Goal: Transaction & Acquisition: Purchase product/service

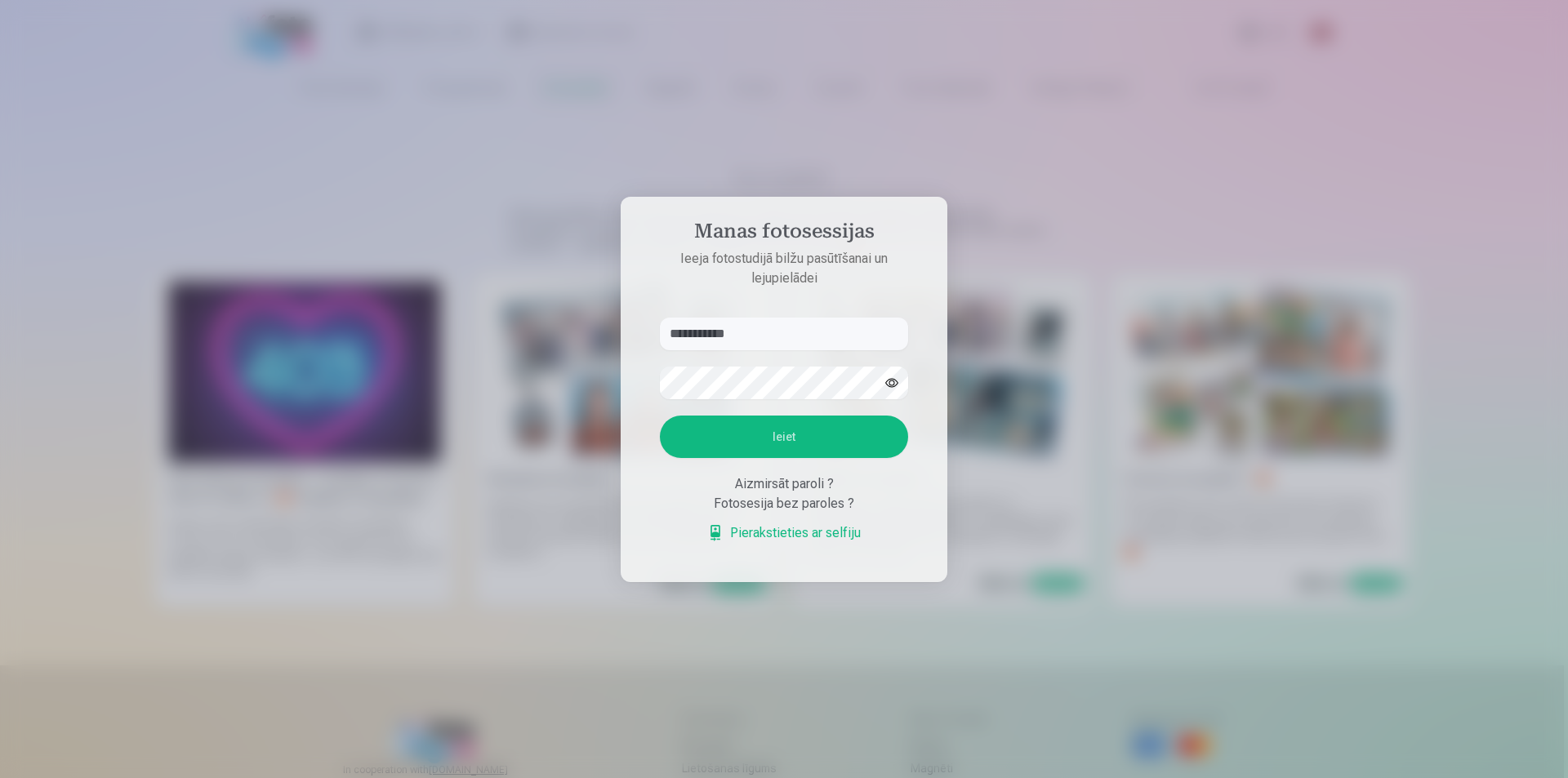
type input "**********"
click at [660, 416] on button "Ieiet" at bounding box center [784, 437] width 248 height 43
click at [566, 777] on div "**********" at bounding box center [782, 778] width 1564 height 0
click at [660, 416] on button "Ieiet" at bounding box center [784, 437] width 248 height 43
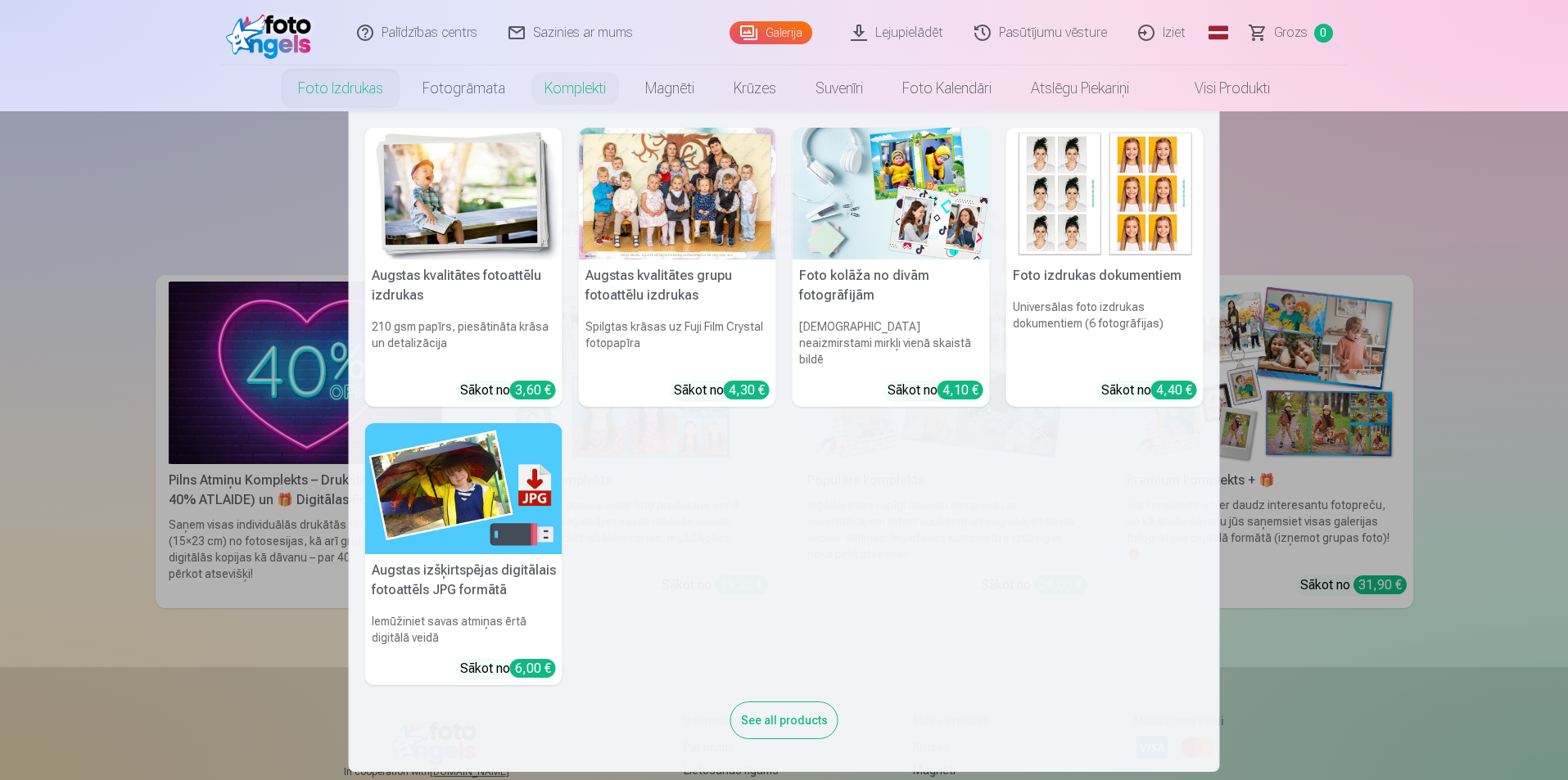
click at [382, 77] on link "Foto izdrukas" at bounding box center [340, 88] width 124 height 46
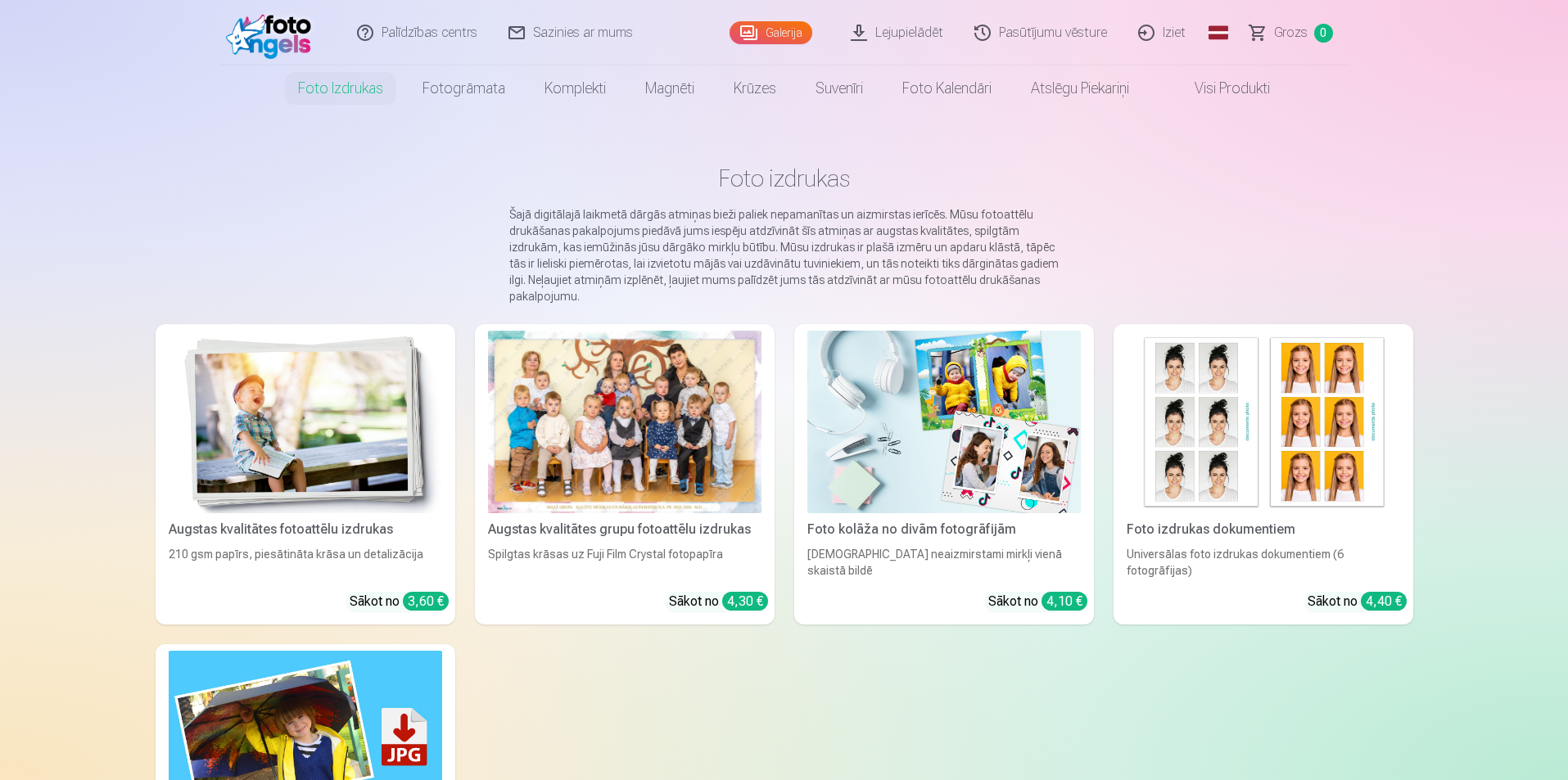
click at [693, 392] on div at bounding box center [624, 422] width 274 height 182
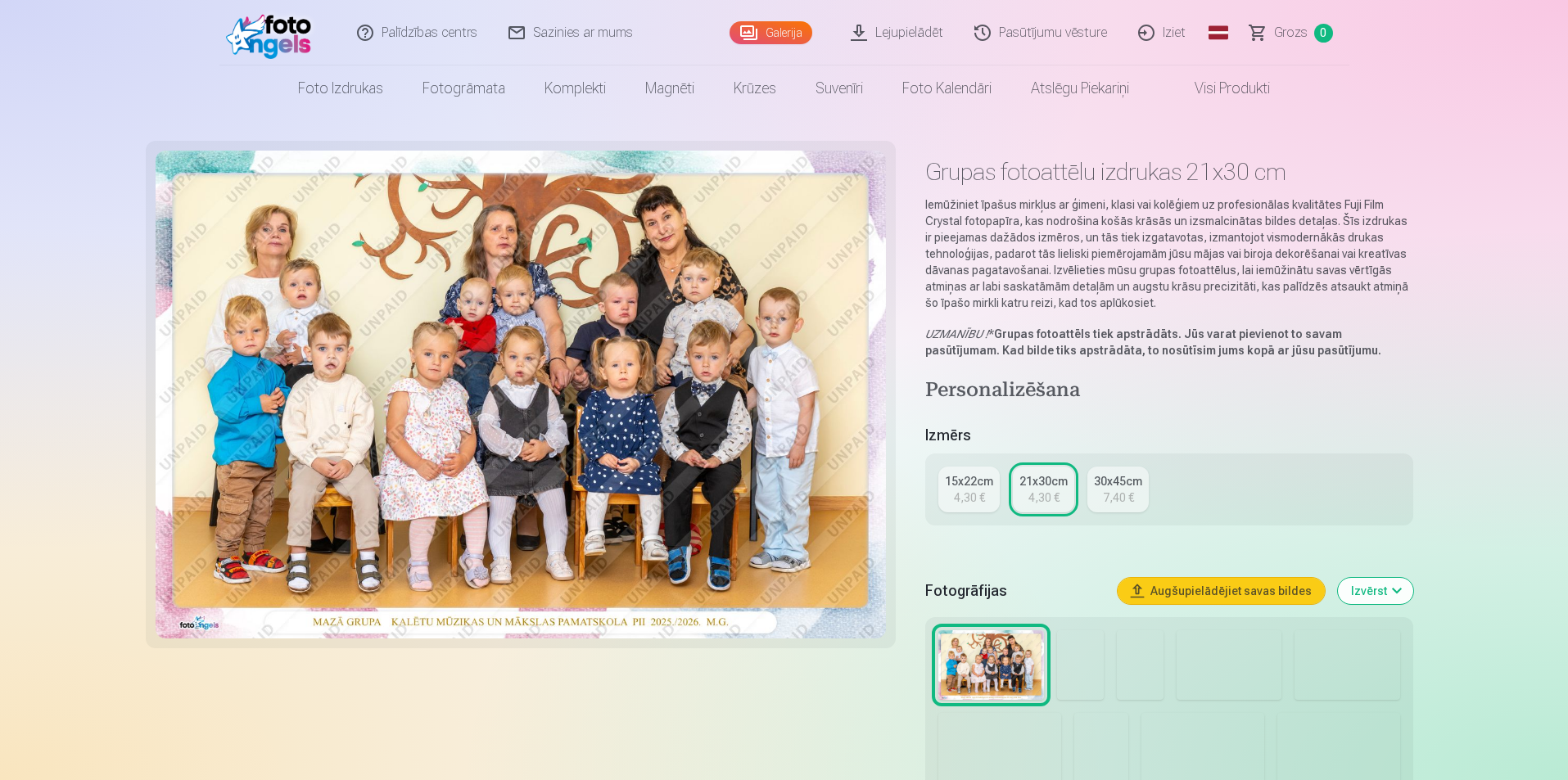
scroll to position [82, 0]
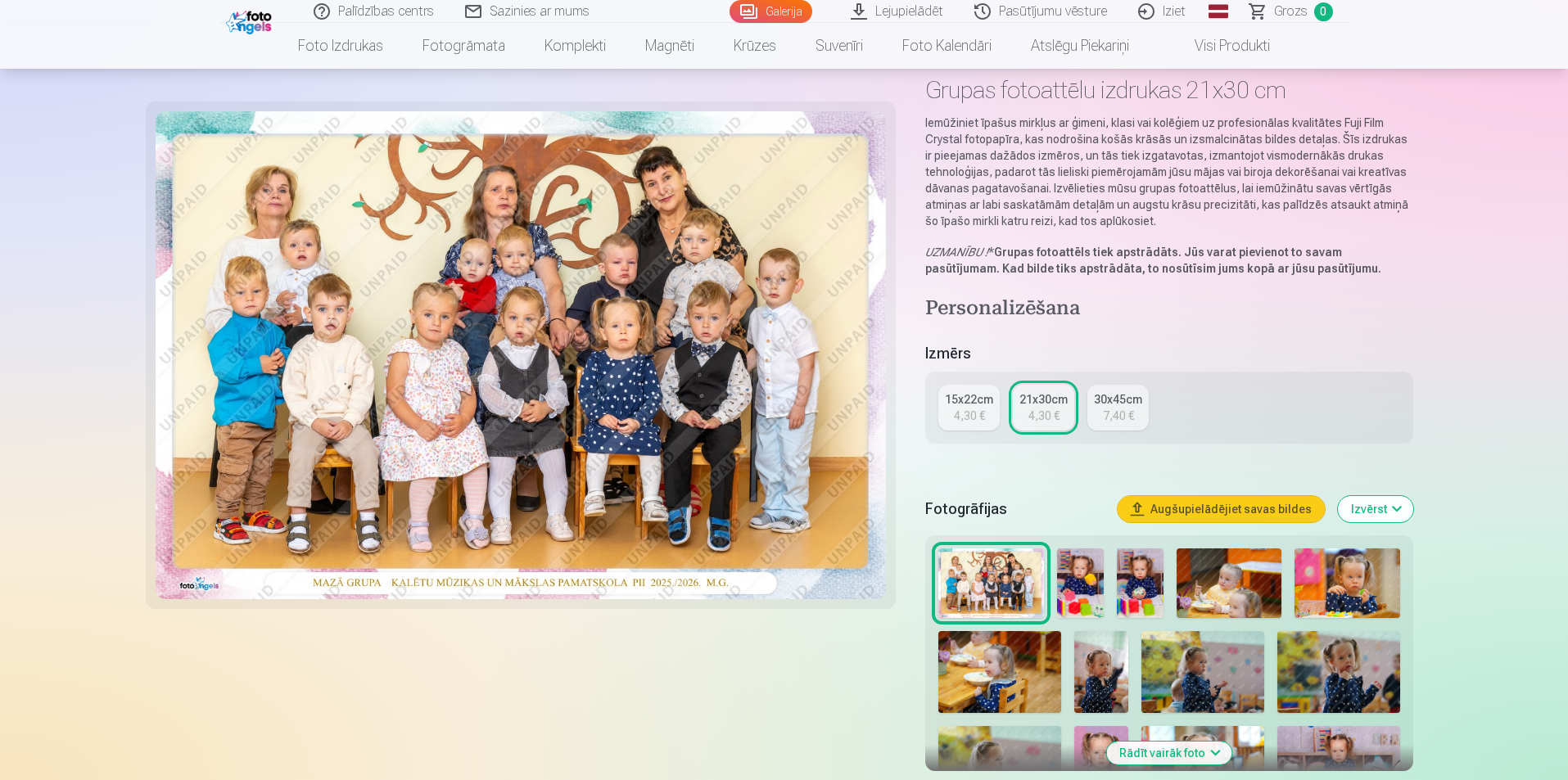
click at [982, 394] on div "15x22cm" at bounding box center [969, 399] width 48 height 16
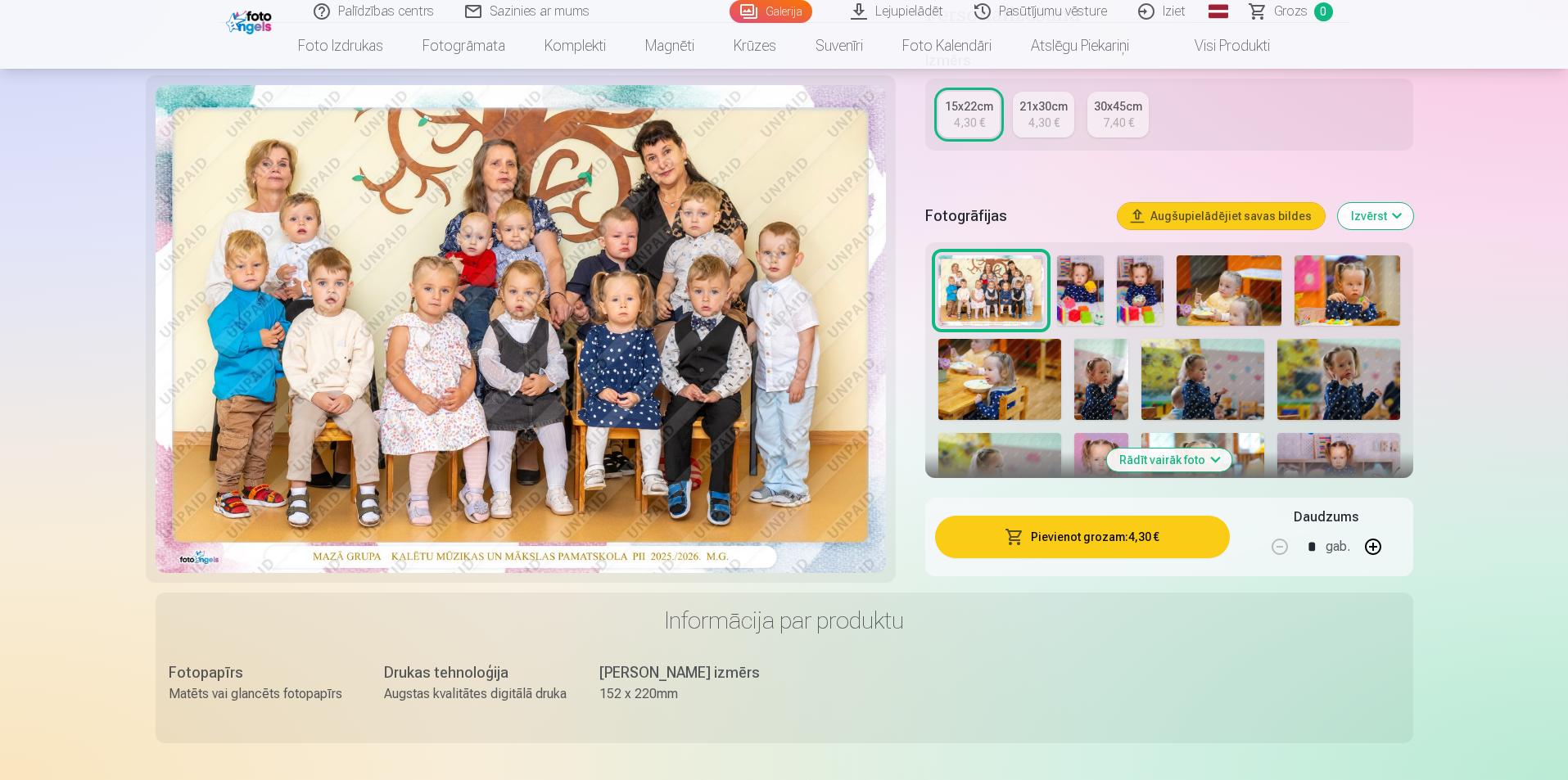
scroll to position [410, 0]
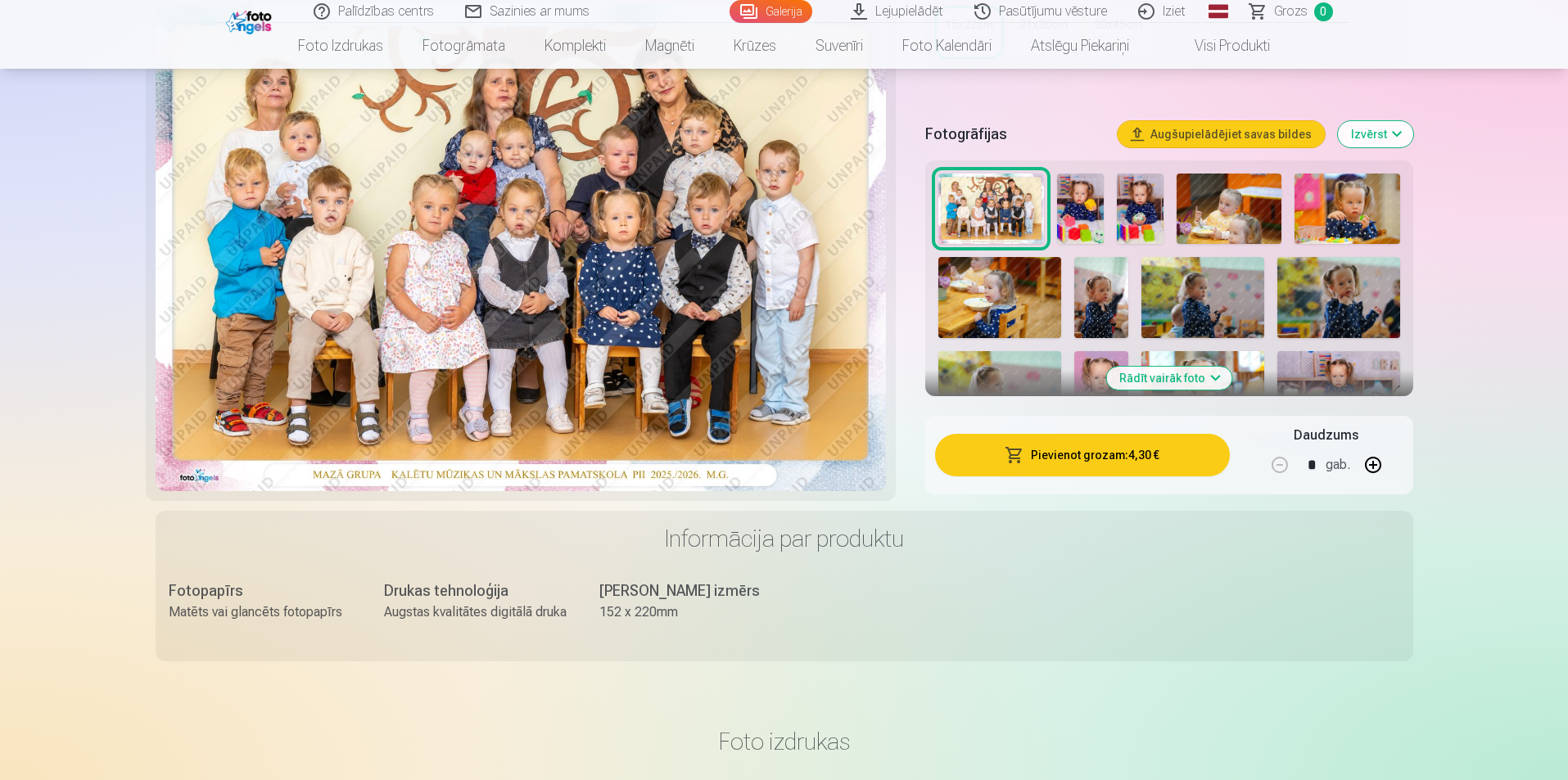
click at [1177, 470] on button "Pievienot grozam : 4,30 €" at bounding box center [1081, 455] width 294 height 43
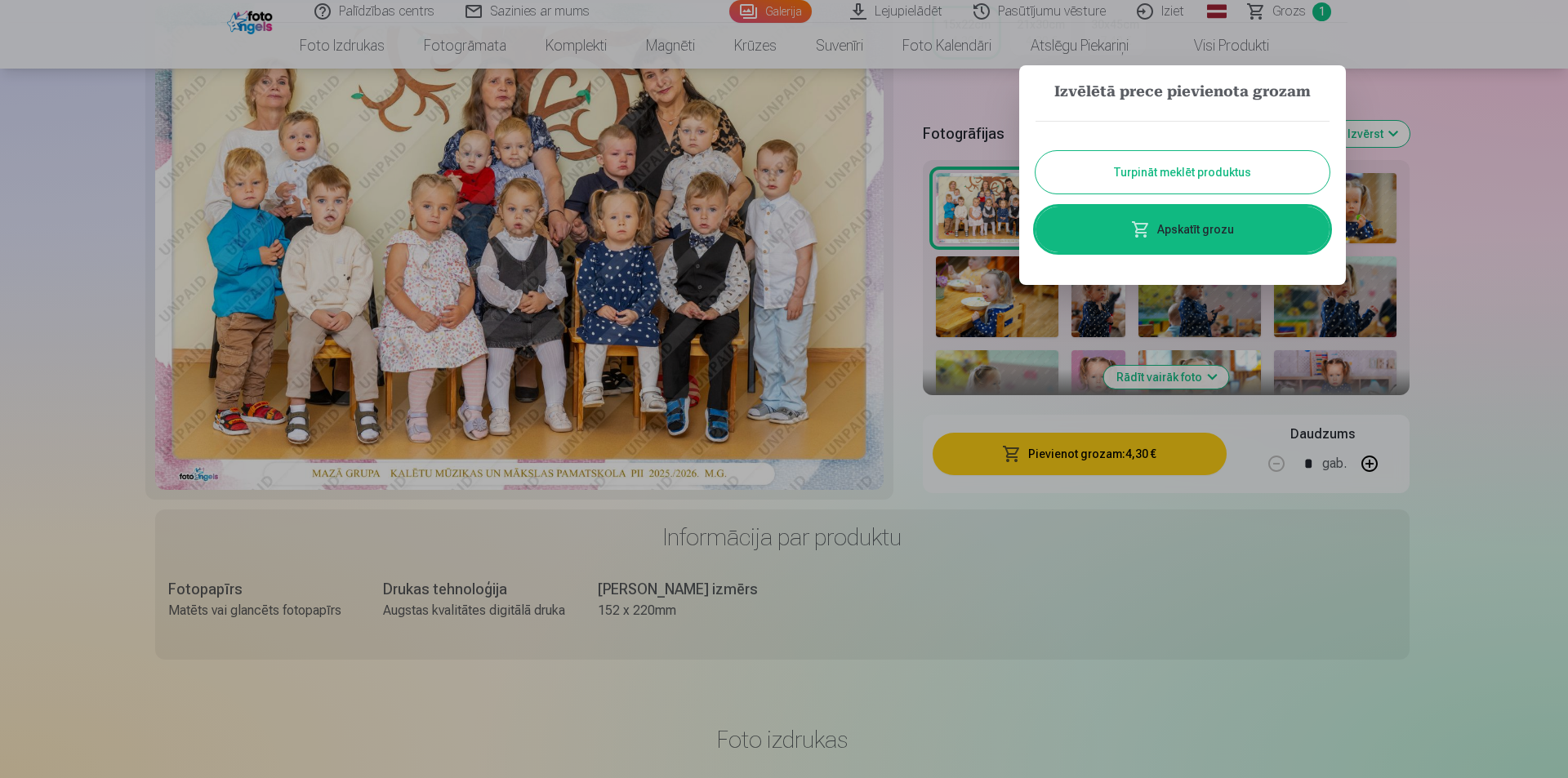
click at [1181, 171] on button "Turpināt meklēt produktus" at bounding box center [1182, 172] width 294 height 43
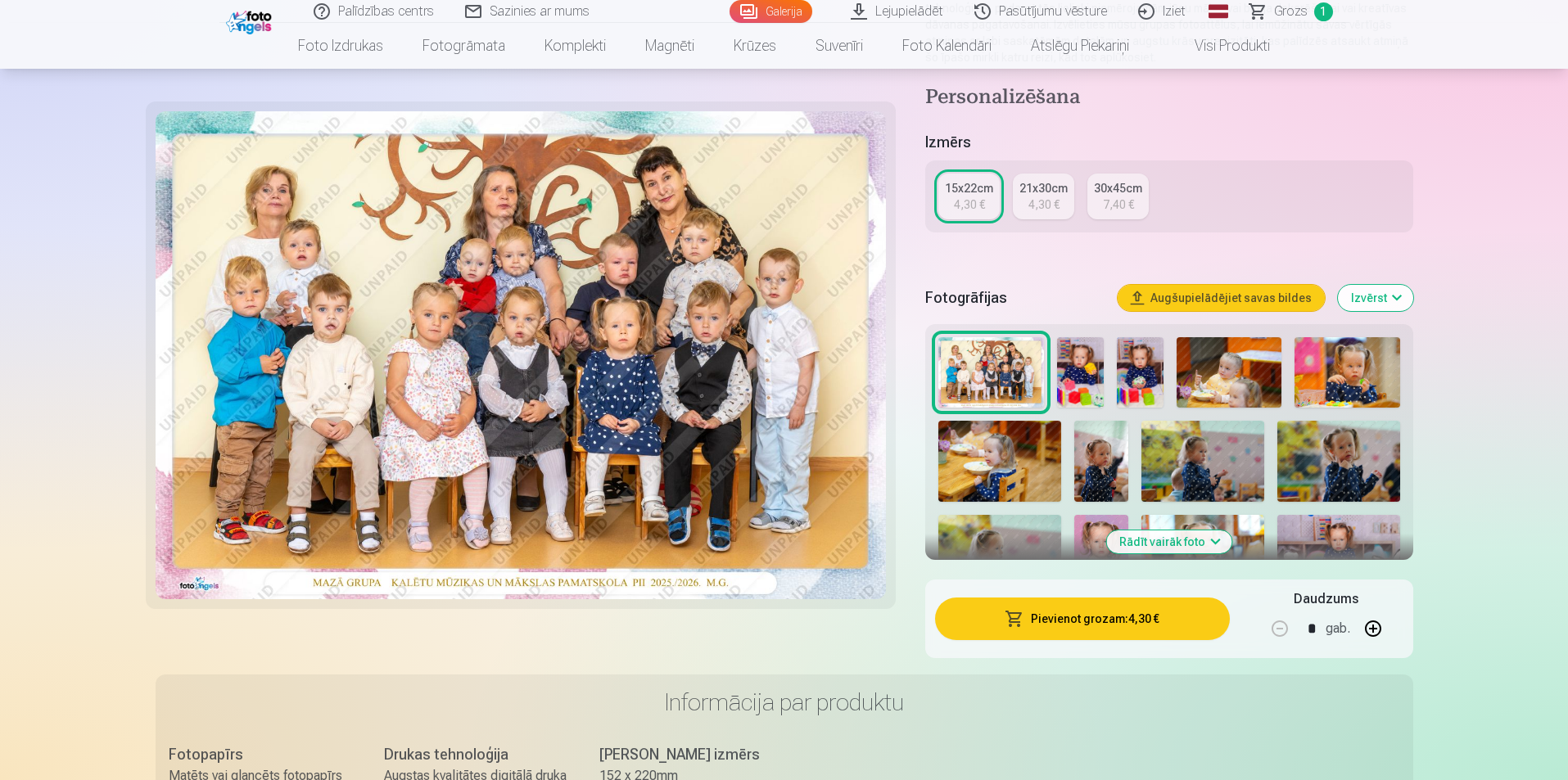
scroll to position [0, 0]
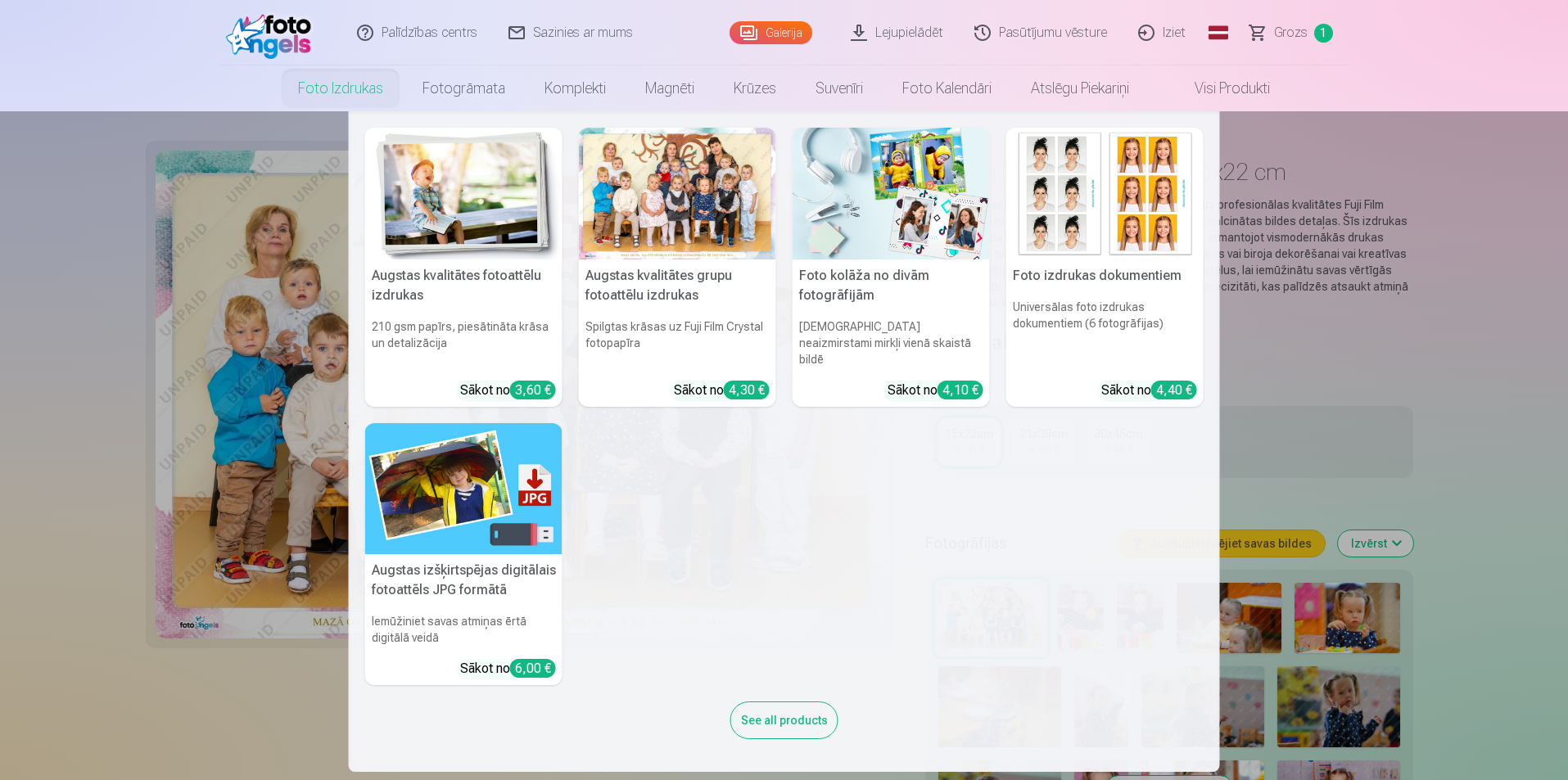
click at [286, 92] on link "Foto izdrukas" at bounding box center [340, 88] width 124 height 46
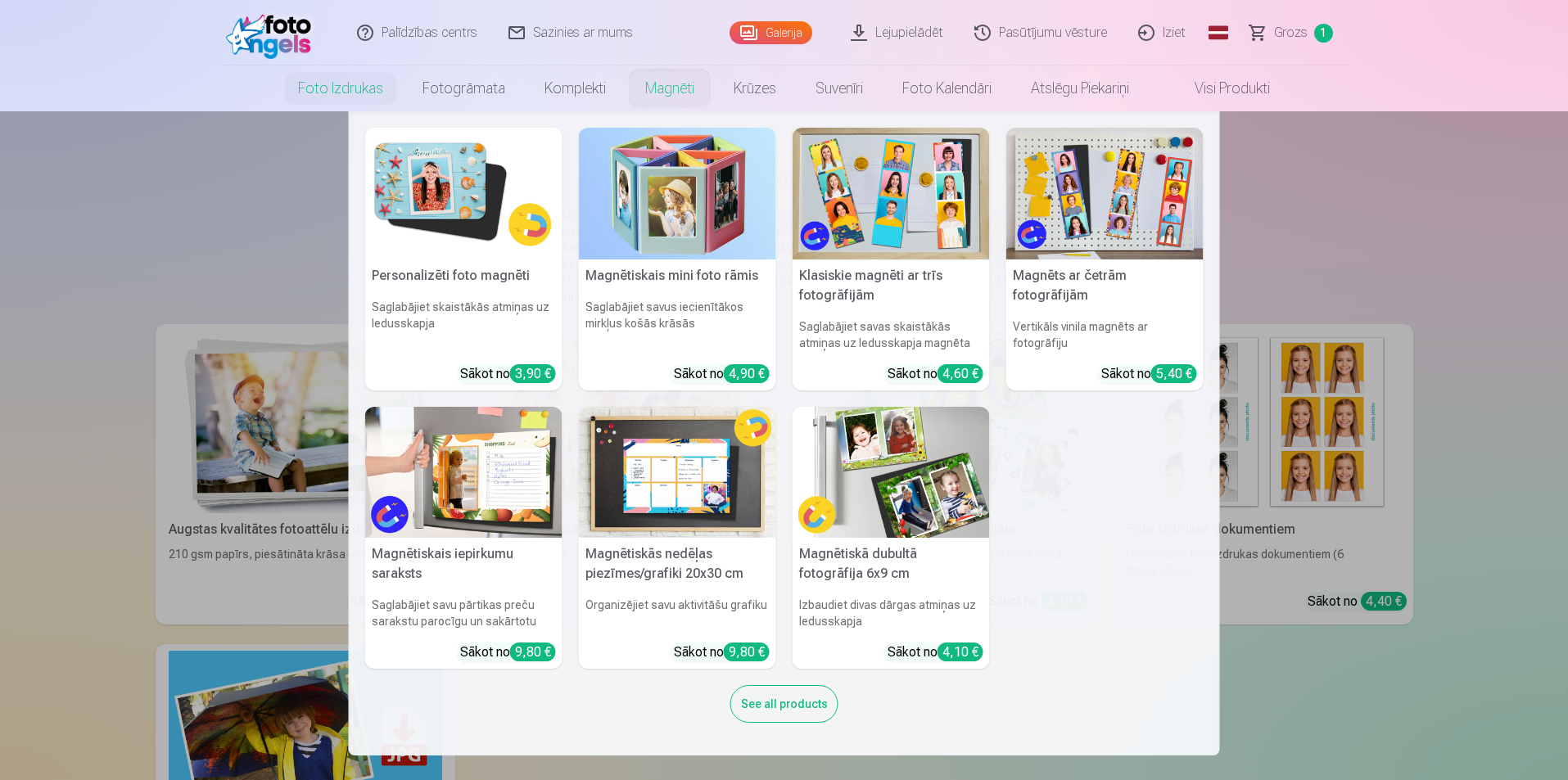
click at [629, 86] on link "Magnēti" at bounding box center [669, 88] width 89 height 46
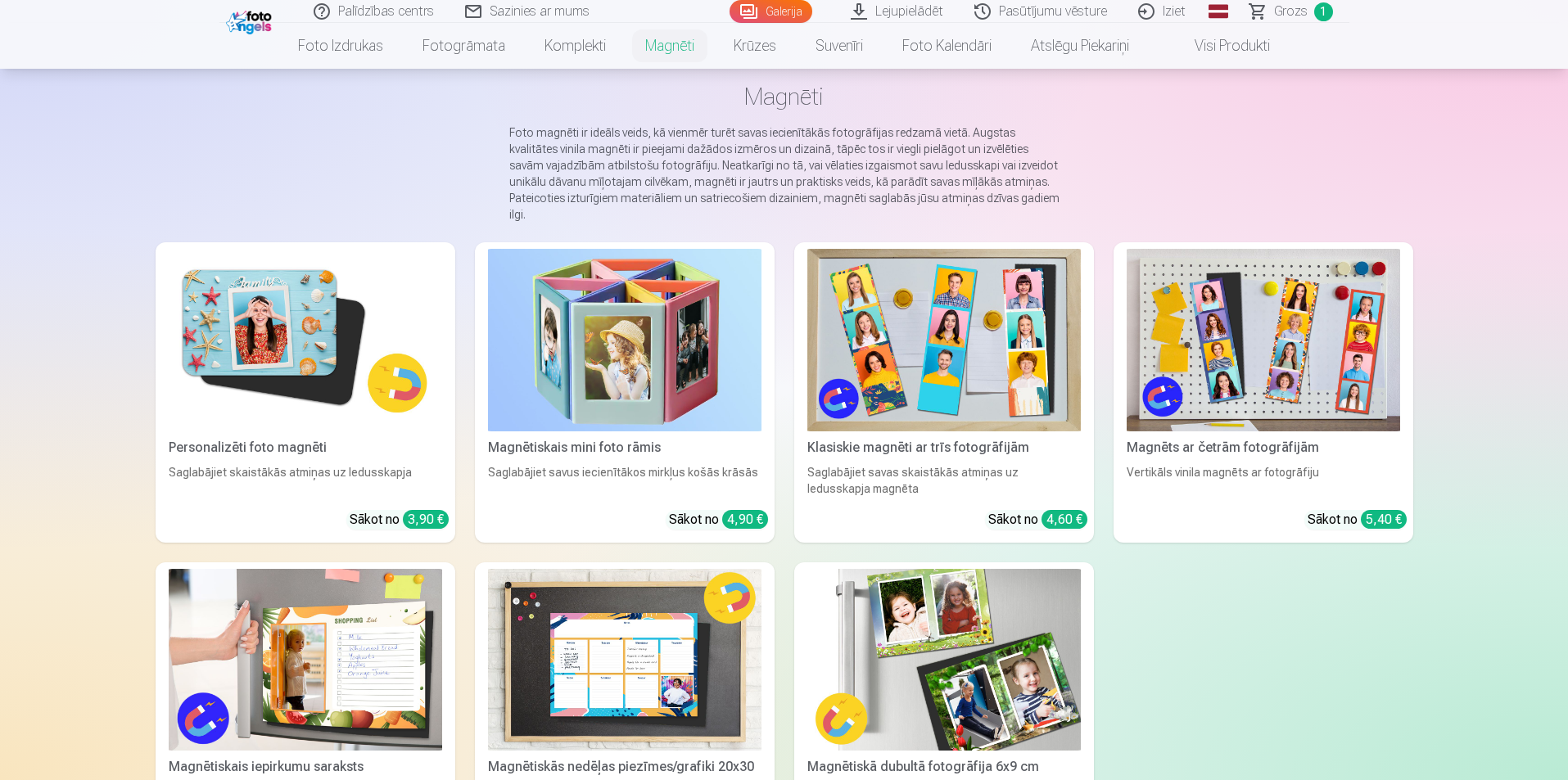
scroll to position [164, 0]
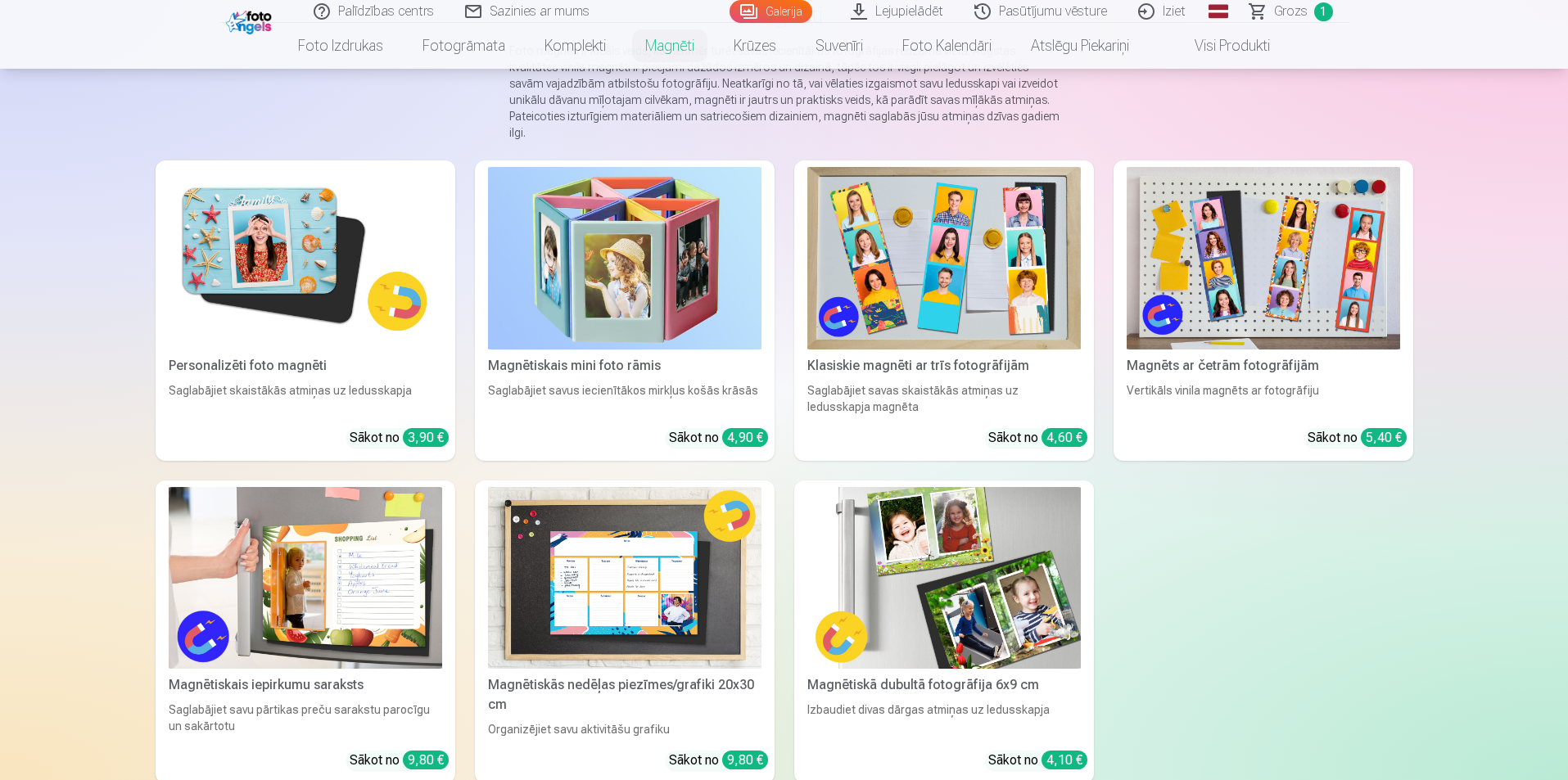
click at [361, 251] on img at bounding box center [306, 259] width 274 height 182
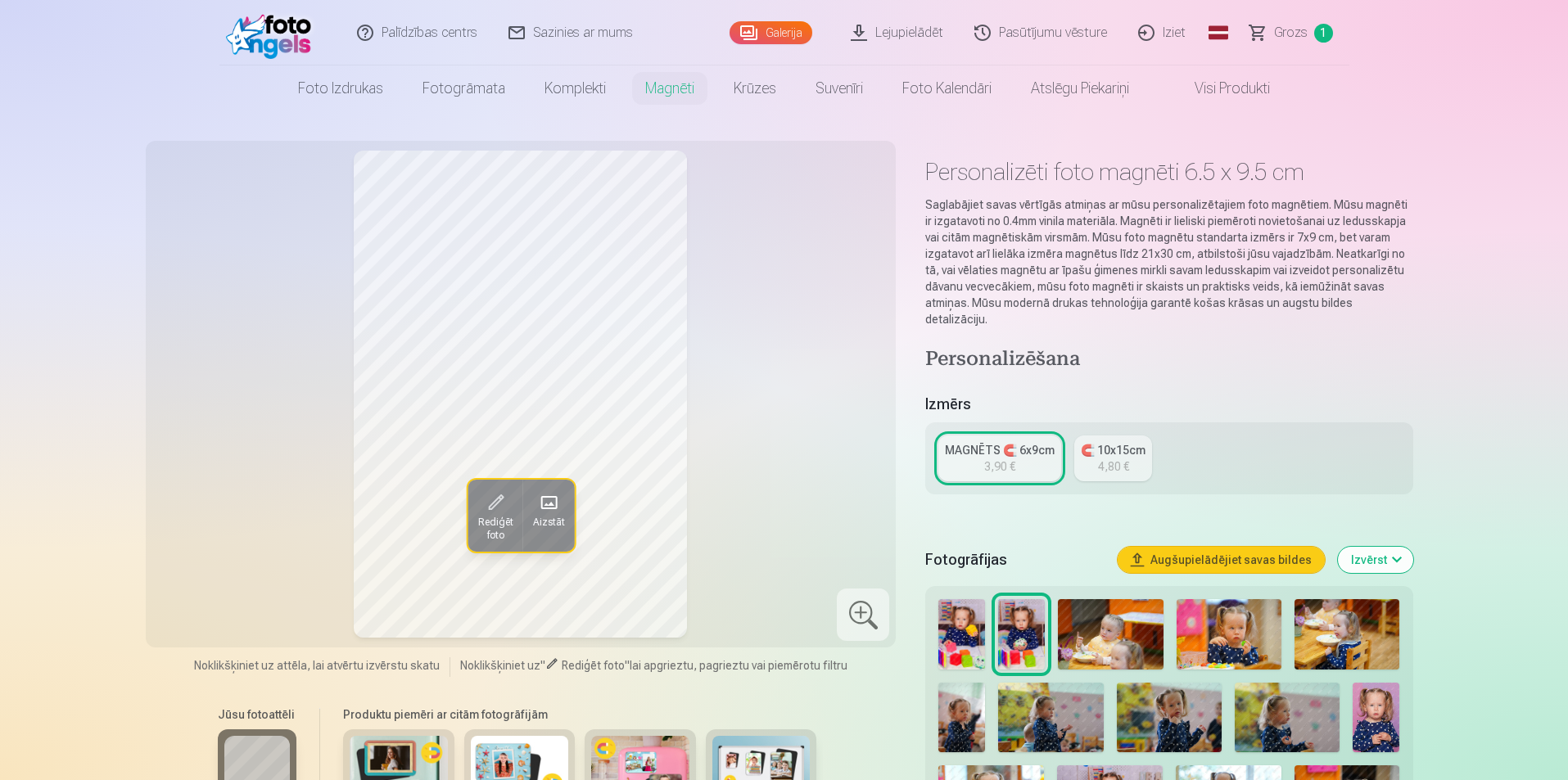
scroll to position [164, 0]
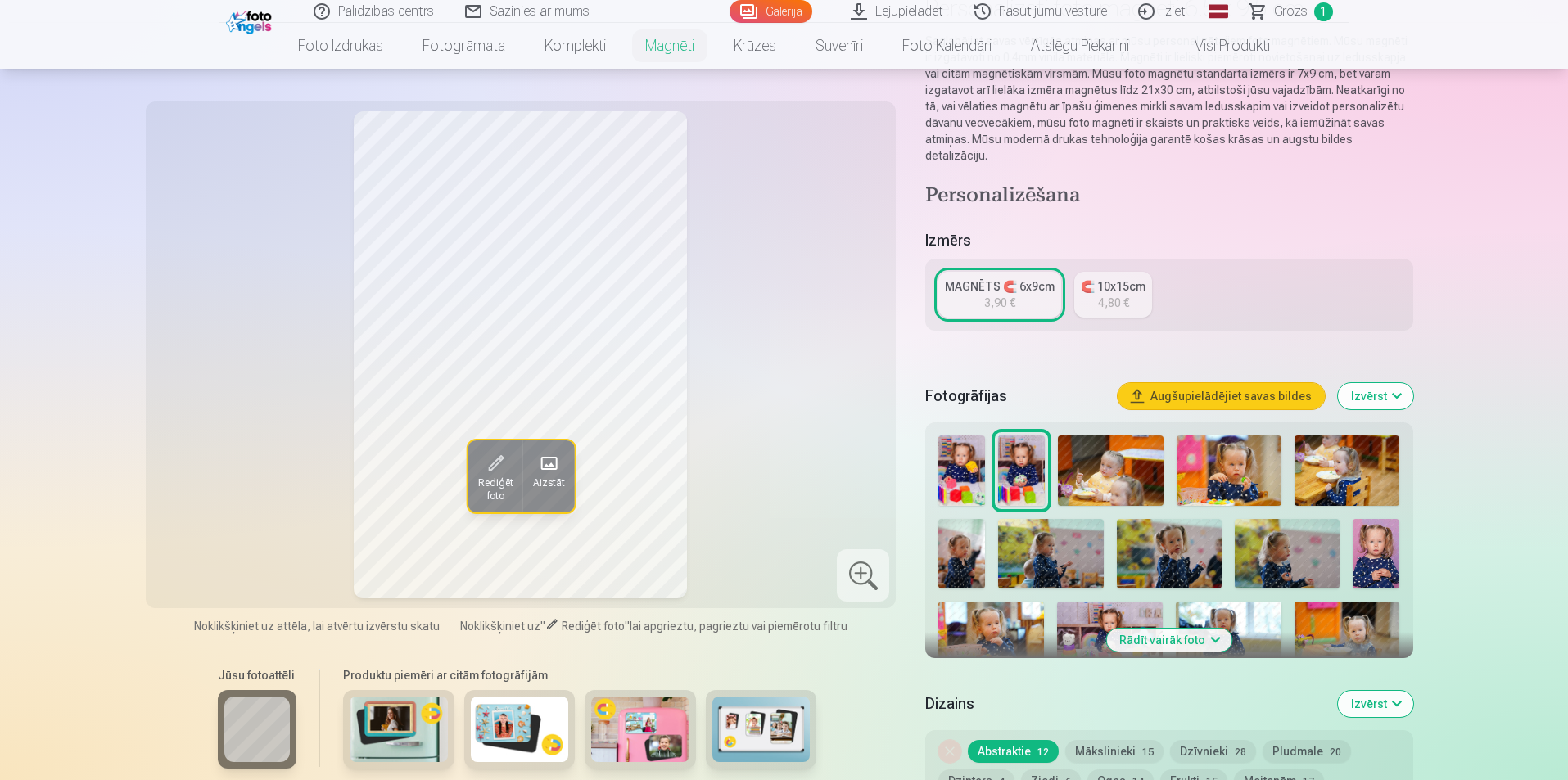
click at [1389, 530] on img at bounding box center [1376, 554] width 47 height 71
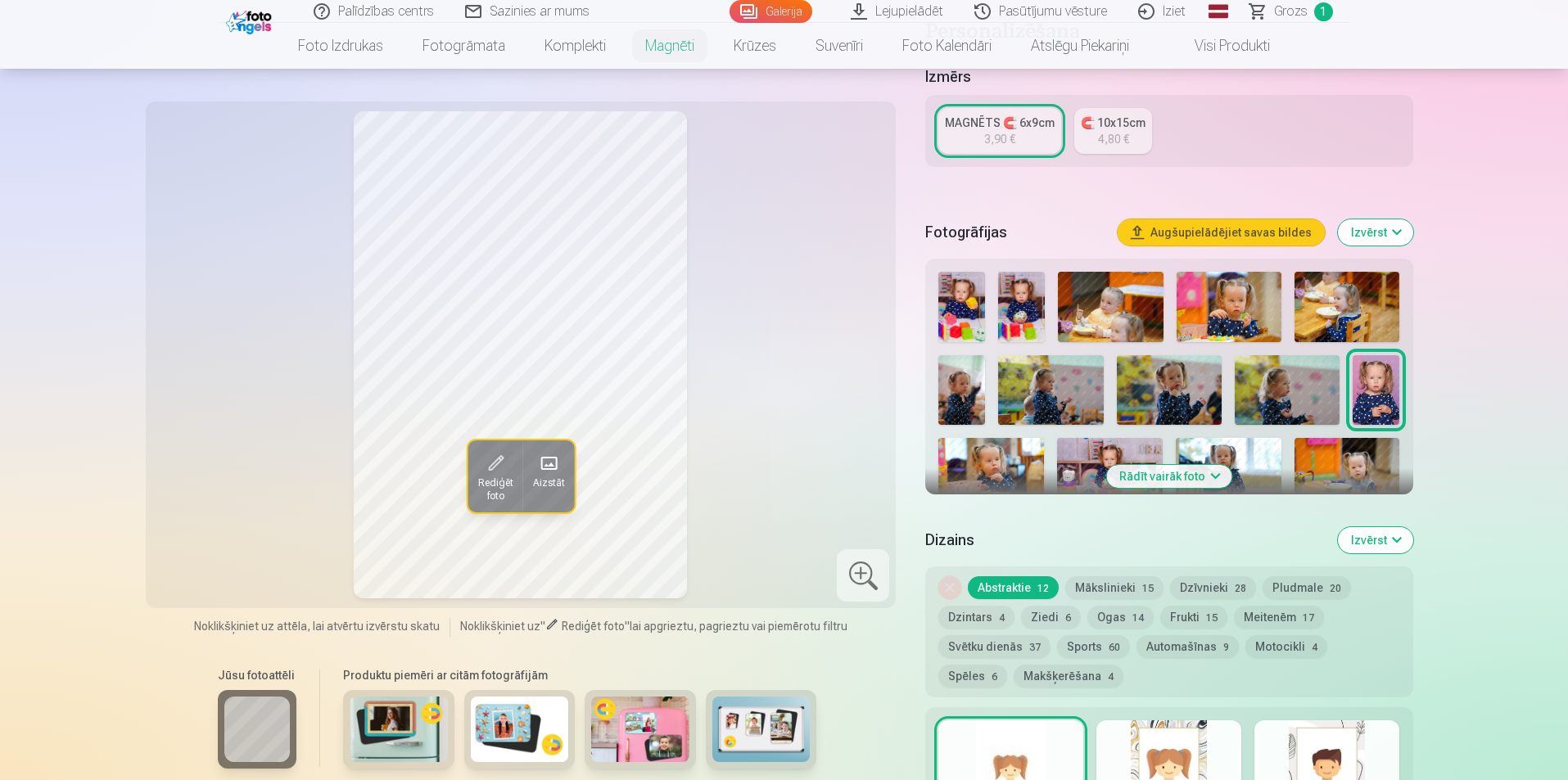
scroll to position [0, 0]
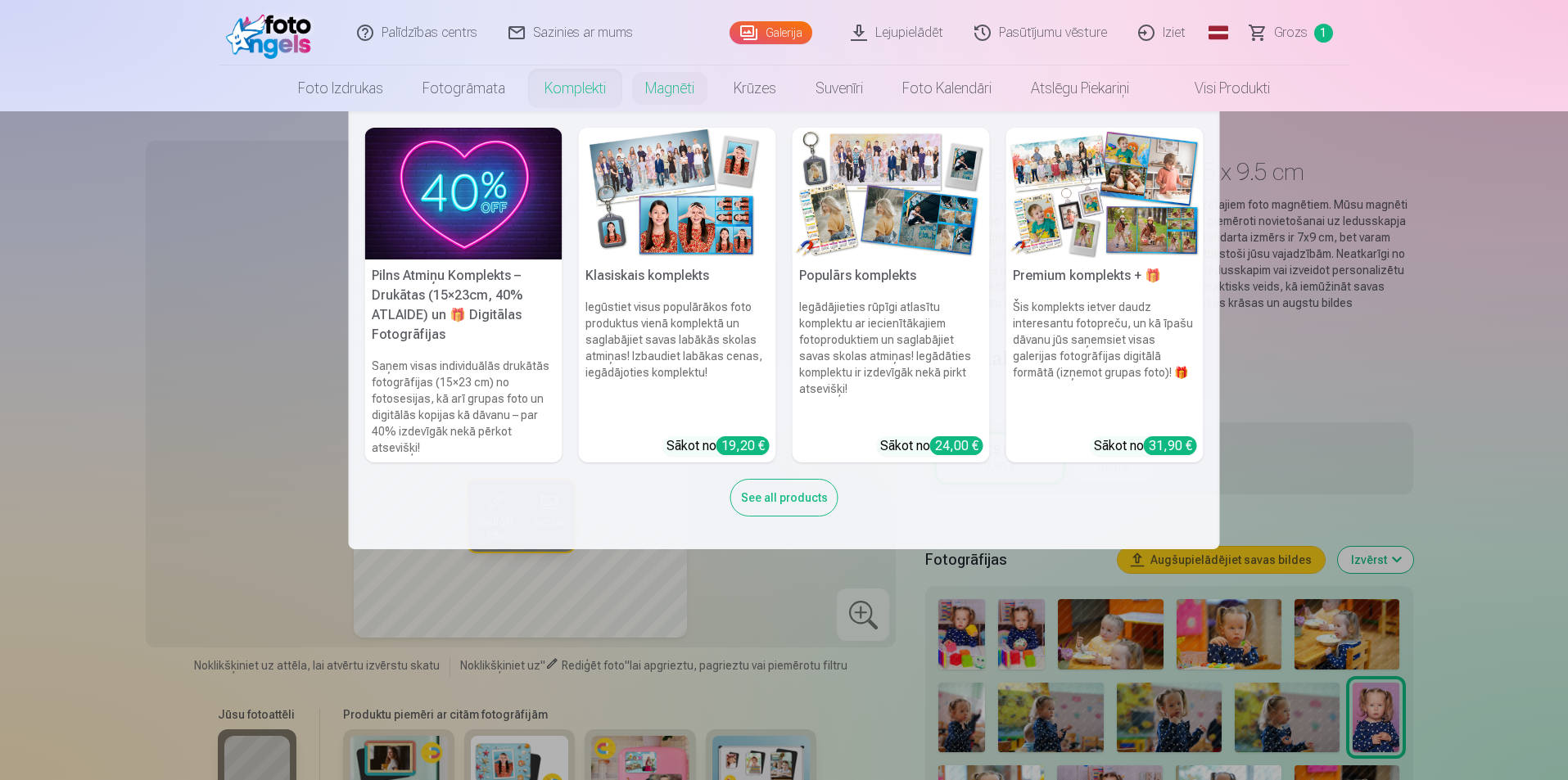
click at [601, 81] on link "Komplekti" at bounding box center [575, 88] width 101 height 46
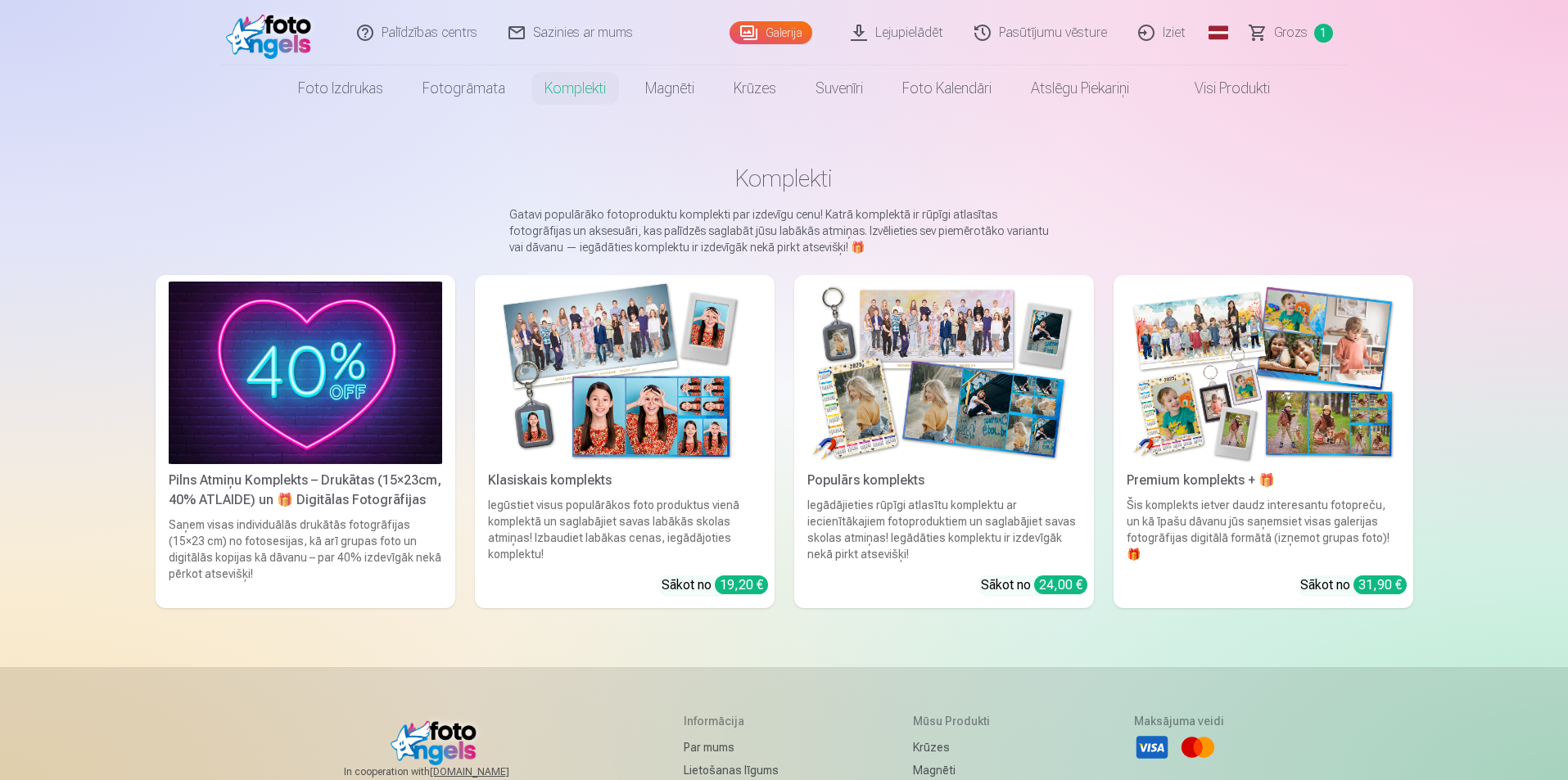
scroll to position [82, 0]
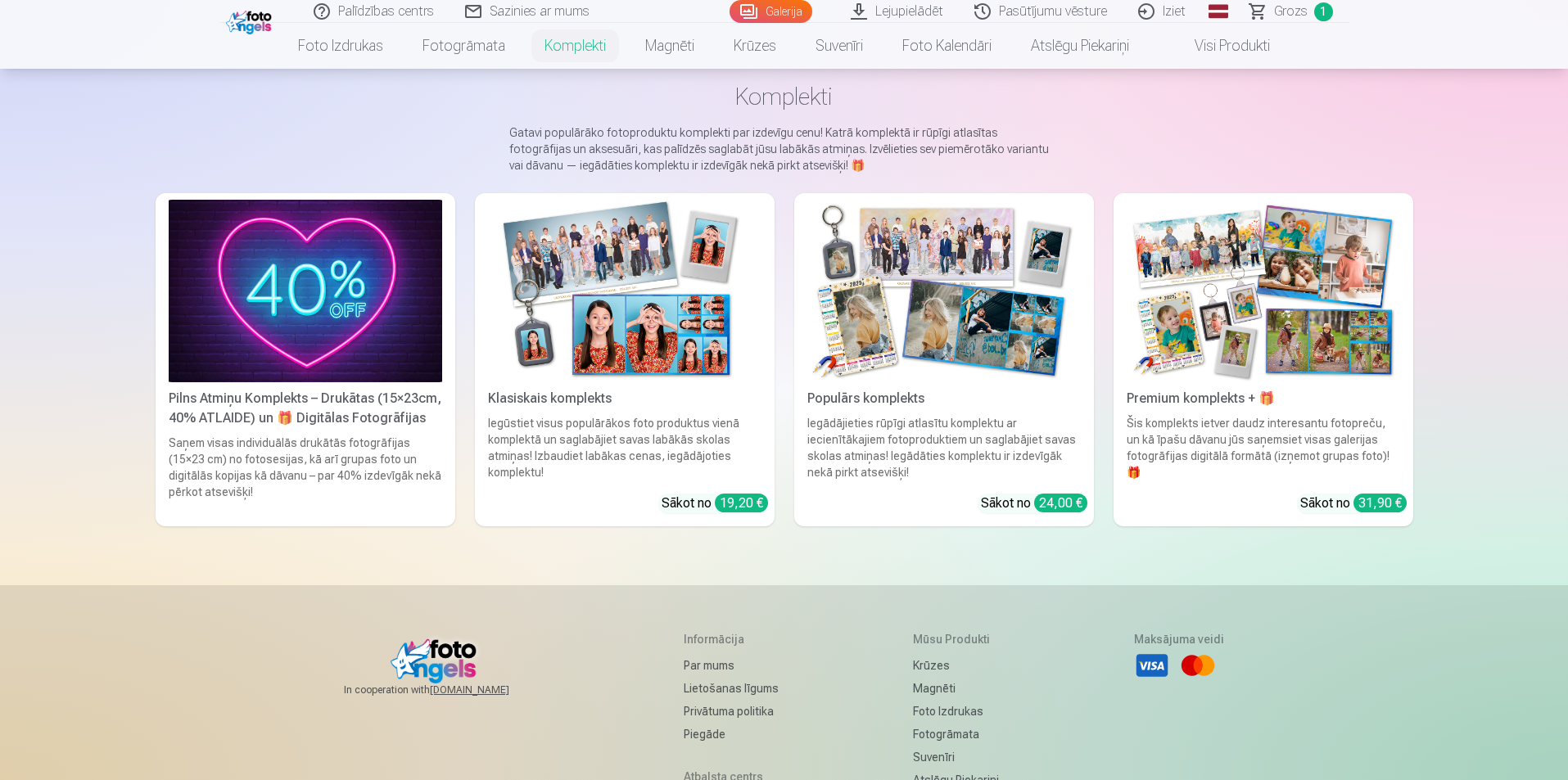
click at [929, 291] on img at bounding box center [944, 291] width 274 height 182
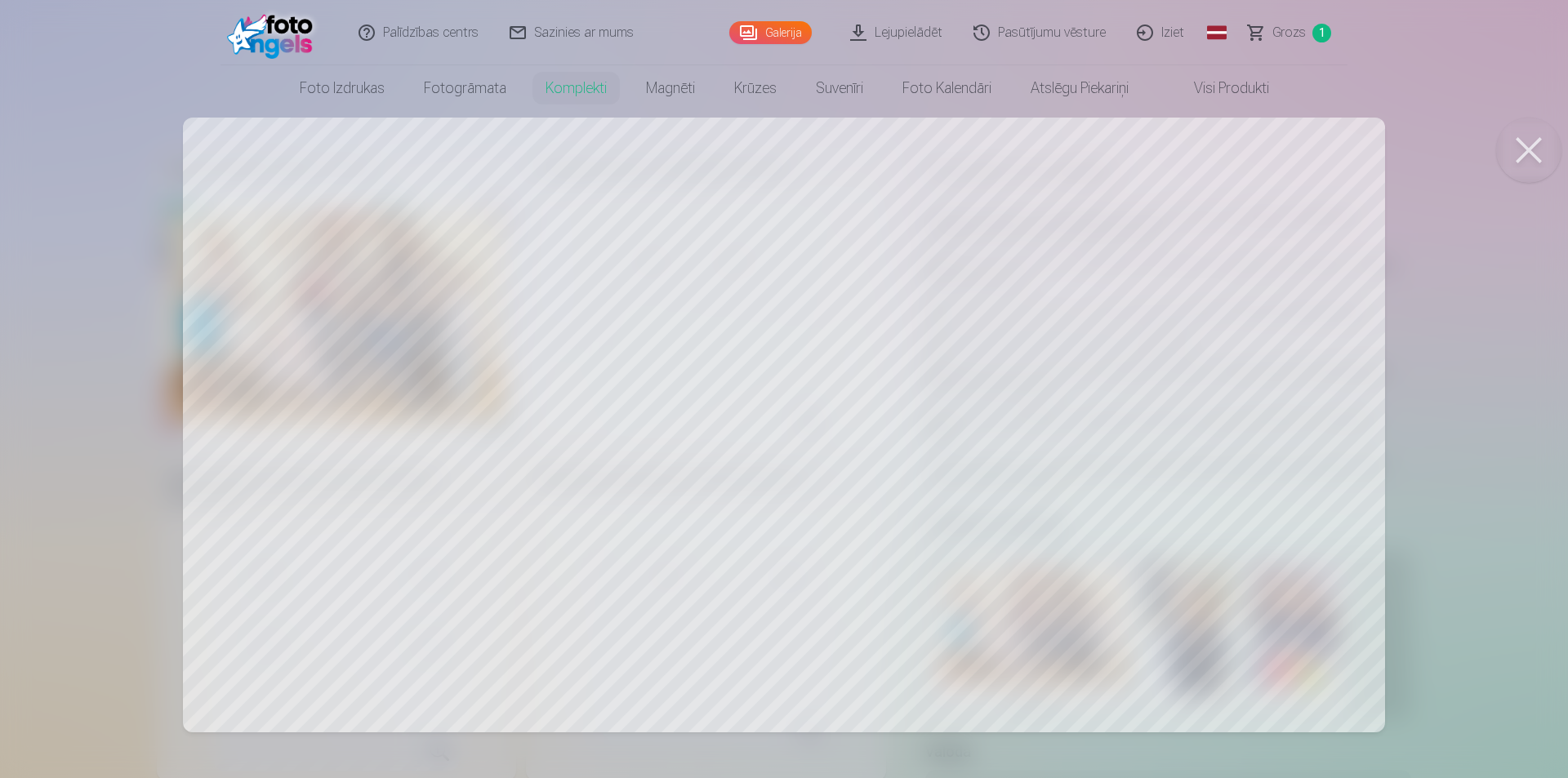
click at [1518, 174] on button at bounding box center [1529, 150] width 65 height 65
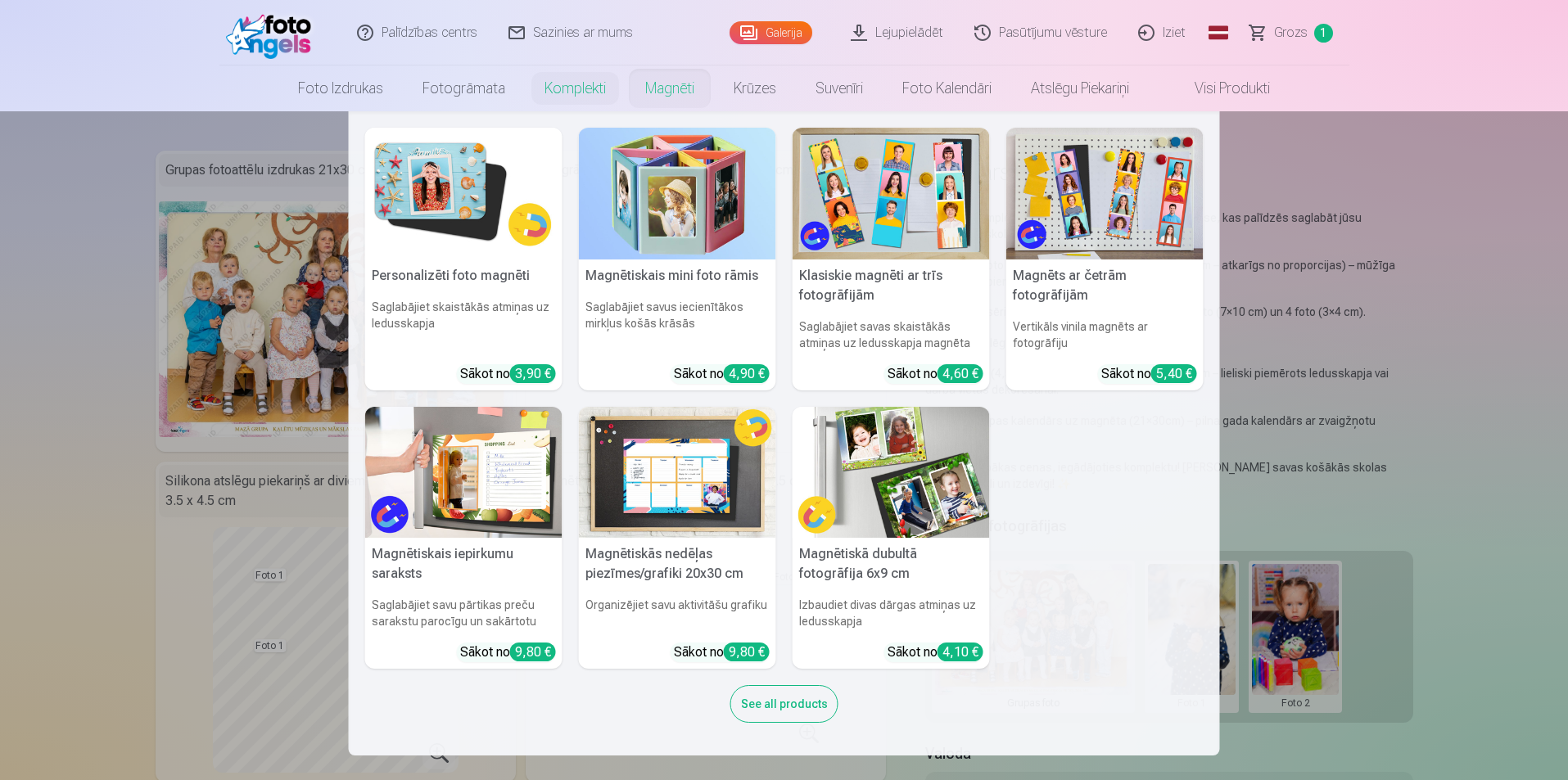
click at [688, 97] on link "Magnēti" at bounding box center [669, 88] width 89 height 46
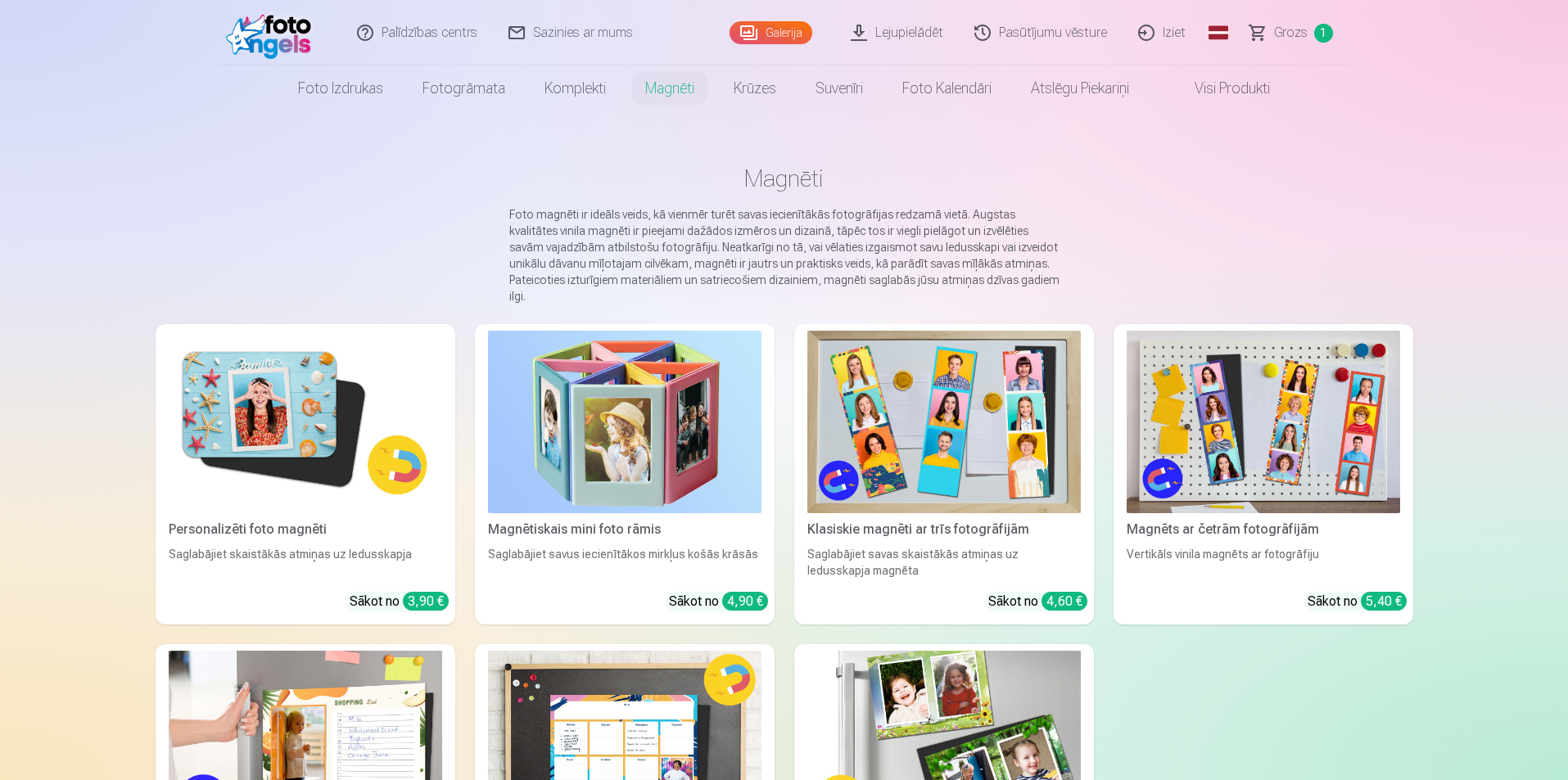
click at [296, 373] on img at bounding box center [306, 422] width 274 height 182
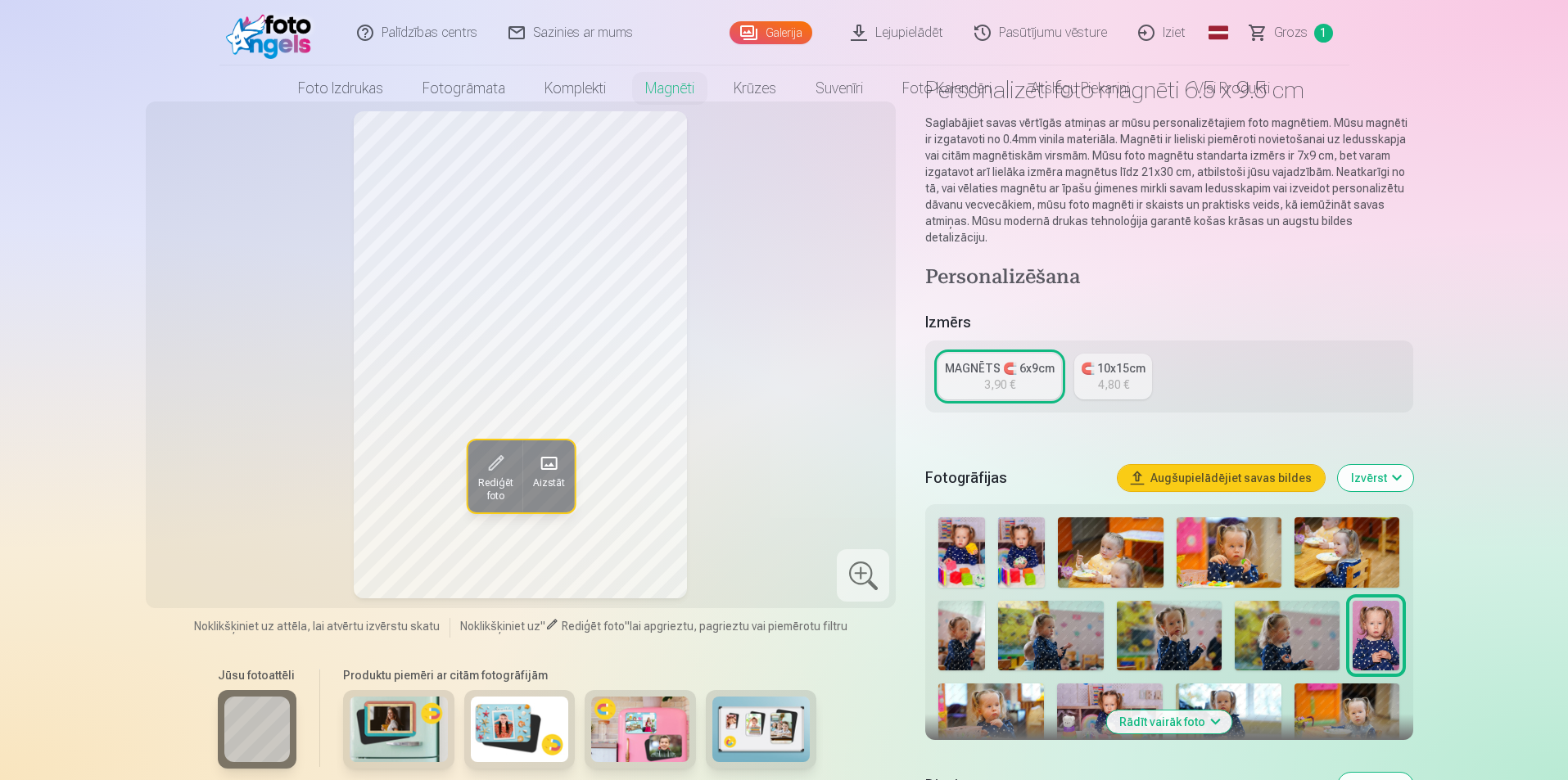
scroll to position [164, 0]
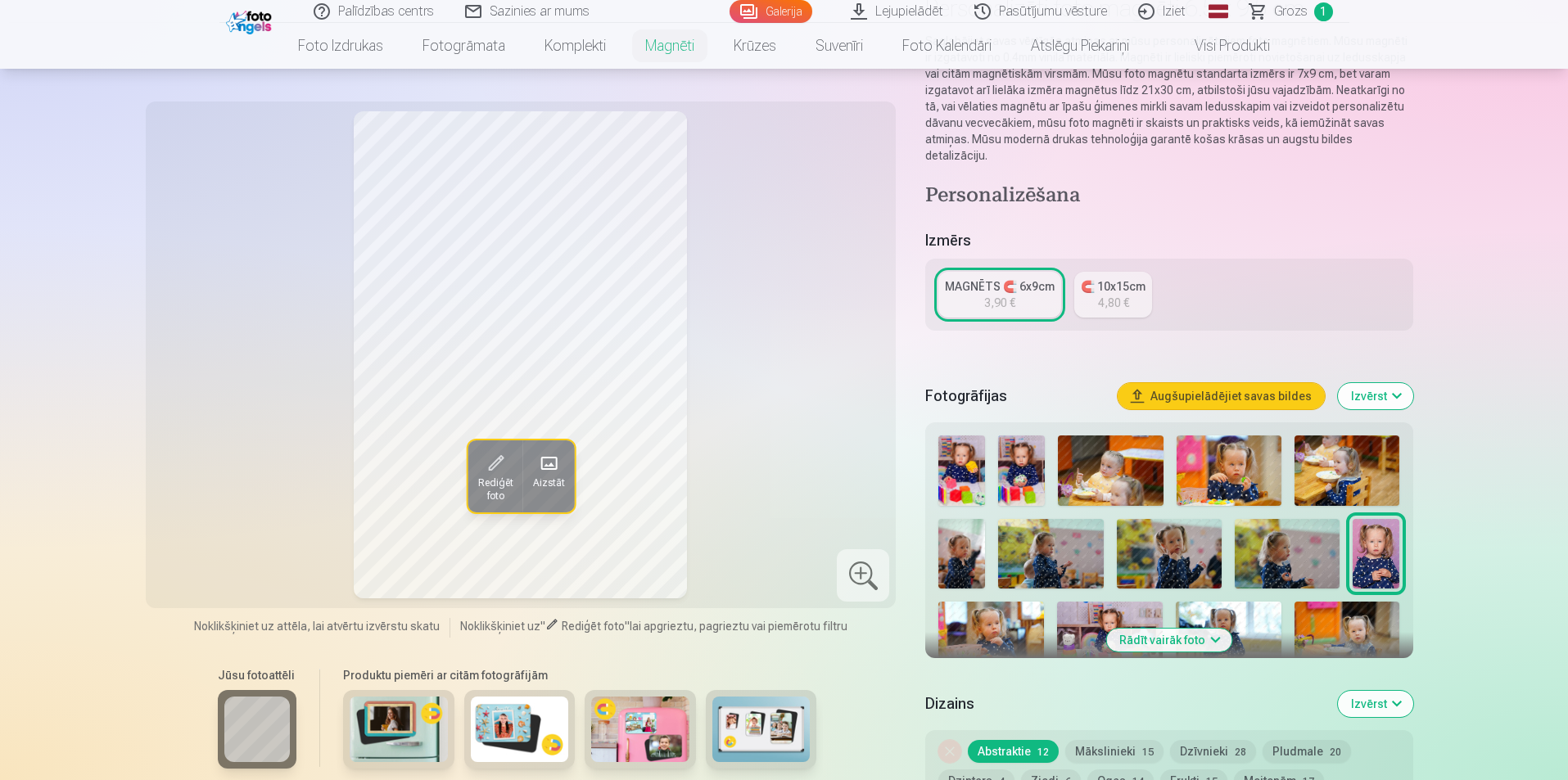
click at [1217, 629] on button "Rādīt vairāk foto" at bounding box center [1168, 640] width 125 height 23
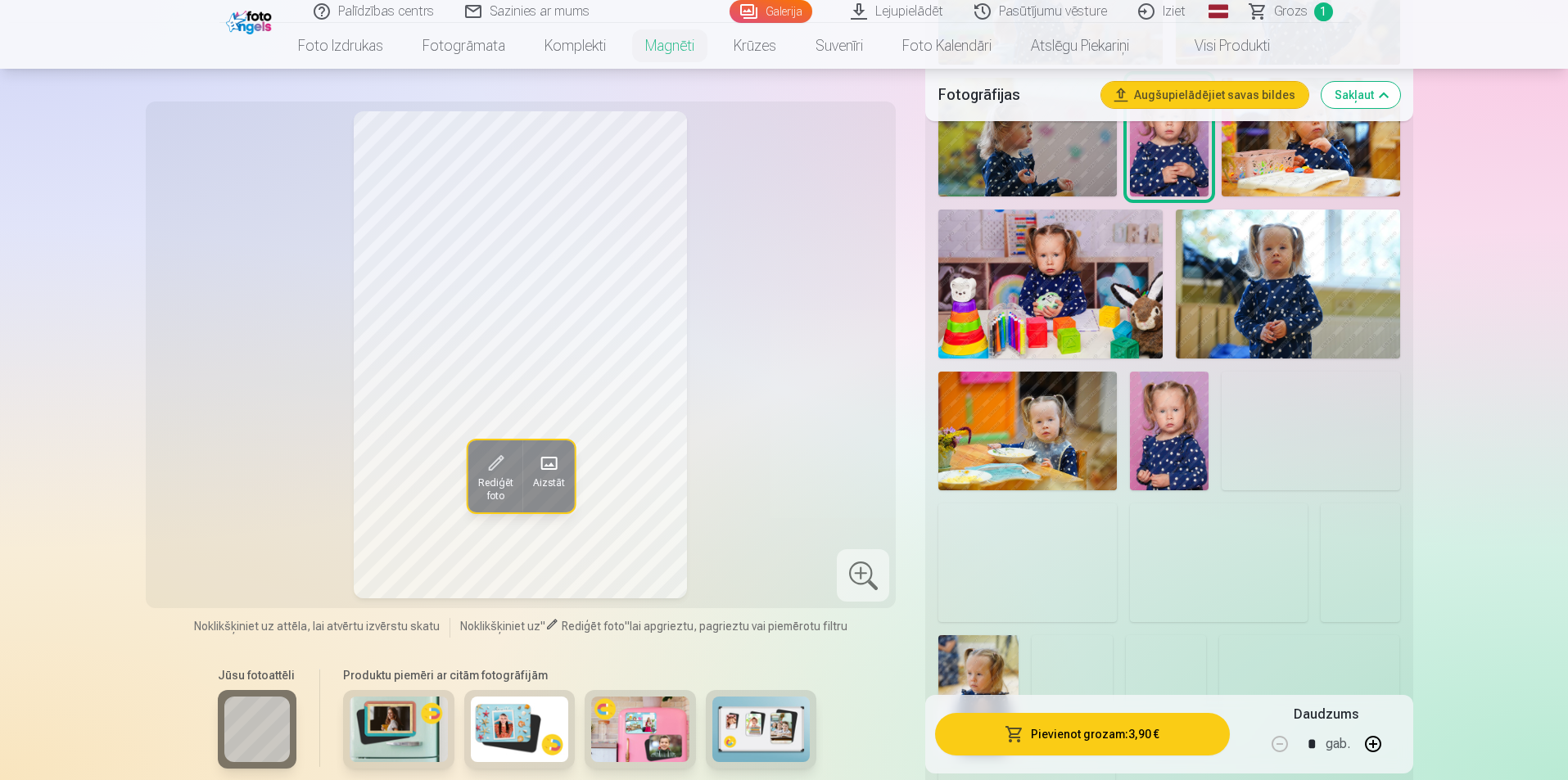
scroll to position [1146, 0]
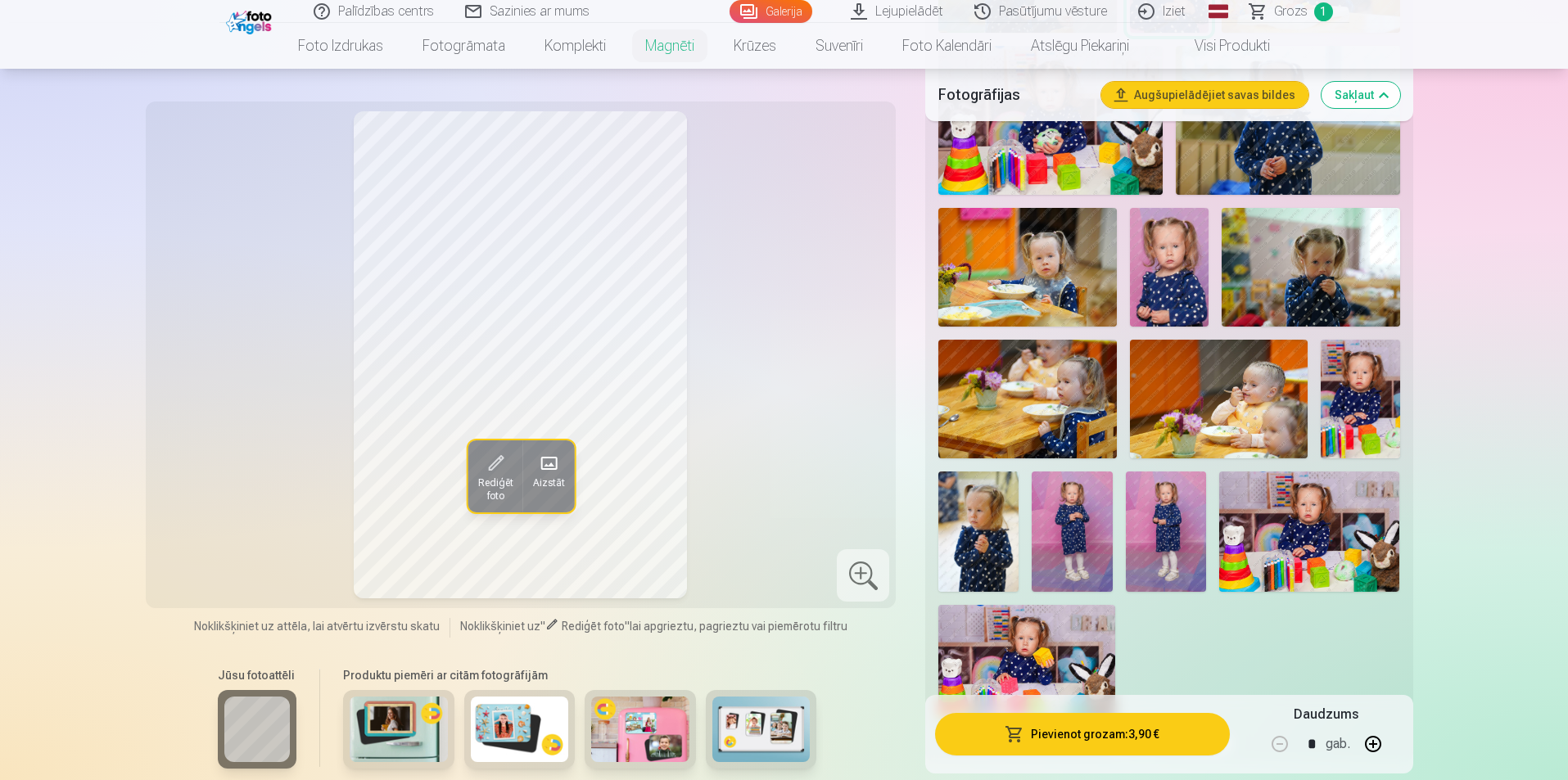
click at [1190, 256] on img at bounding box center [1169, 267] width 80 height 119
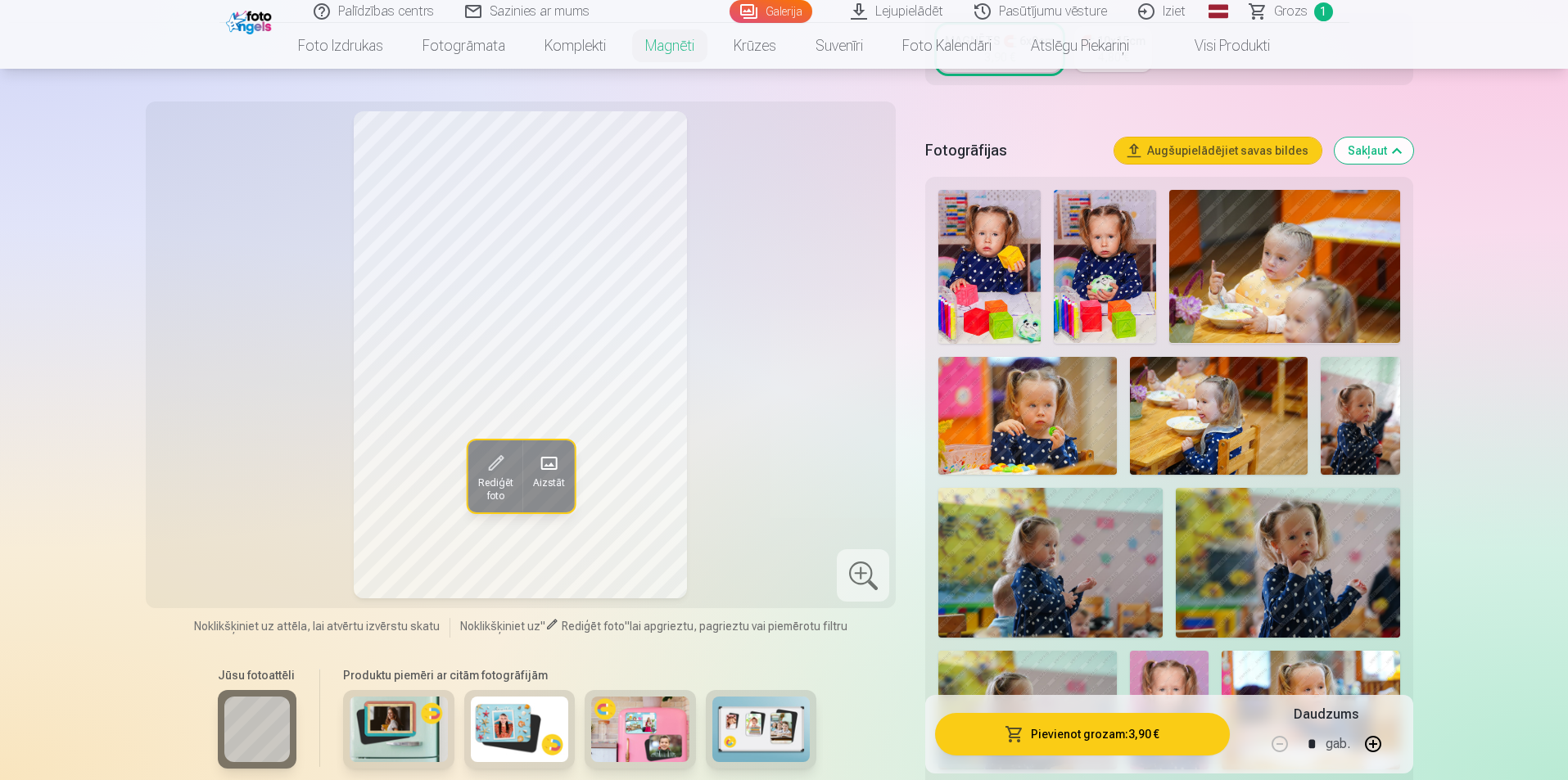
scroll to position [491, 0]
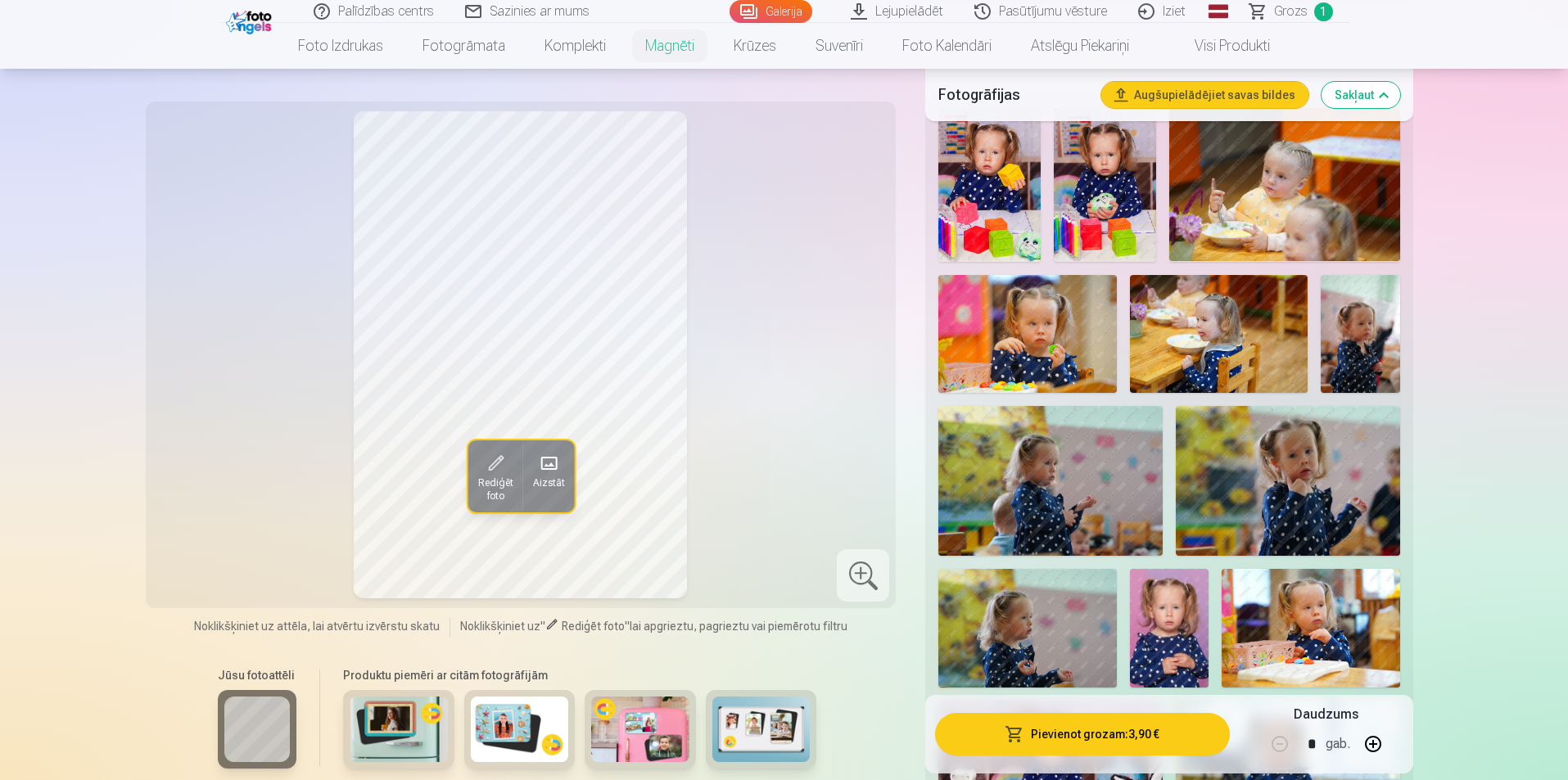
click at [1371, 741] on button "button" at bounding box center [1373, 744] width 39 height 39
type input "*"
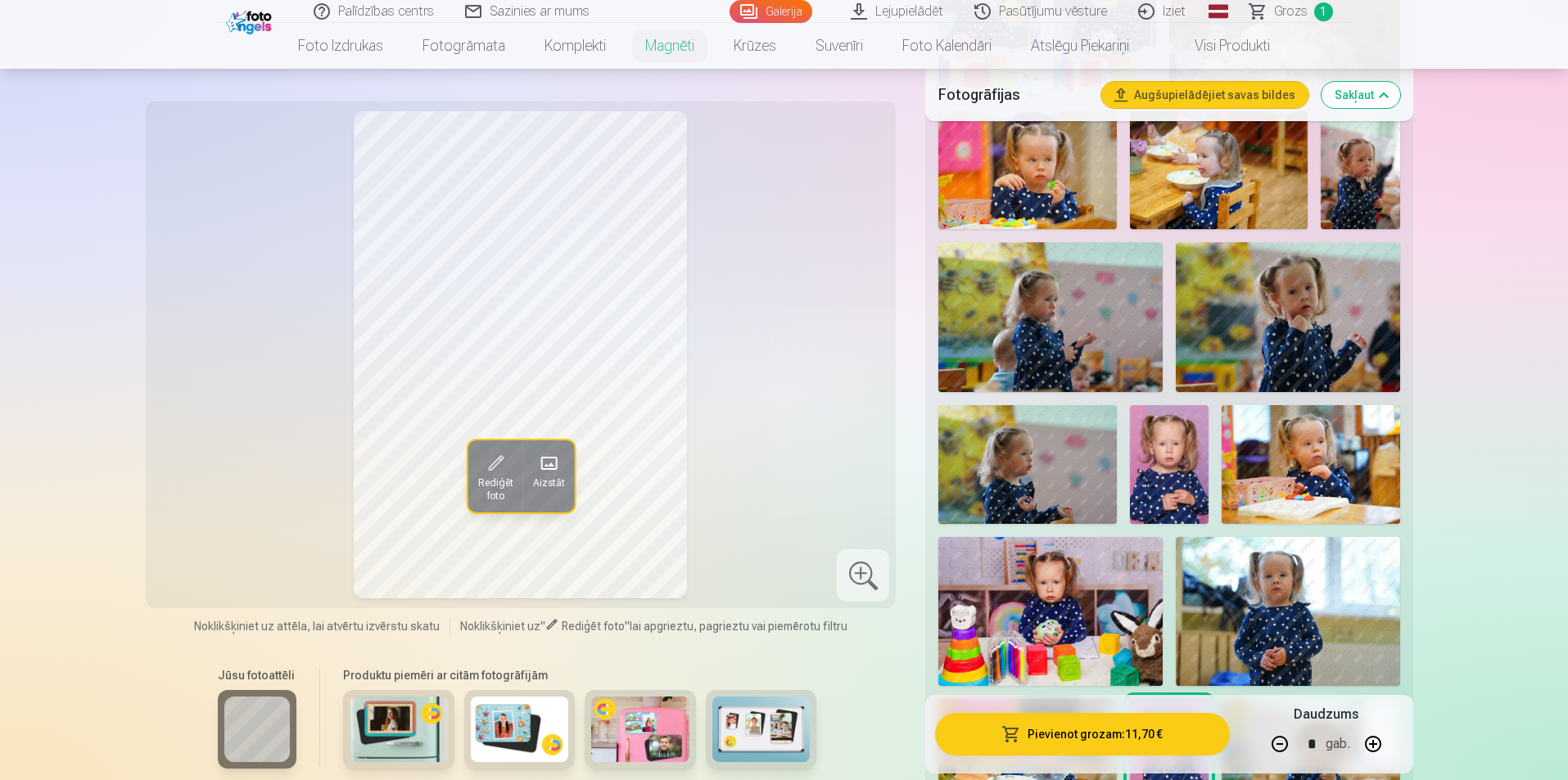
click at [1169, 724] on button "Pievienot grozam : 11,70 €" at bounding box center [1081, 734] width 294 height 43
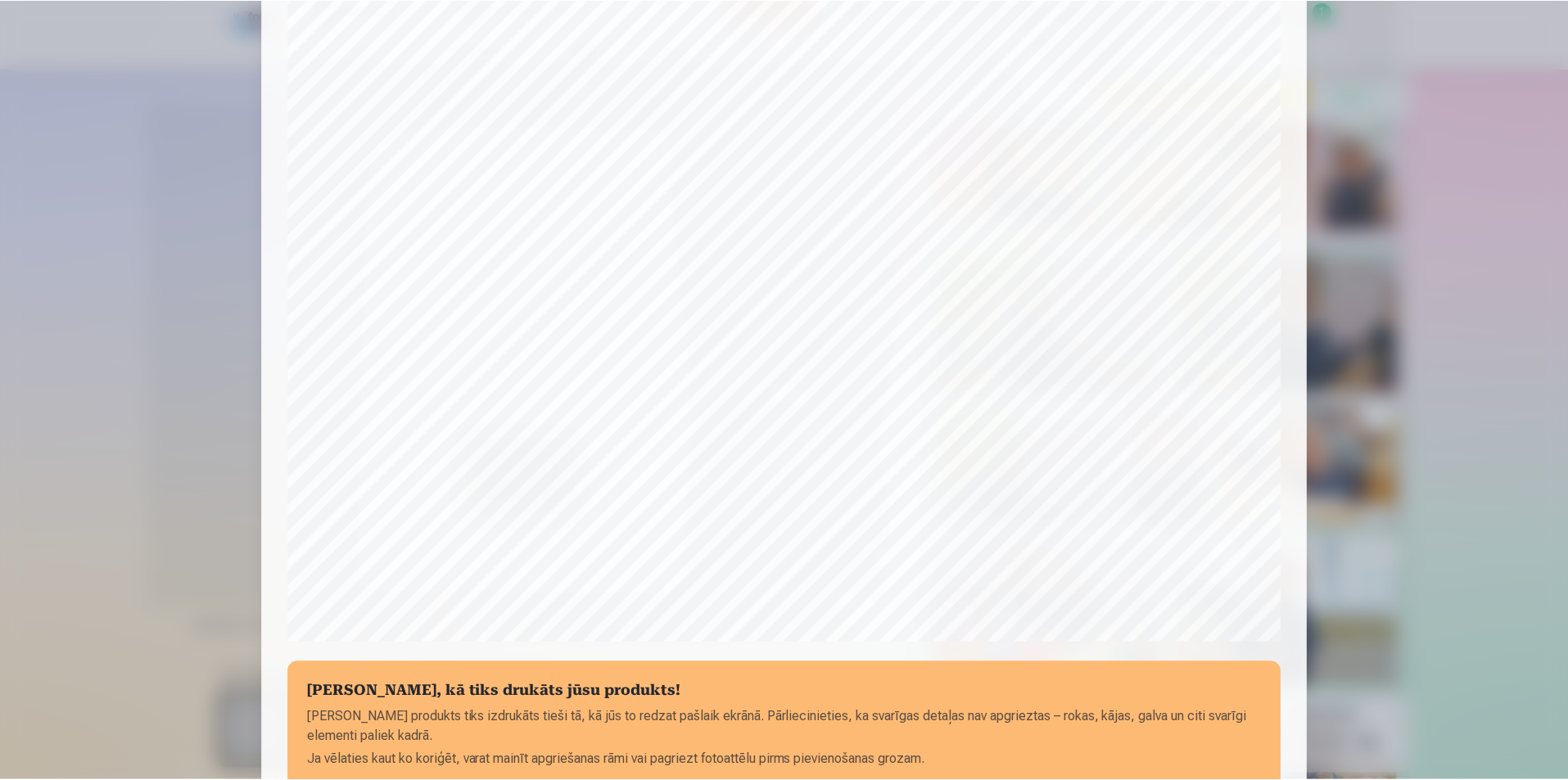
scroll to position [399, 0]
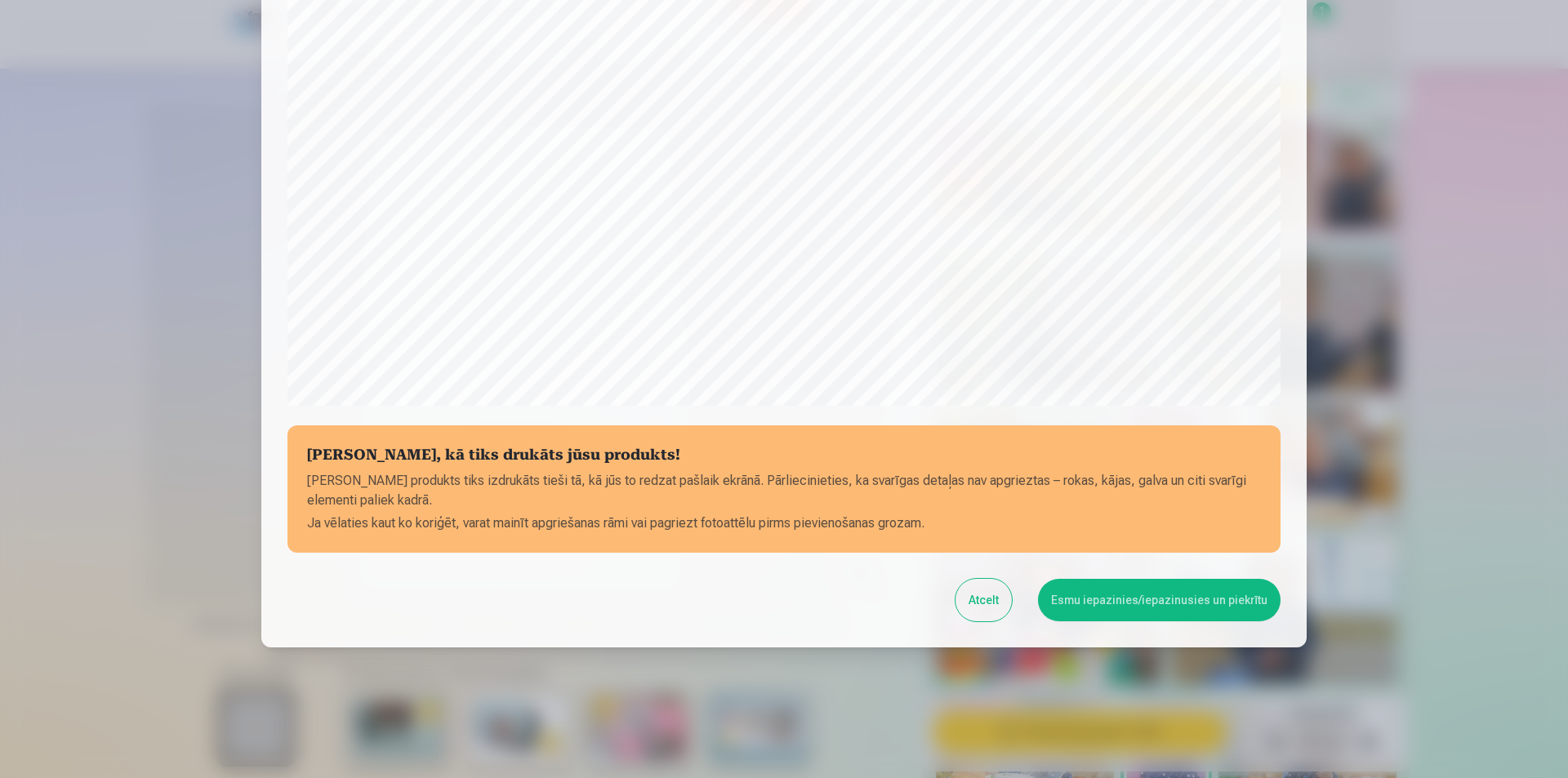
click at [1095, 596] on button "Esmu iepazinies/iepazinusies un piekrītu" at bounding box center [1159, 600] width 243 height 43
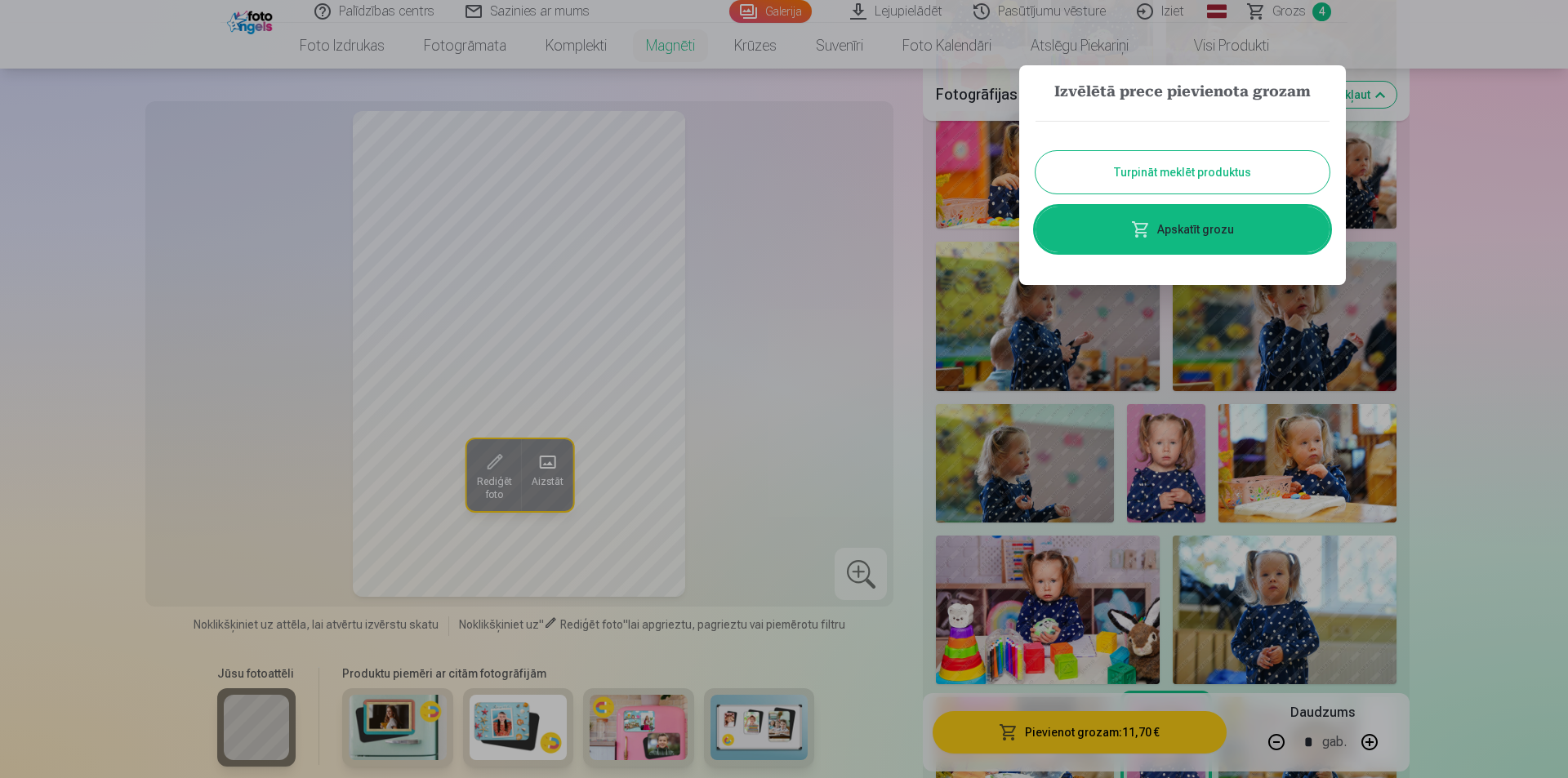
click at [1215, 186] on button "Turpināt meklēt produktus" at bounding box center [1182, 172] width 294 height 43
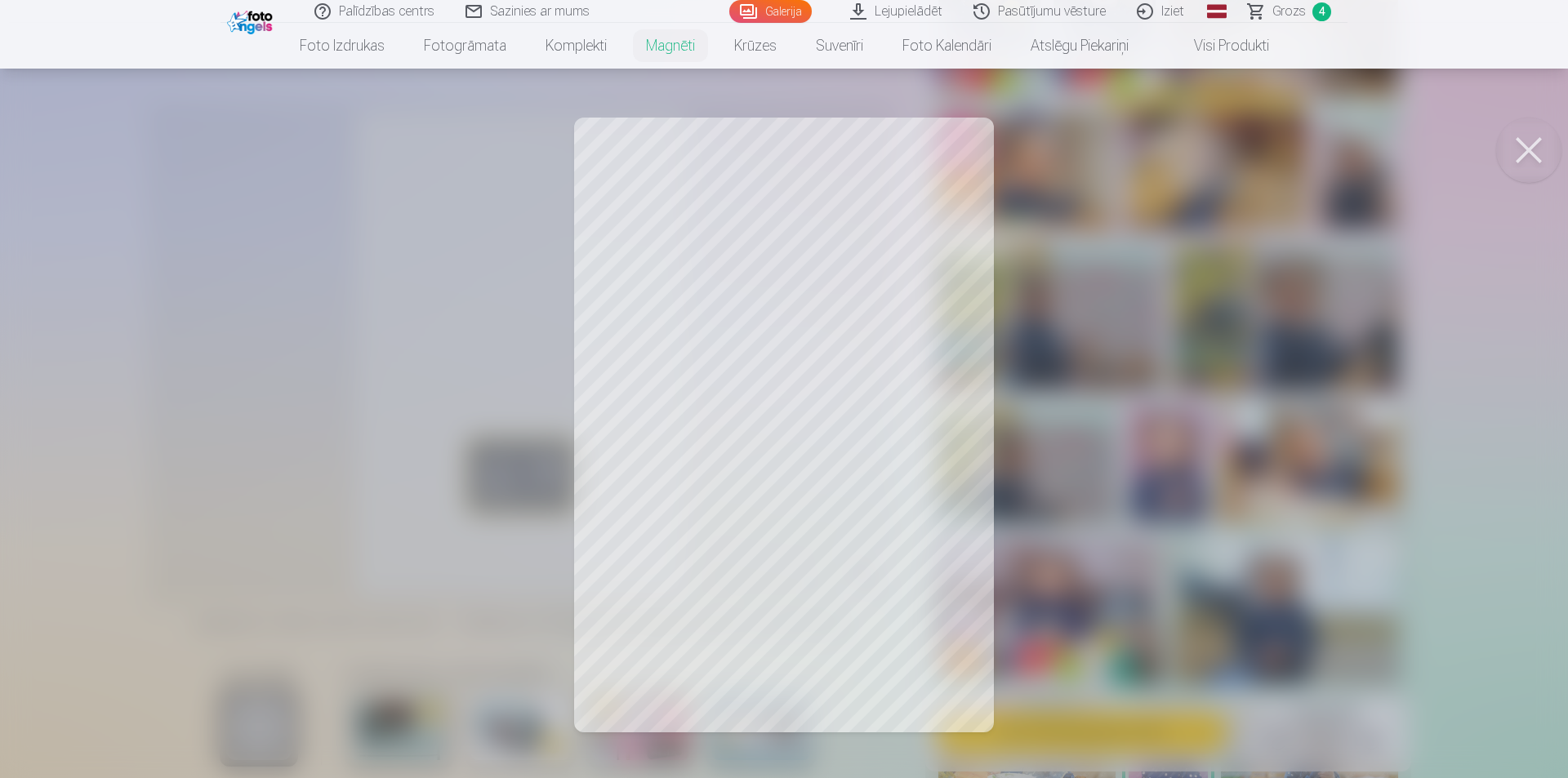
click at [1534, 159] on button at bounding box center [1529, 150] width 65 height 65
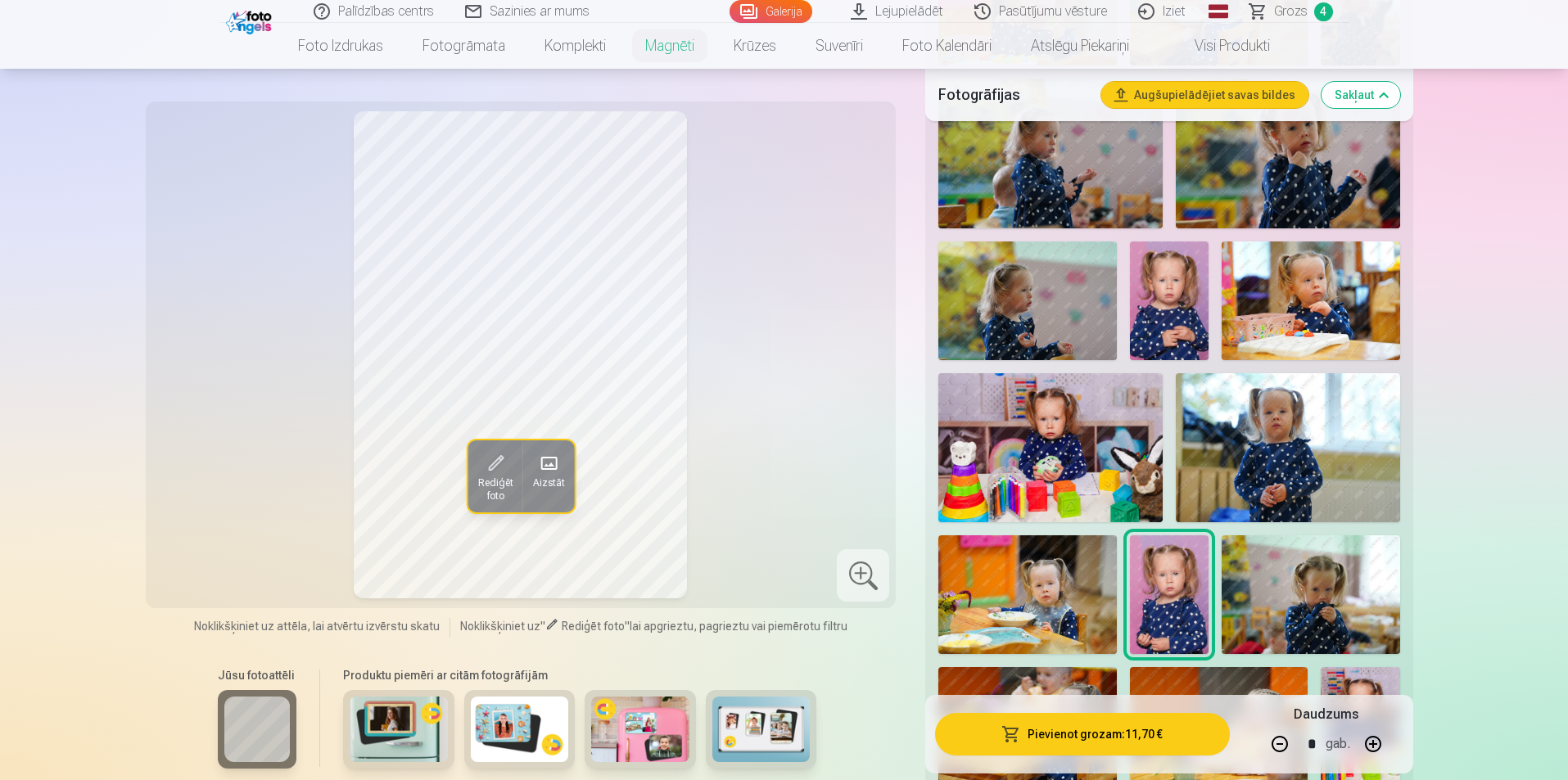
scroll to position [901, 0]
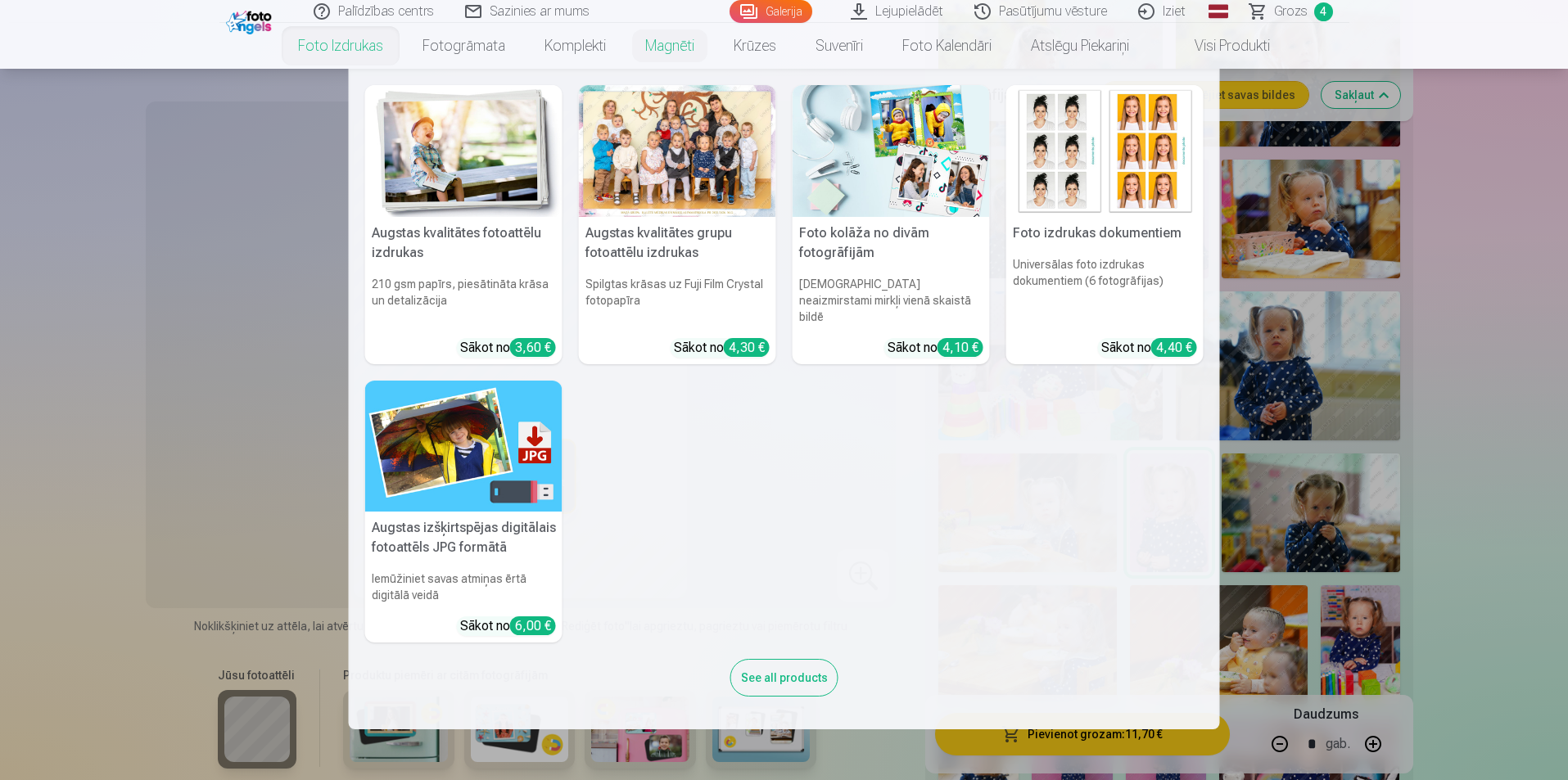
click at [338, 40] on link "Foto izdrukas" at bounding box center [340, 46] width 124 height 46
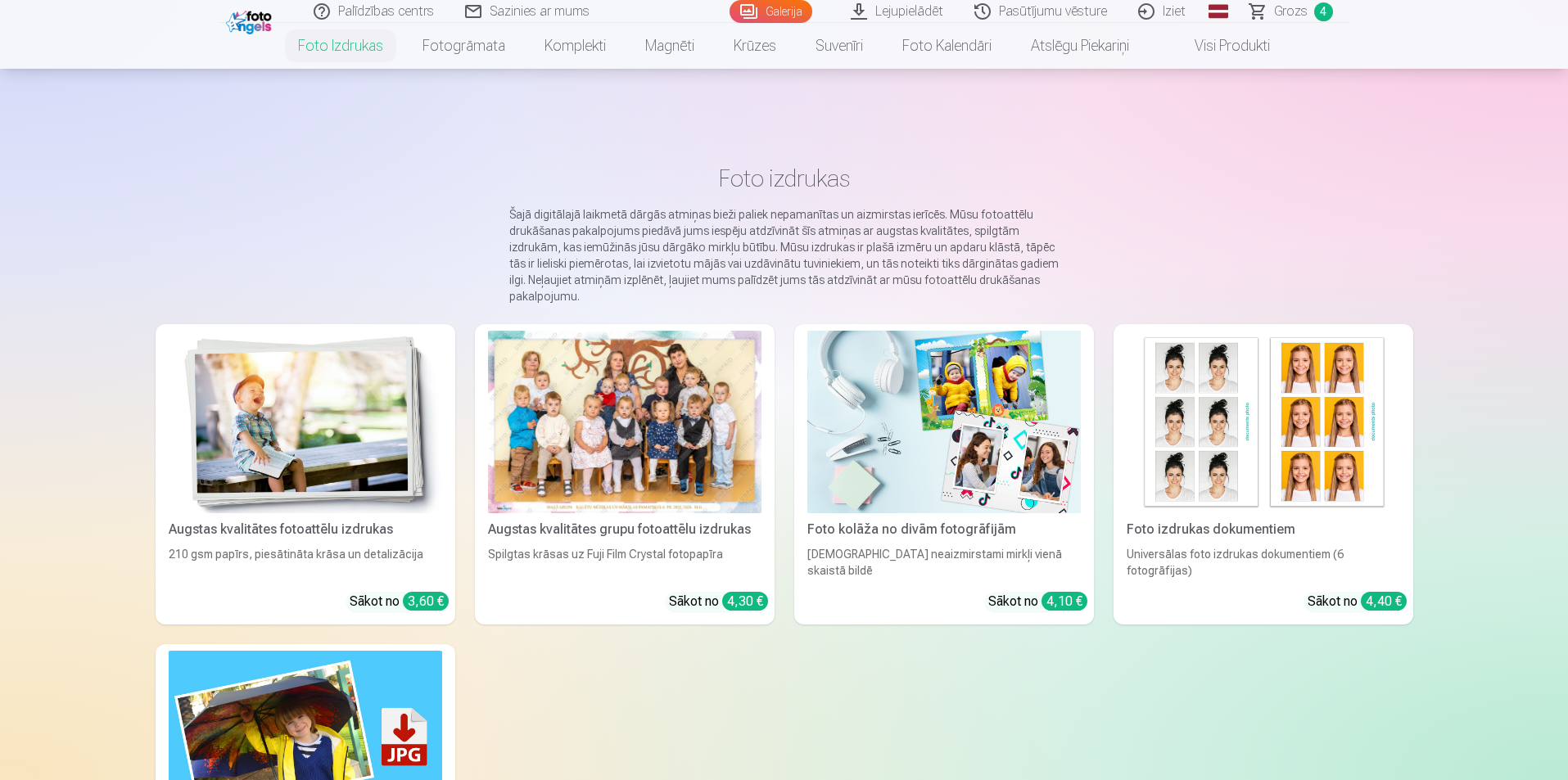
scroll to position [82, 0]
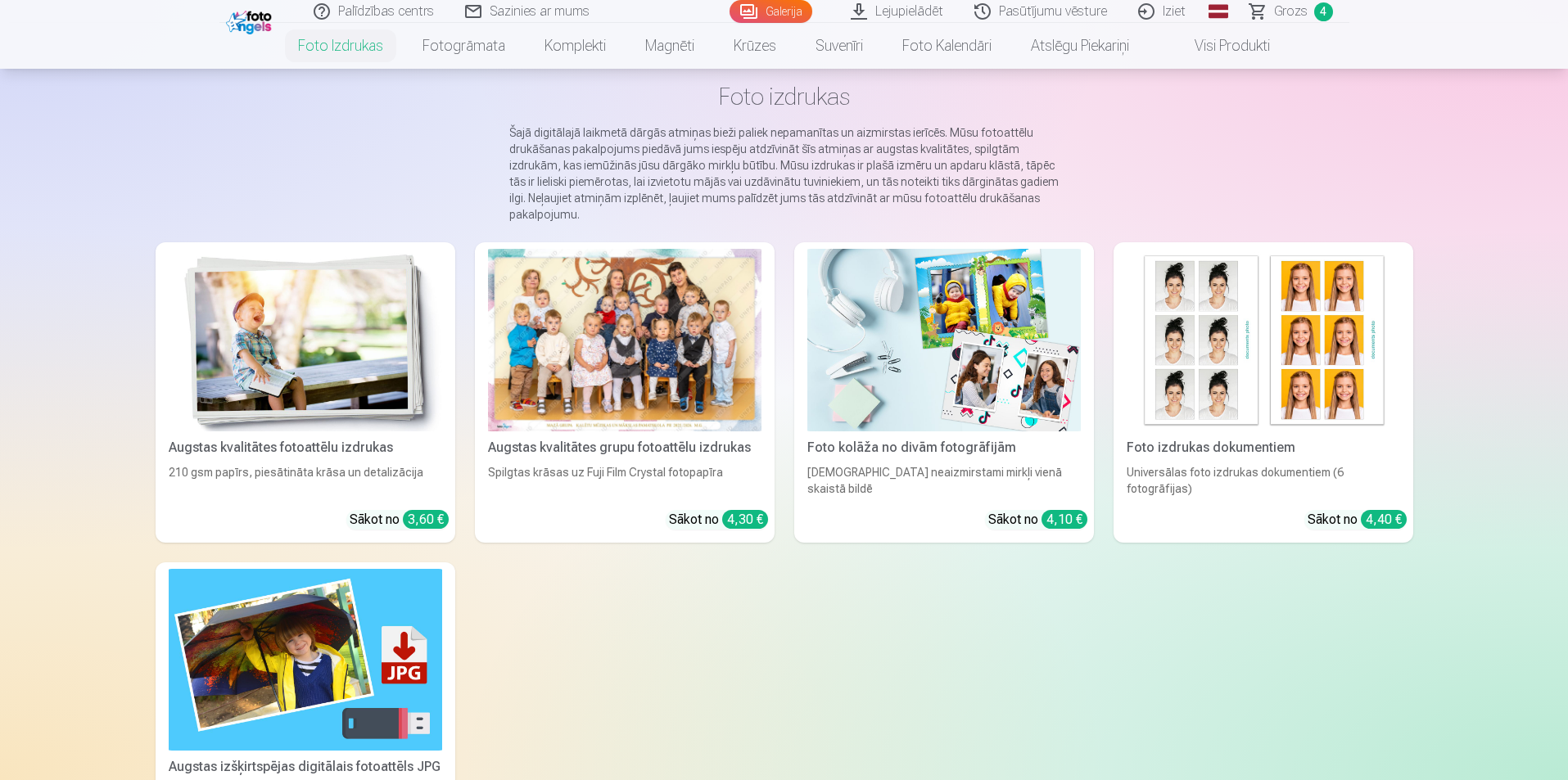
click at [303, 335] on img at bounding box center [306, 340] width 274 height 182
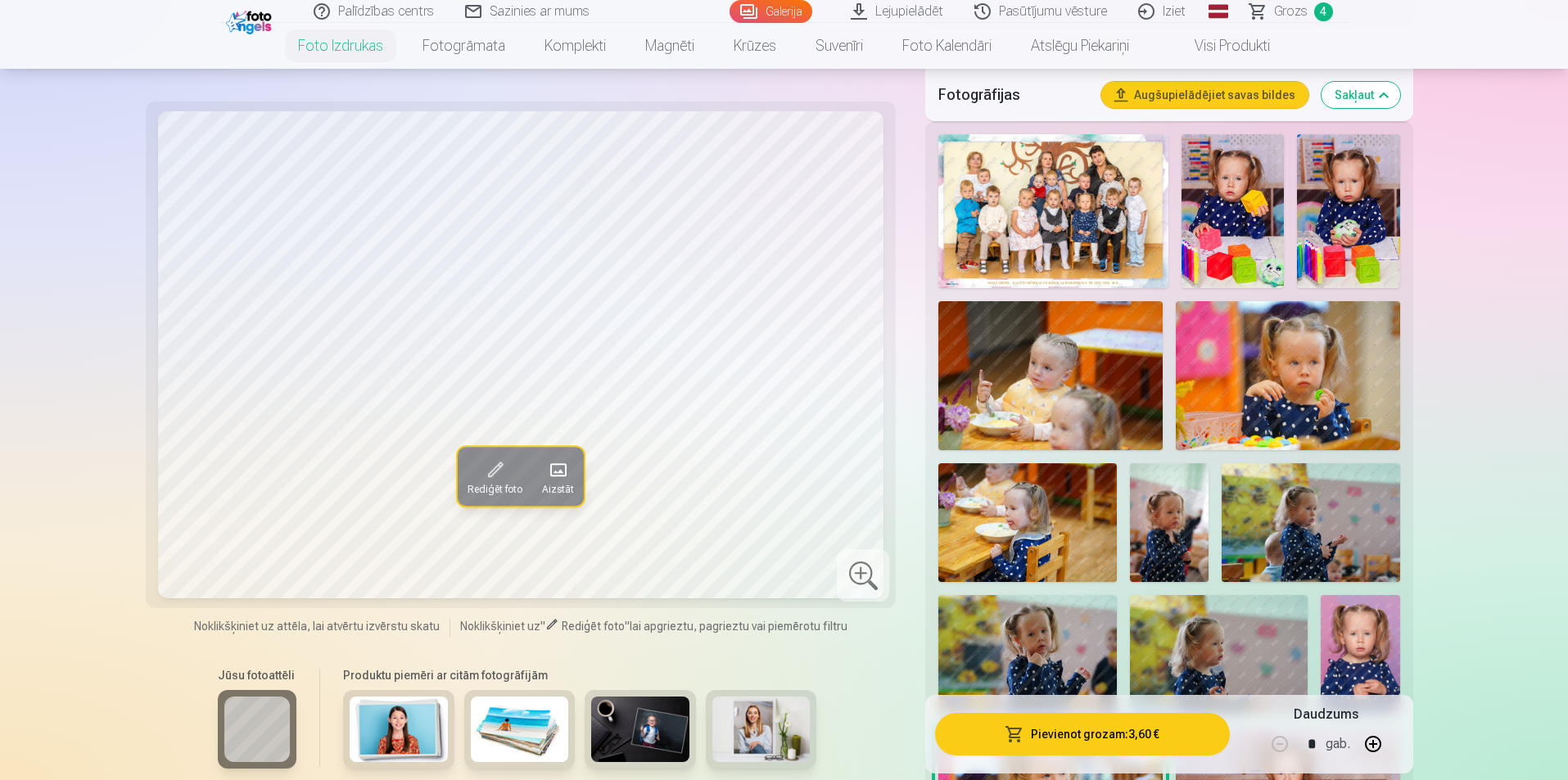
scroll to position [737, 0]
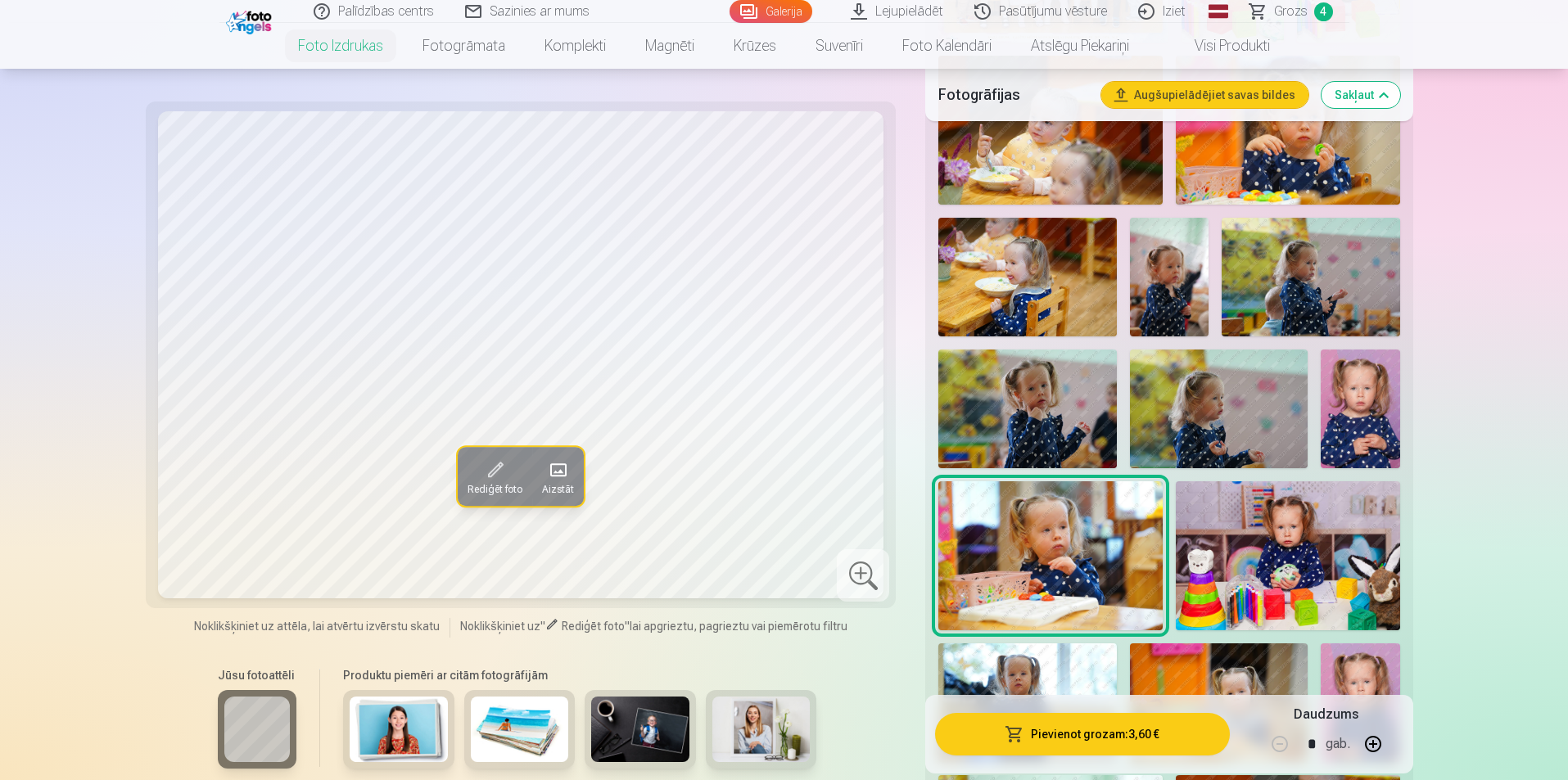
click at [1377, 395] on img at bounding box center [1360, 409] width 80 height 119
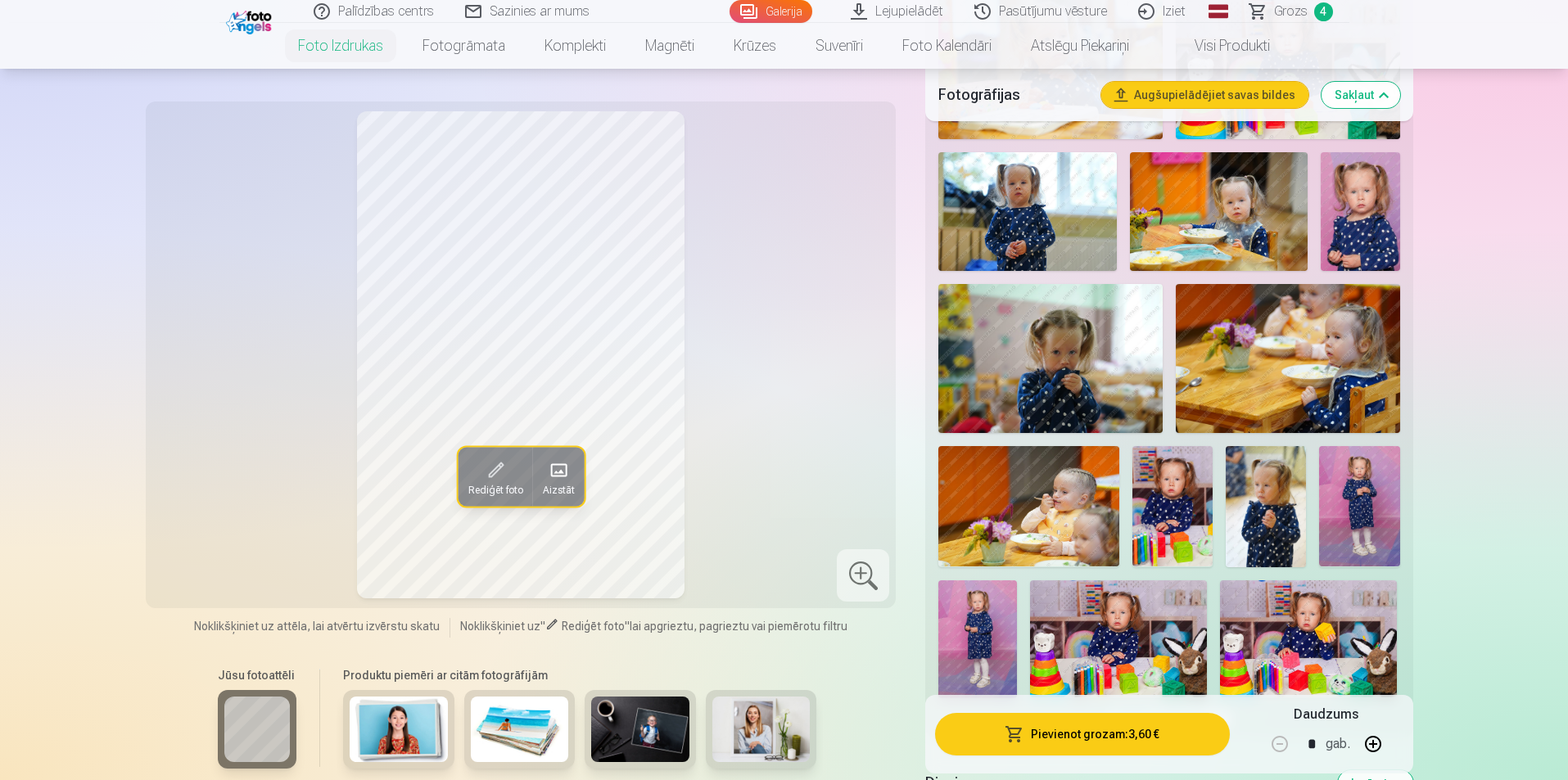
scroll to position [1392, 0]
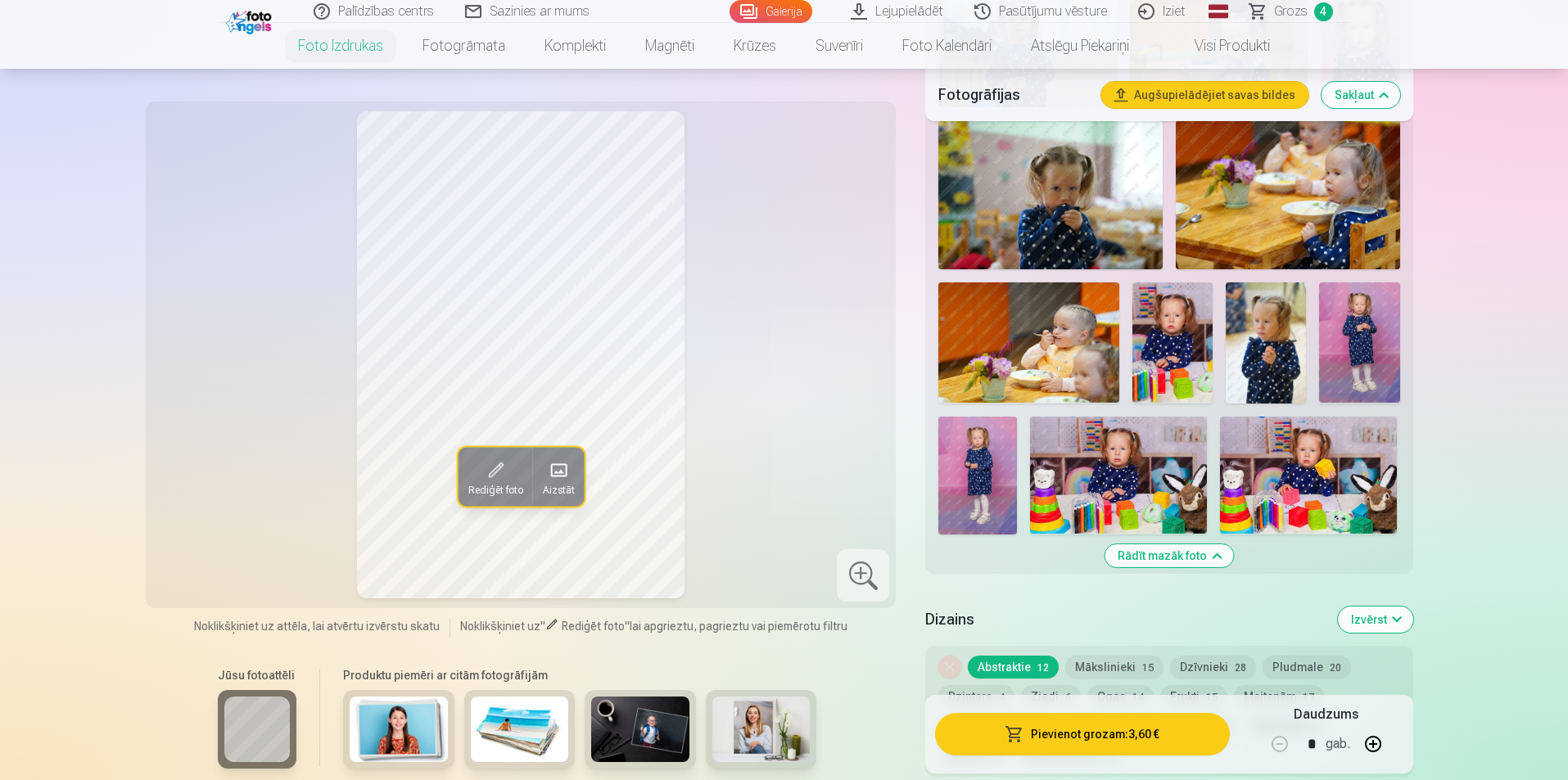
click at [987, 469] on img at bounding box center [978, 476] width 79 height 118
click at [1379, 368] on img at bounding box center [1359, 343] width 81 height 121
click at [986, 488] on img at bounding box center [978, 476] width 79 height 118
click at [1103, 488] on img at bounding box center [1118, 476] width 177 height 118
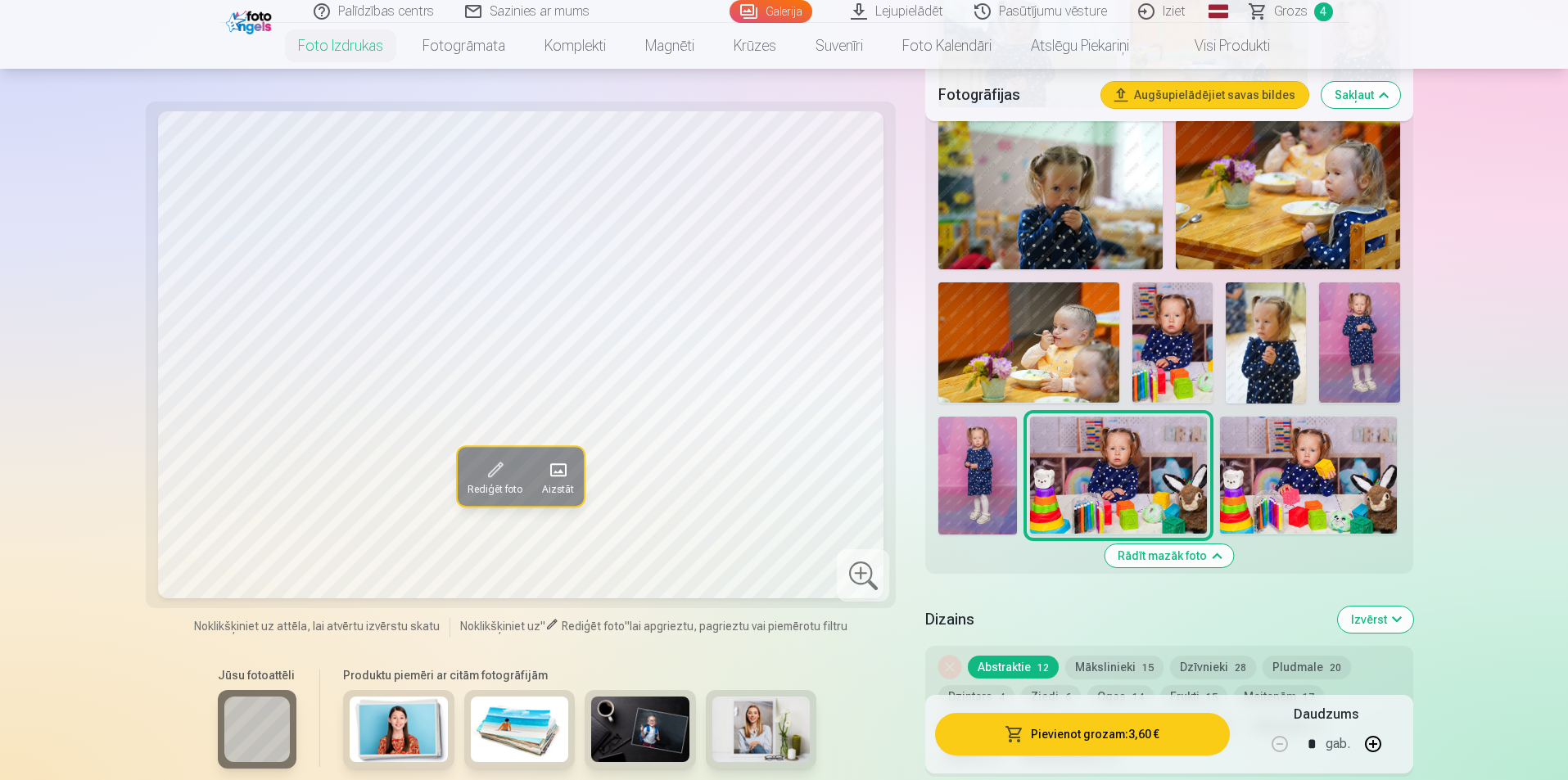
click at [1290, 479] on img at bounding box center [1309, 476] width 177 height 118
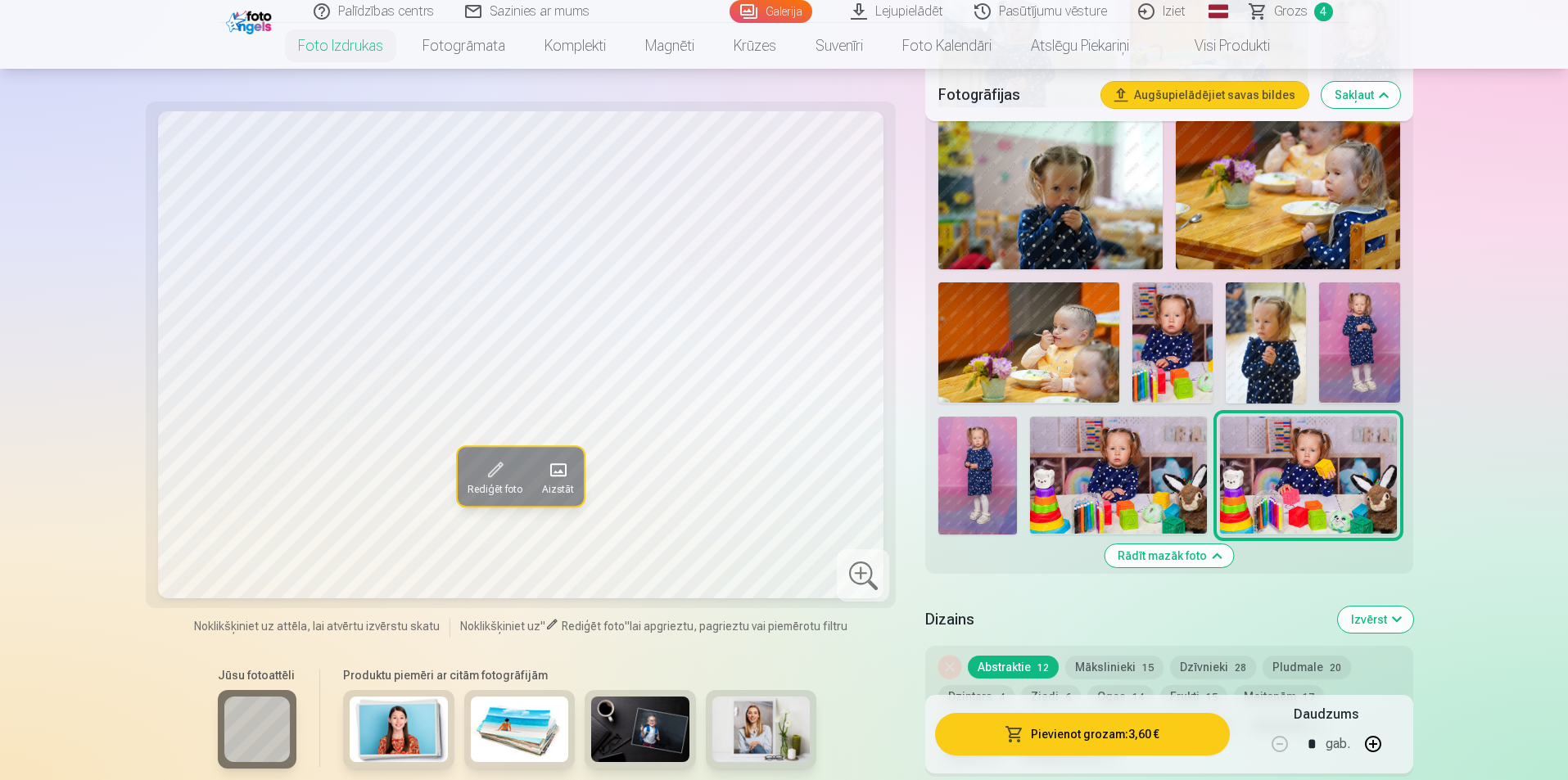
scroll to position [1310, 0]
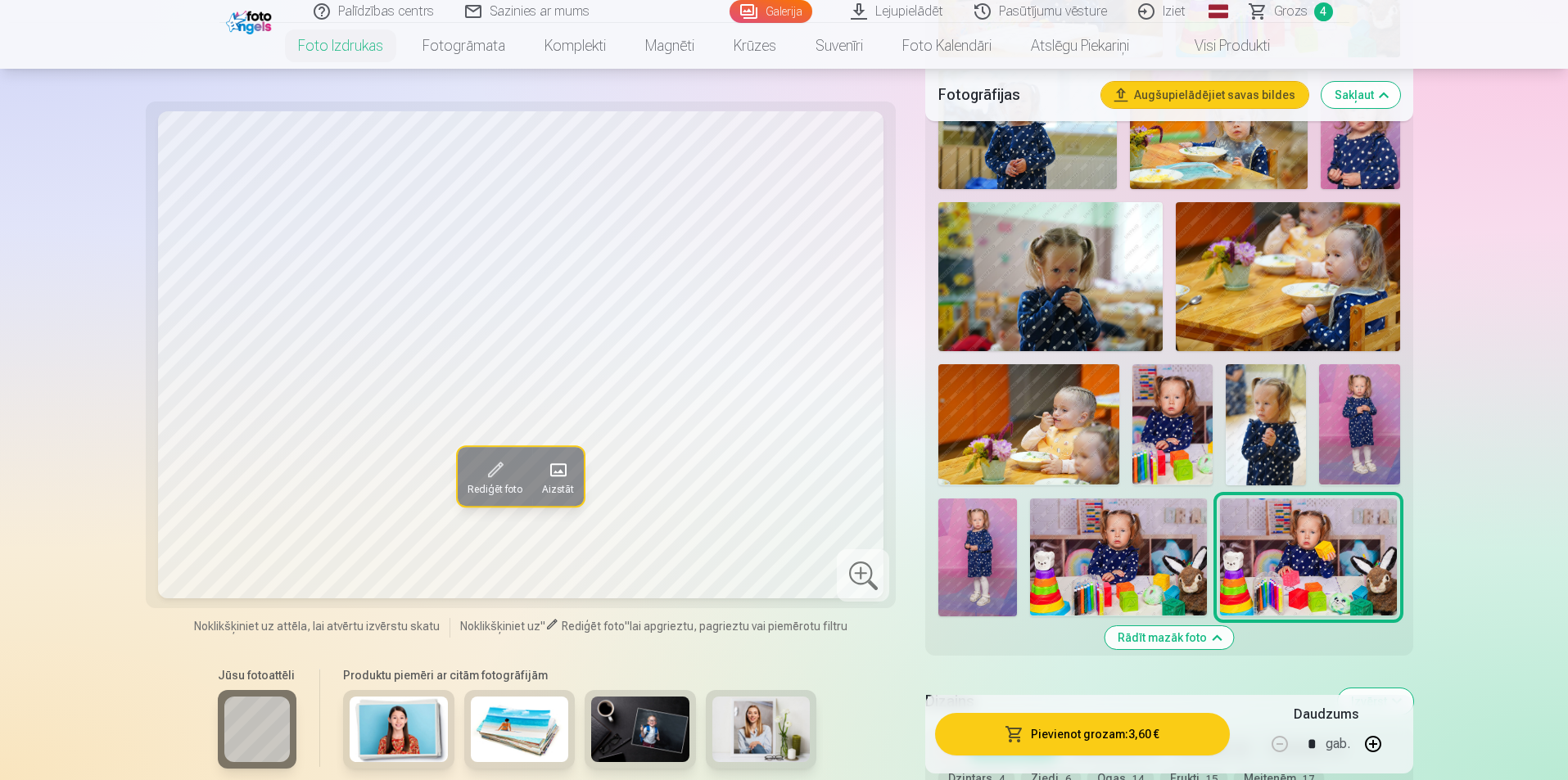
click at [1298, 445] on img at bounding box center [1266, 424] width 81 height 121
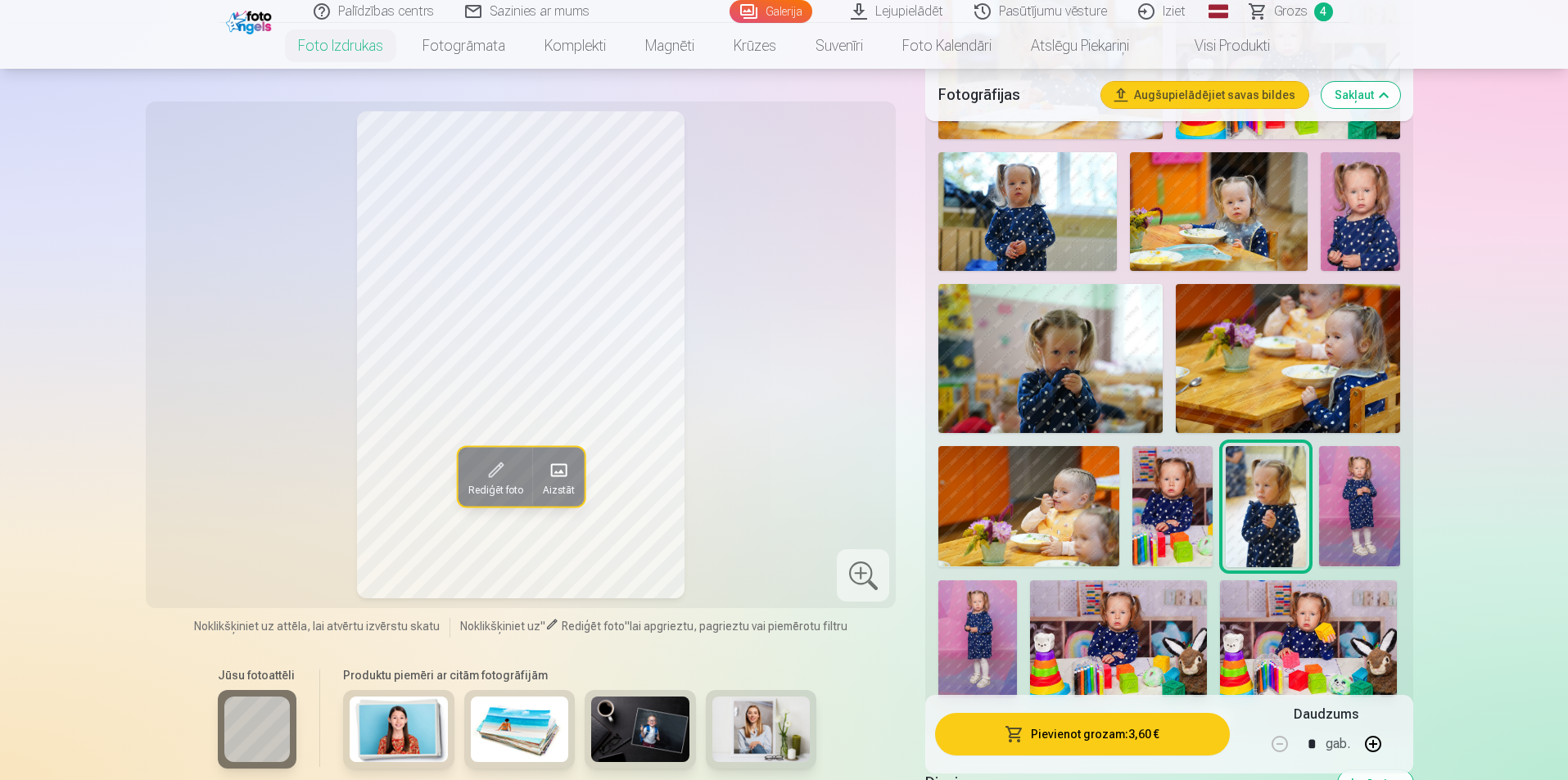
scroll to position [1064, 0]
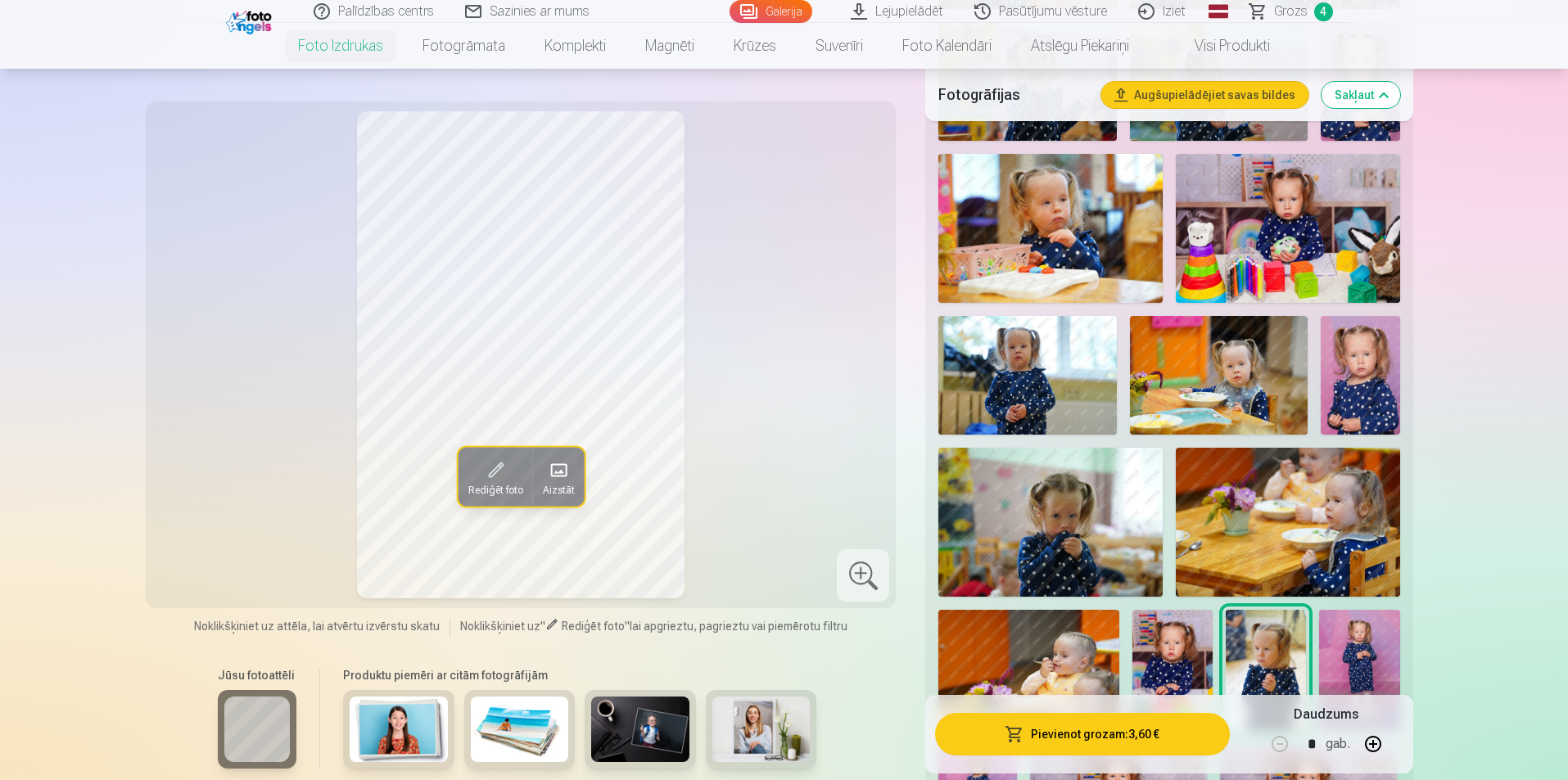
click at [1379, 388] on img at bounding box center [1360, 375] width 80 height 119
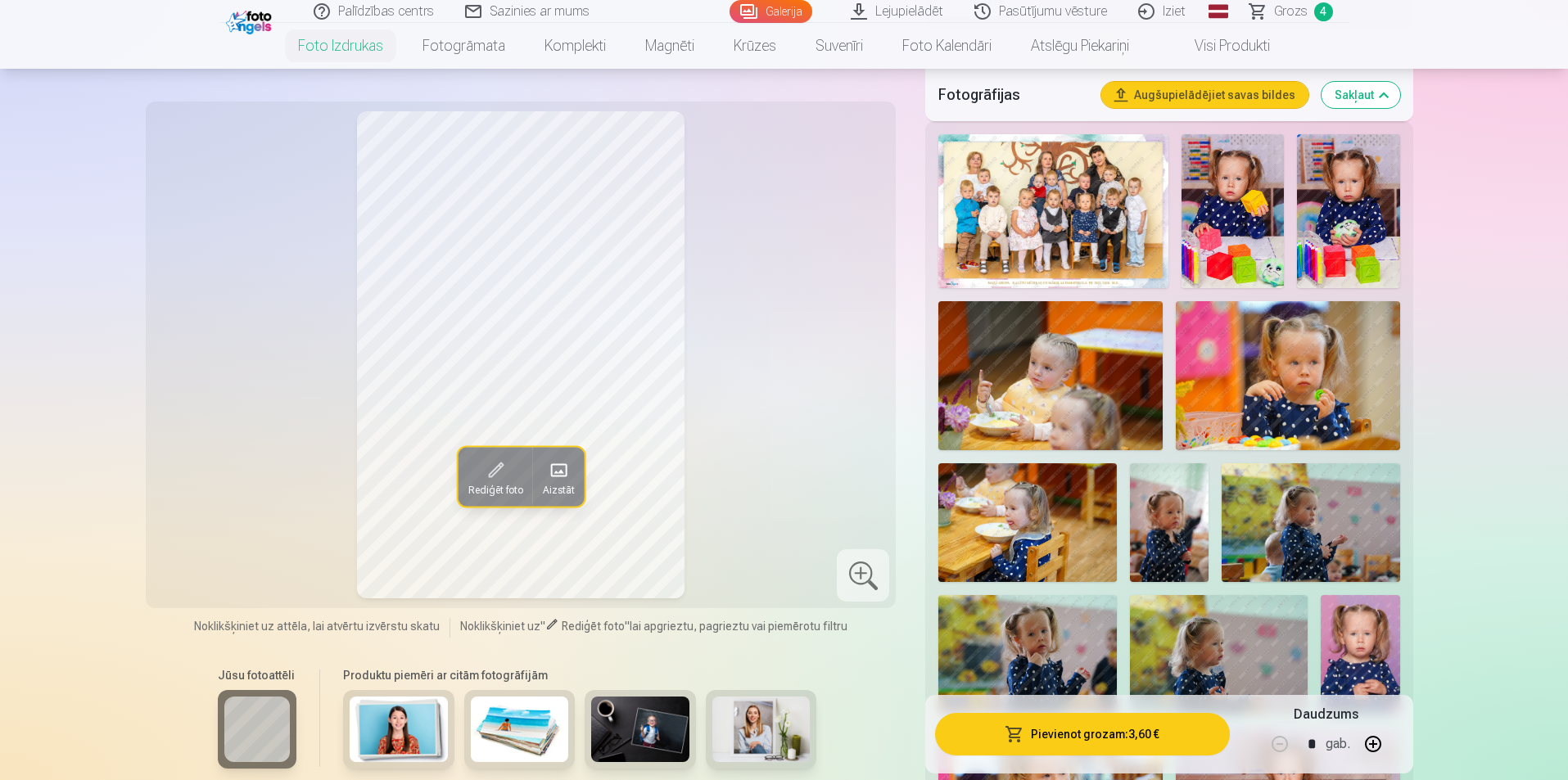
scroll to position [410, 0]
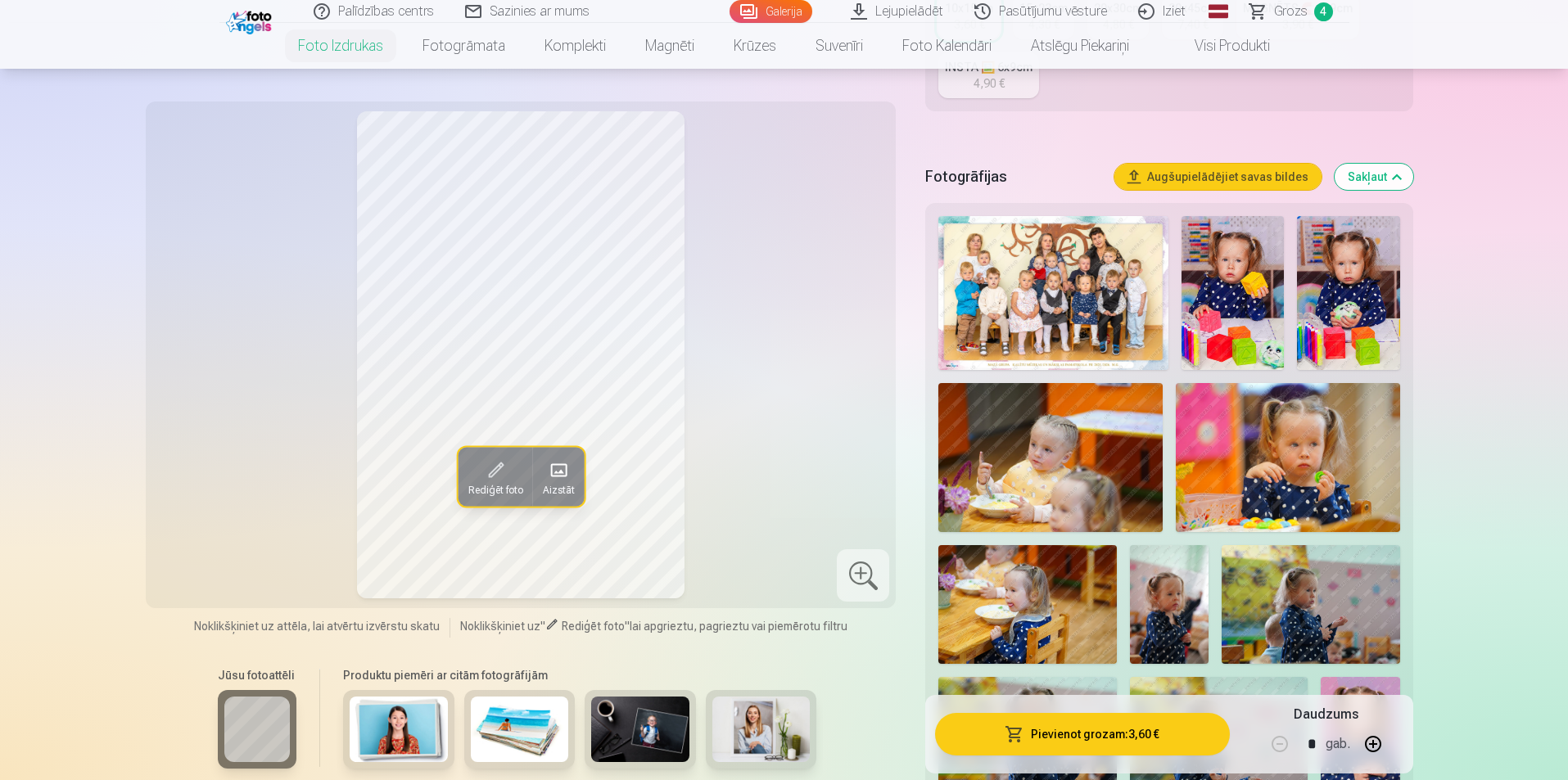
click at [1336, 317] on img at bounding box center [1348, 293] width 102 height 154
click at [1211, 309] on img at bounding box center [1233, 293] width 102 height 154
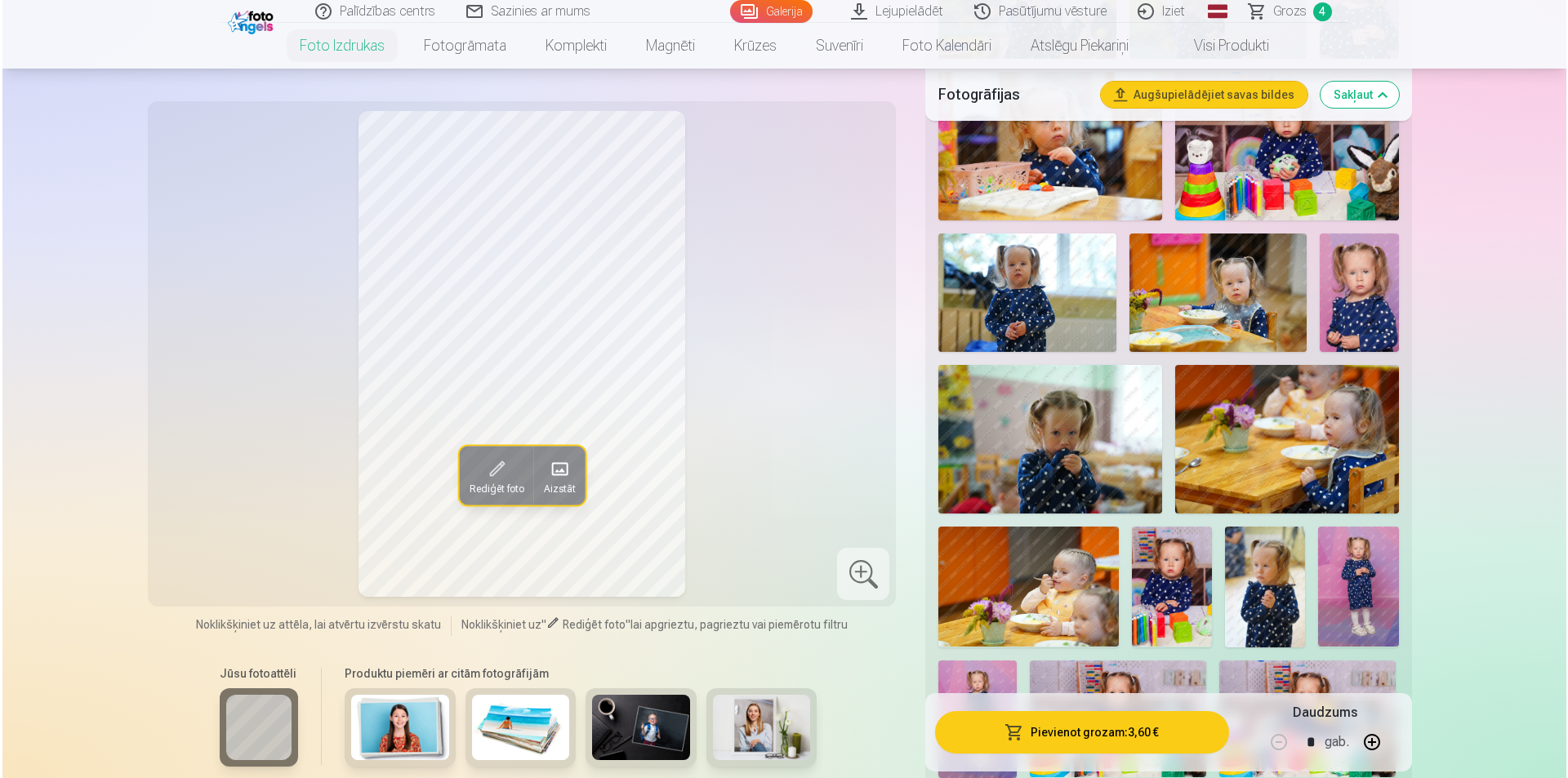
scroll to position [1388, 0]
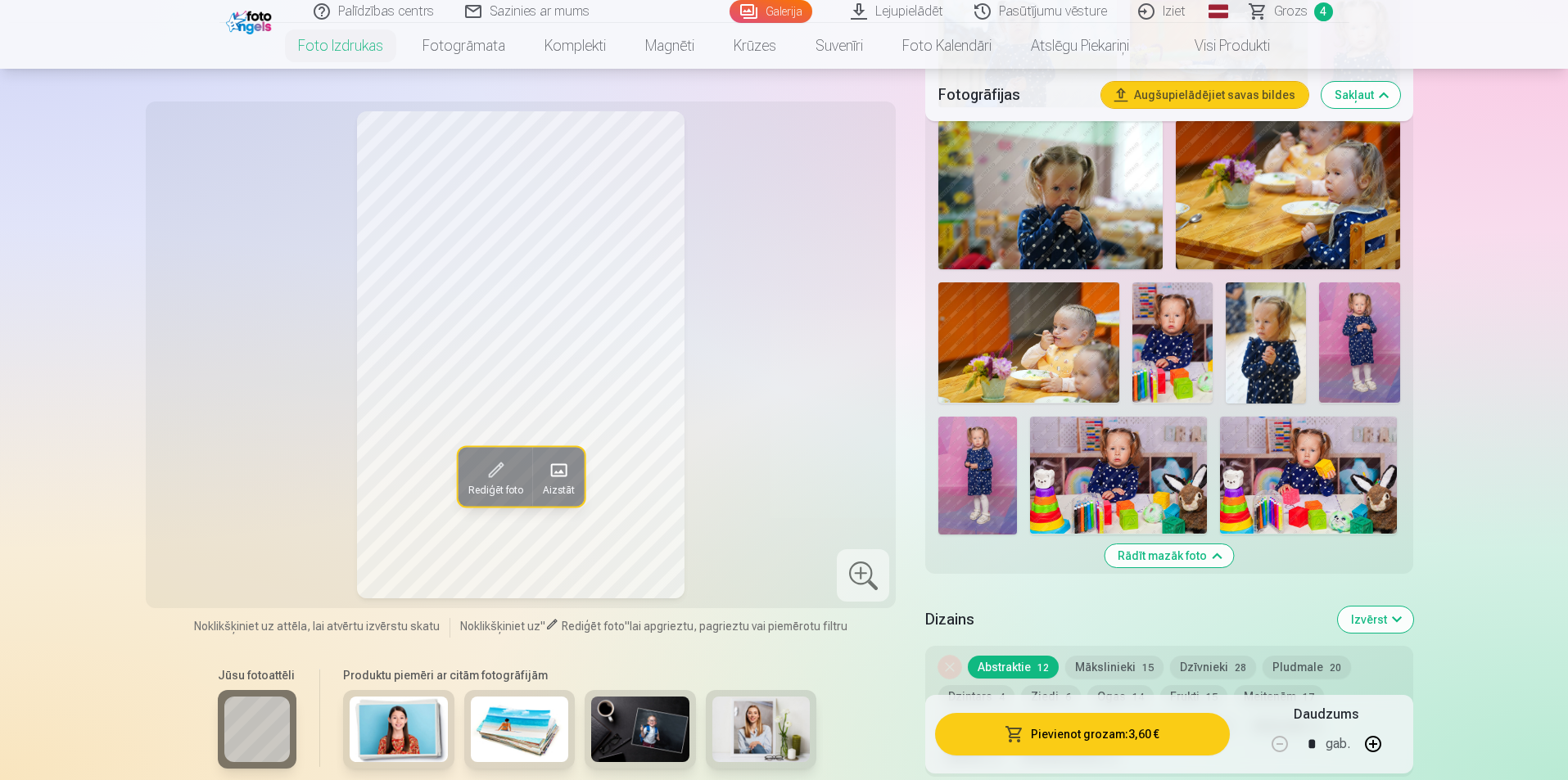
click at [970, 475] on img at bounding box center [978, 476] width 79 height 118
click at [1377, 751] on button "button" at bounding box center [1373, 744] width 39 height 39
type input "*"
click at [1149, 737] on button "Pievienot grozam : 10,80 €" at bounding box center [1081, 734] width 294 height 43
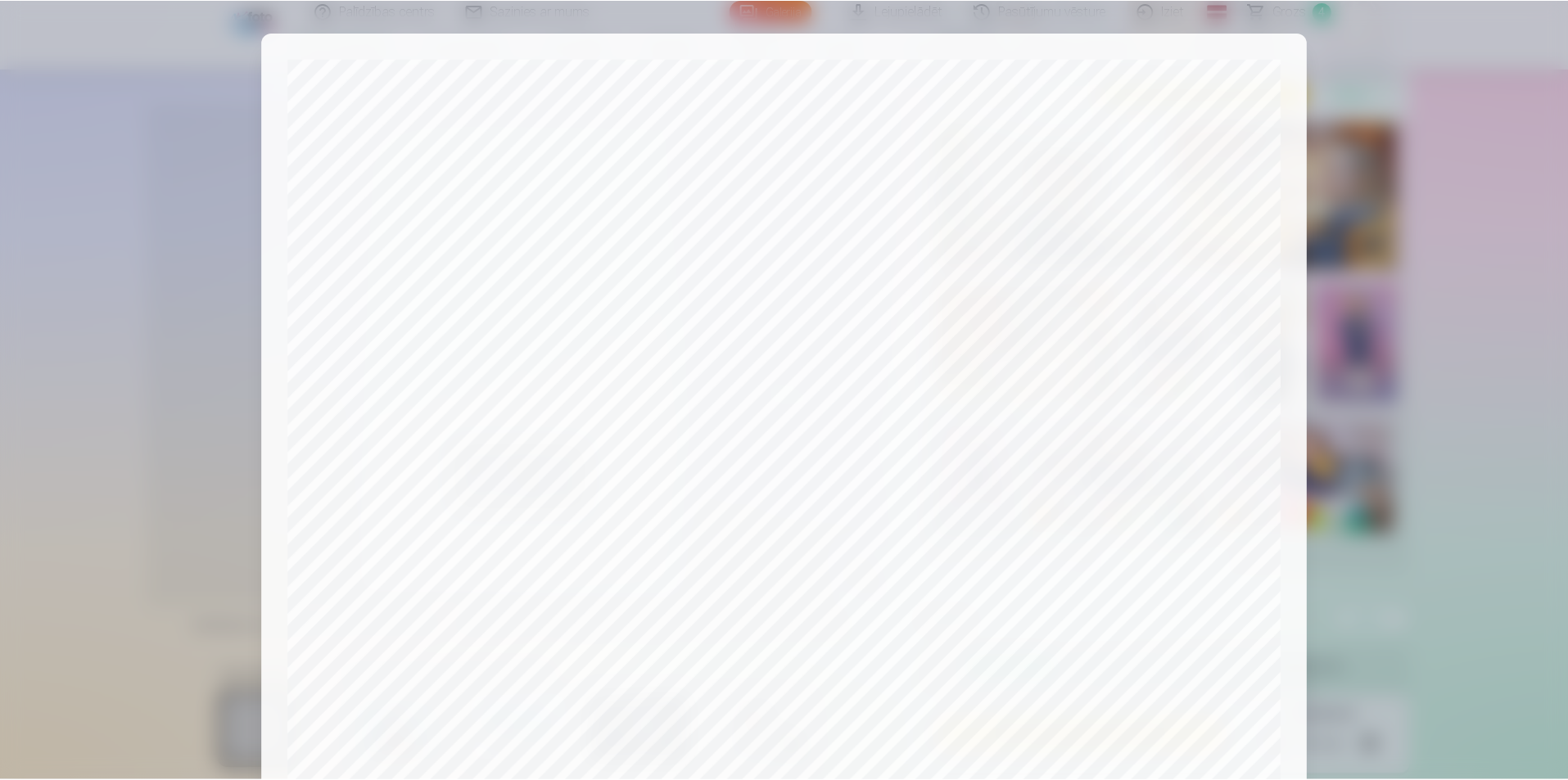
scroll to position [399, 0]
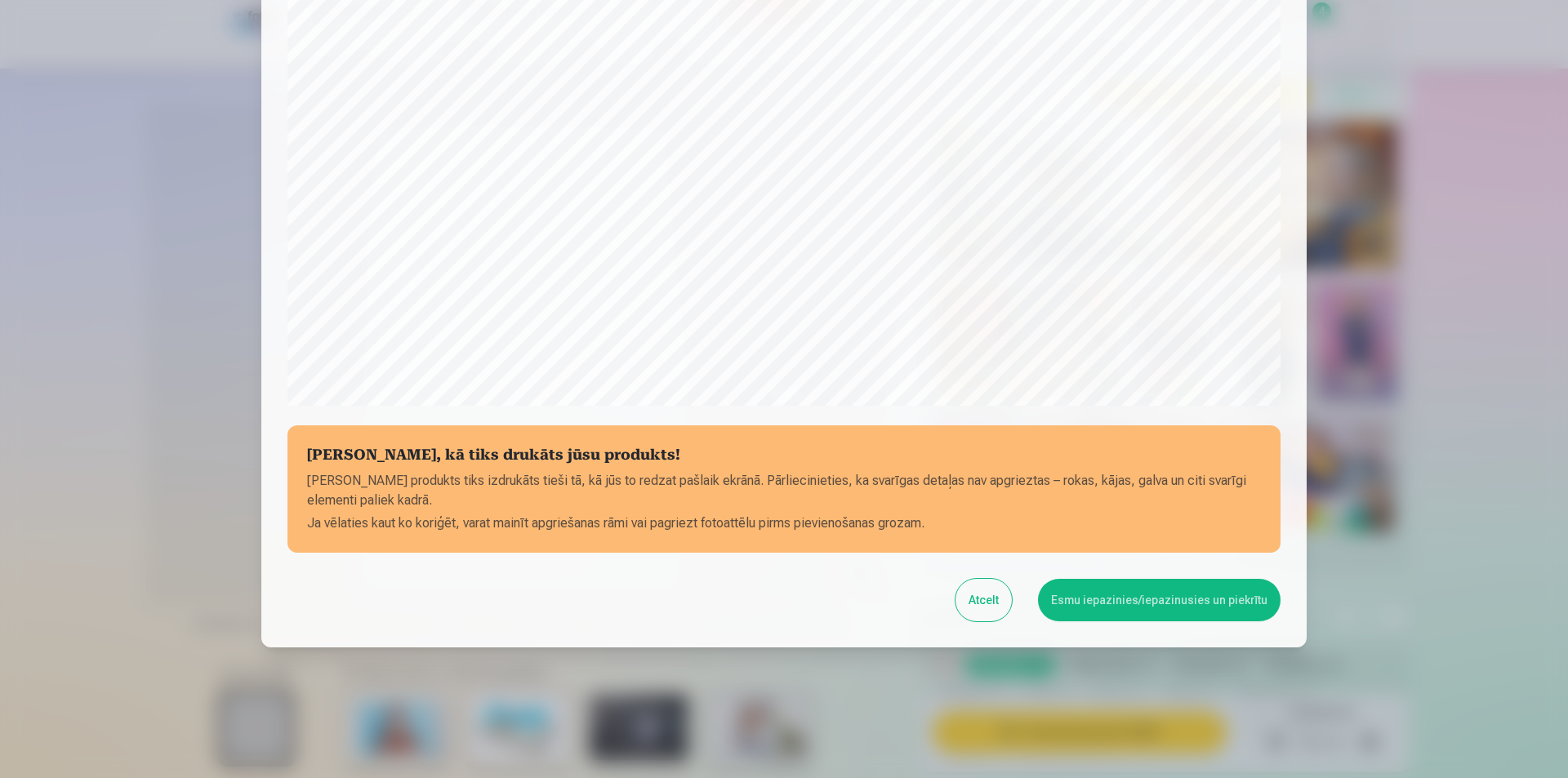
click at [1182, 607] on button "Esmu iepazinies/iepazinusies un piekrītu" at bounding box center [1159, 600] width 243 height 43
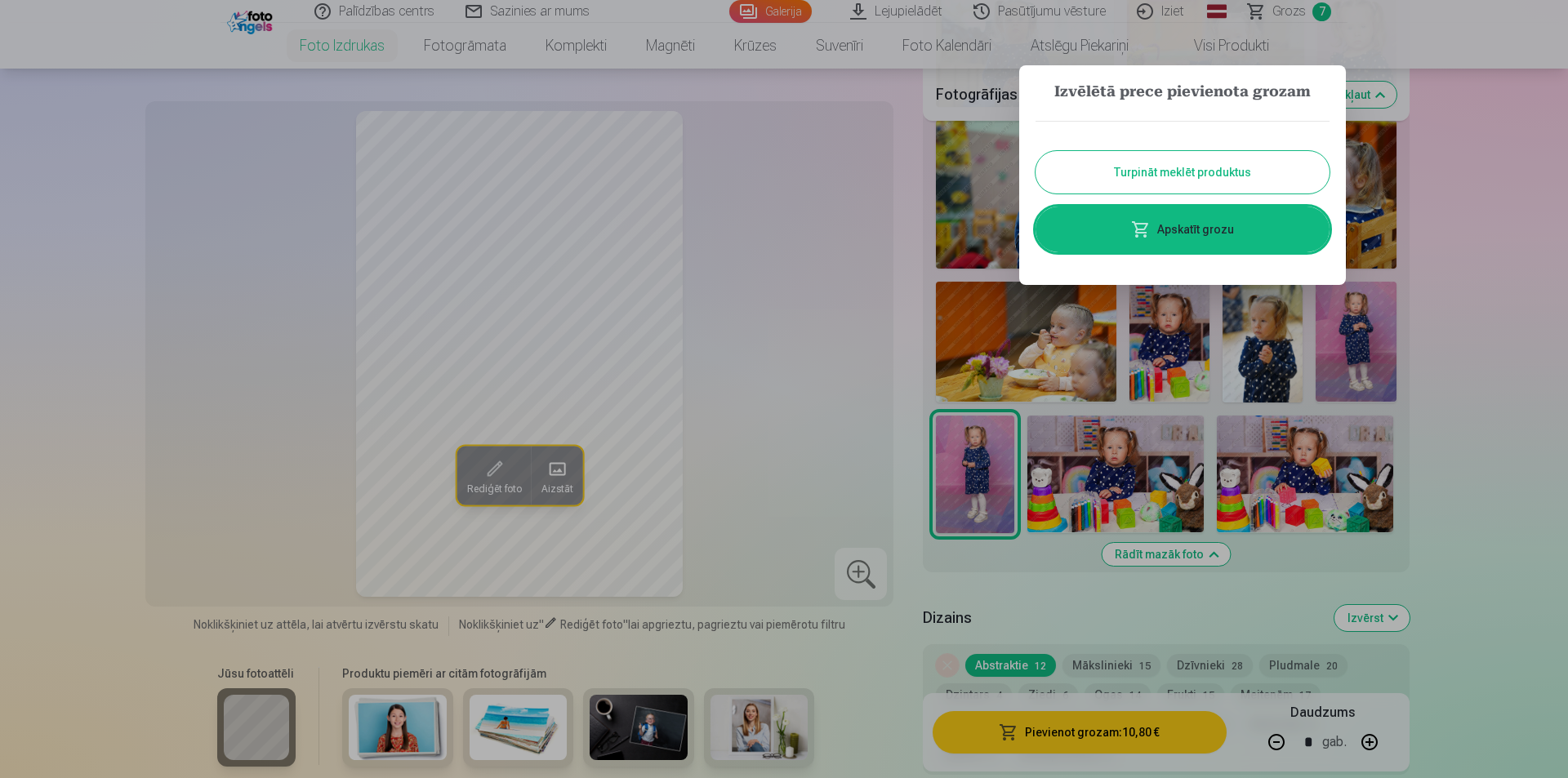
click at [1188, 177] on button "Turpināt meklēt produktus" at bounding box center [1182, 172] width 294 height 43
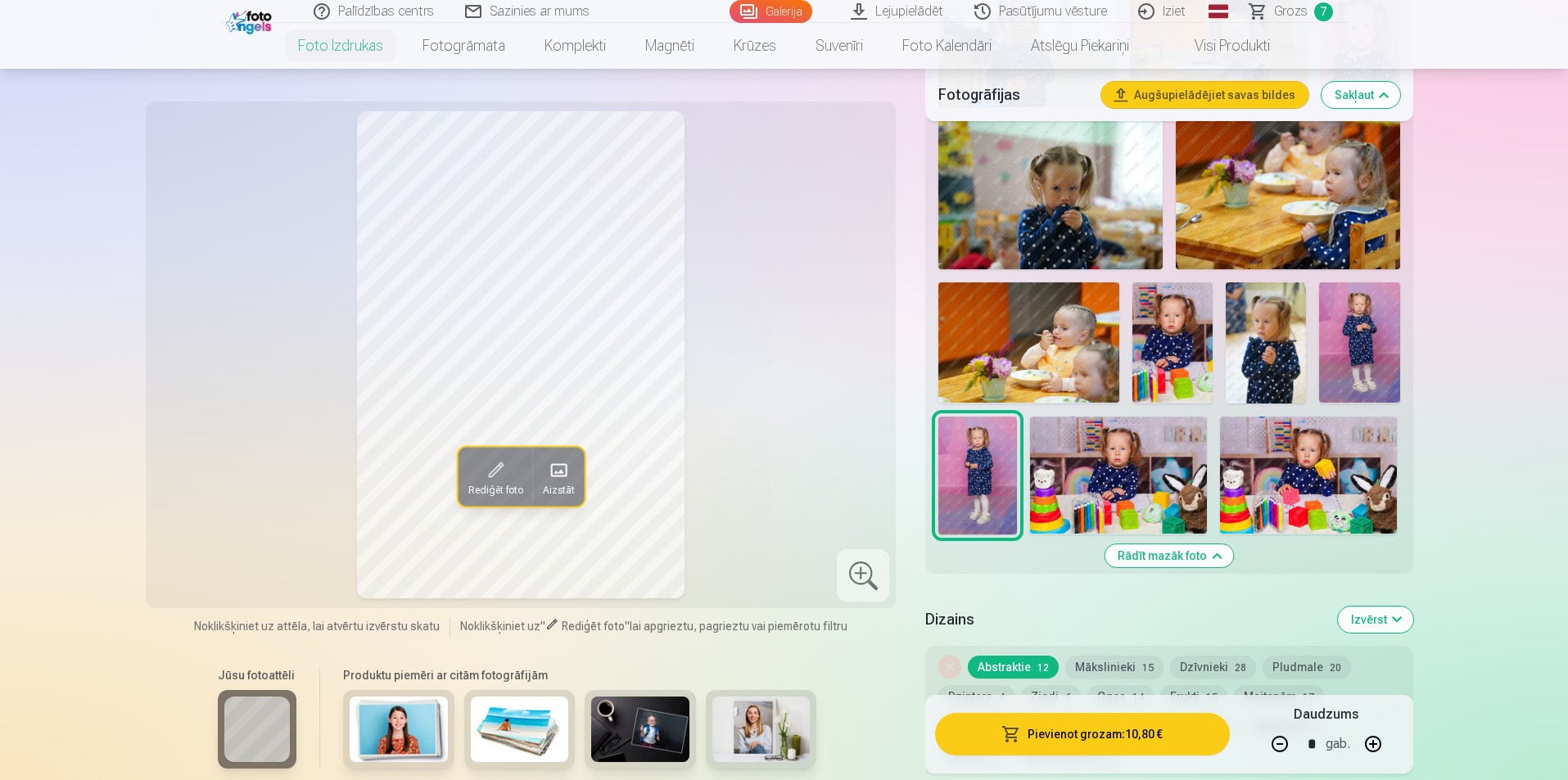
click at [503, 473] on span at bounding box center [494, 470] width 26 height 26
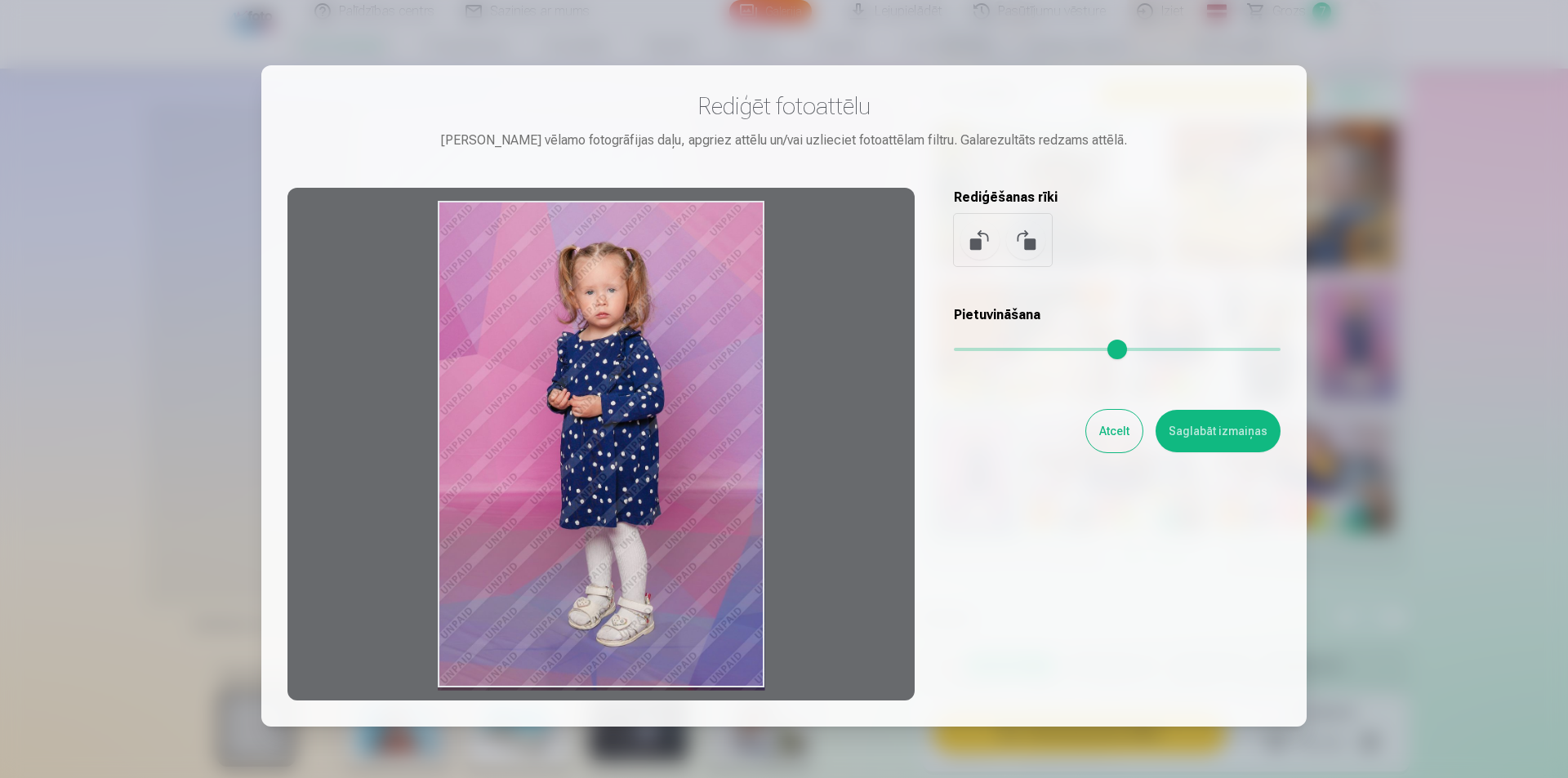
drag, startPoint x: 743, startPoint y: 239, endPoint x: 656, endPoint y: 257, distance: 88.8
click at [656, 257] on div at bounding box center [601, 444] width 627 height 513
click at [1031, 255] on button at bounding box center [1026, 240] width 39 height 39
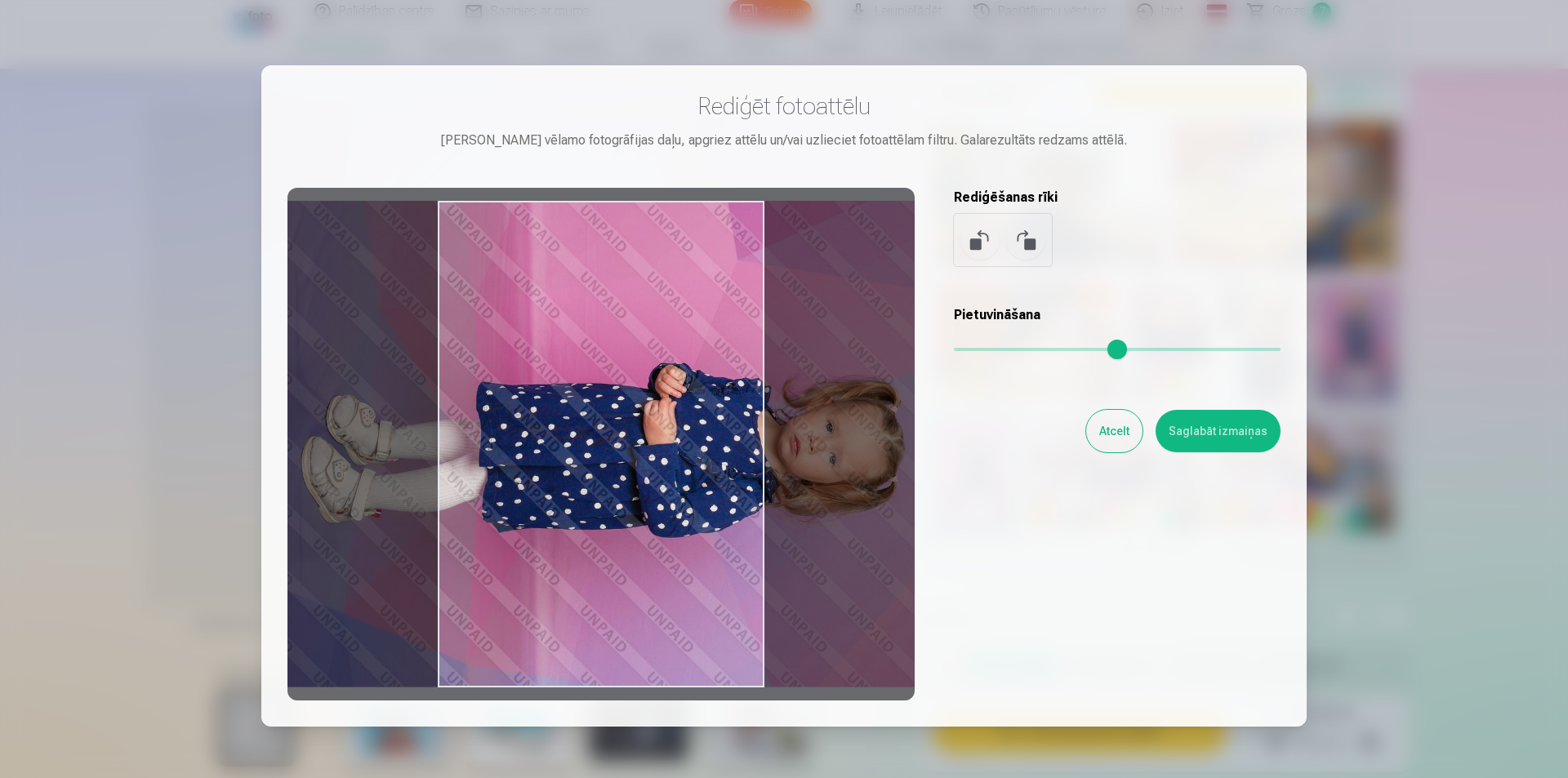
click at [1031, 255] on button at bounding box center [1026, 240] width 39 height 39
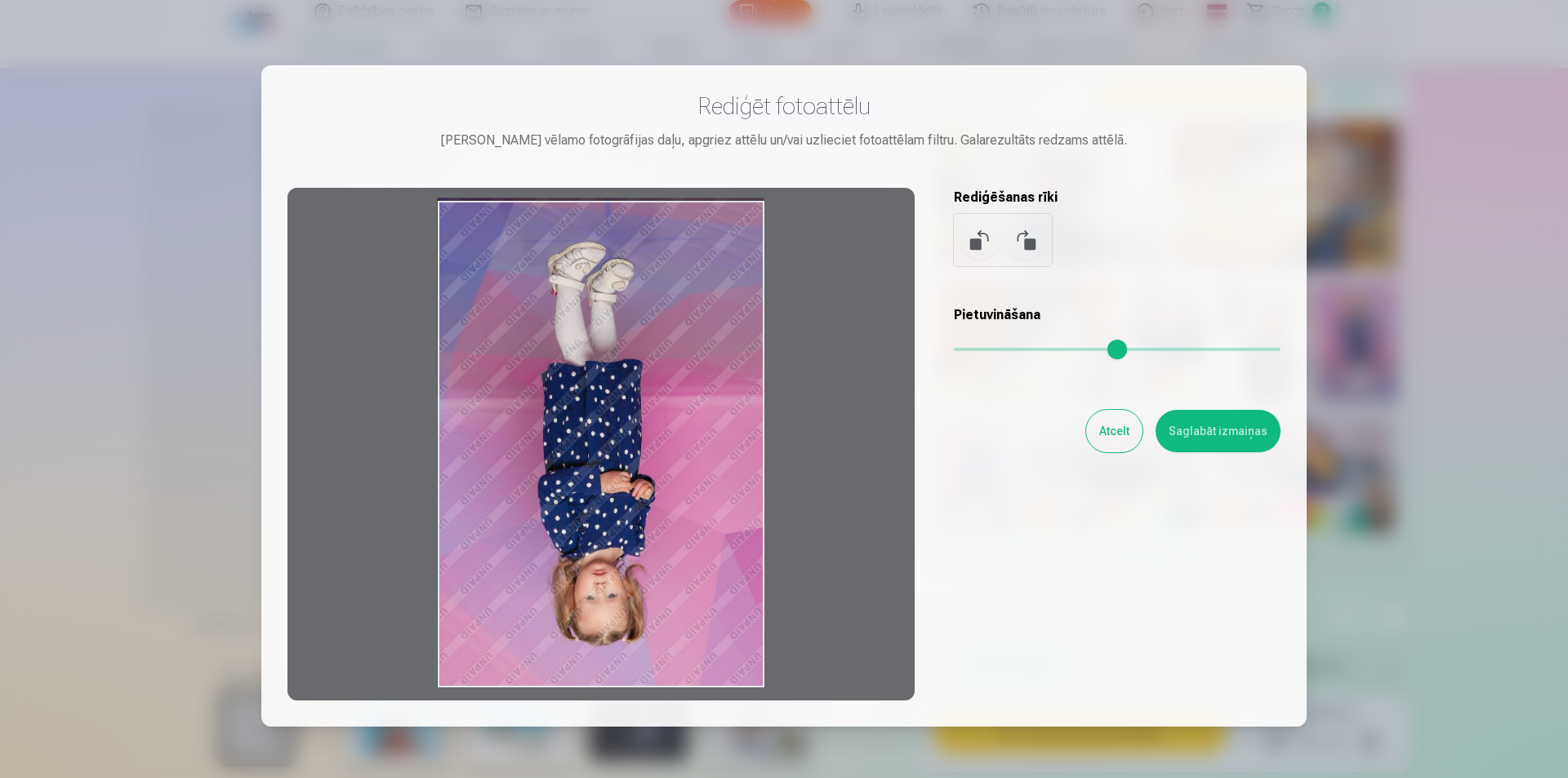
click at [1031, 255] on button at bounding box center [1026, 240] width 39 height 39
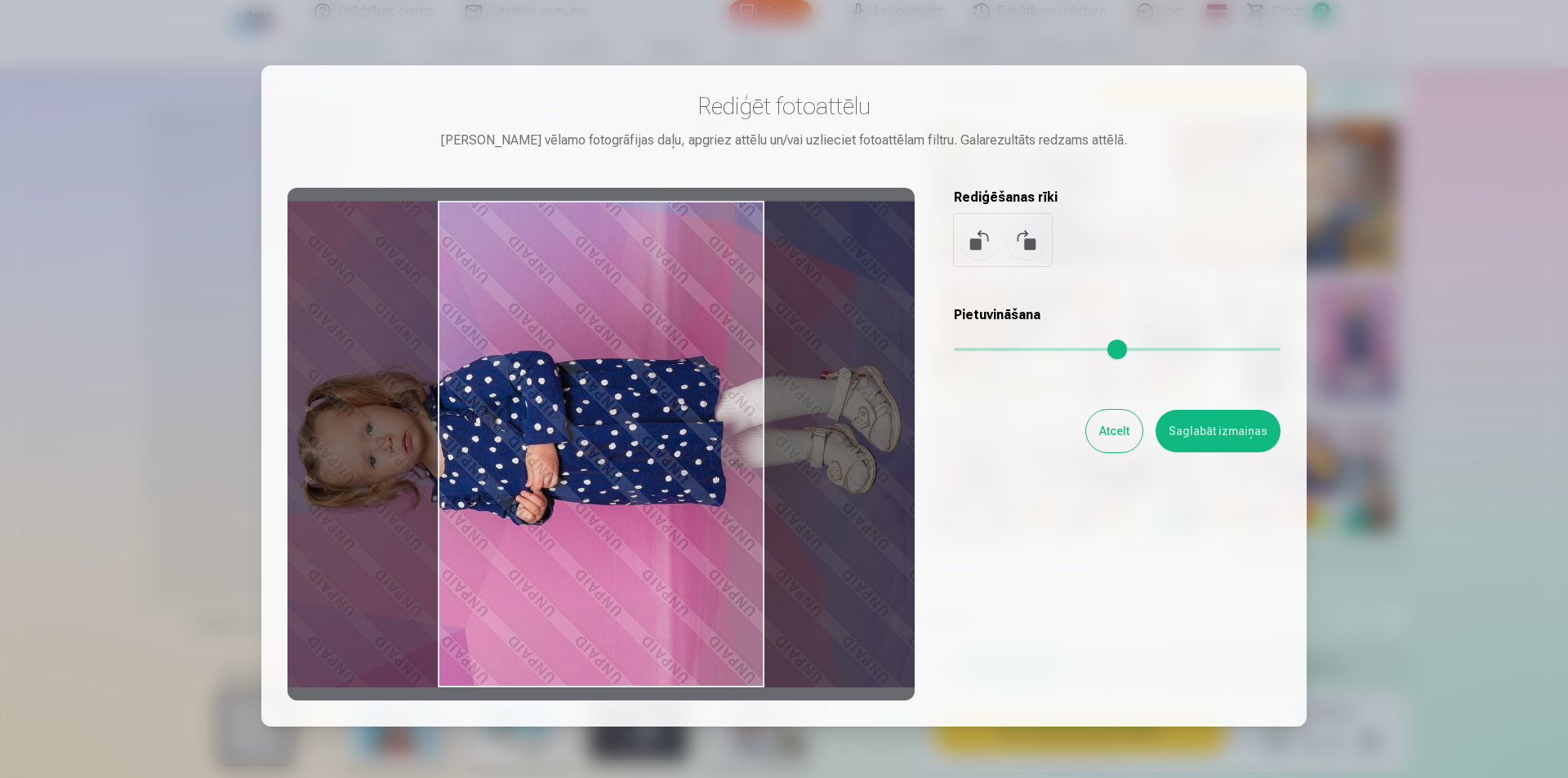
click at [1031, 255] on button at bounding box center [1026, 240] width 39 height 39
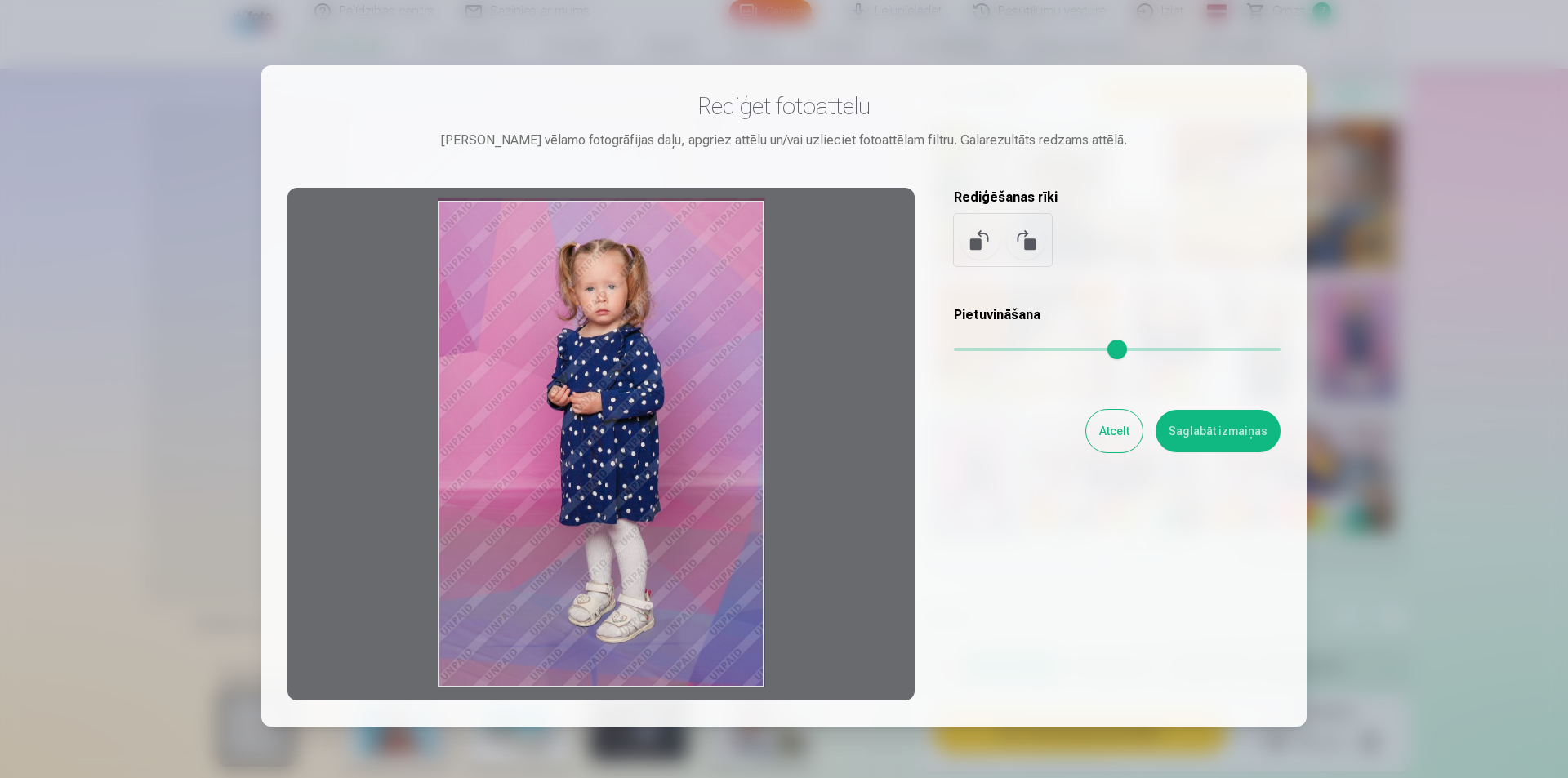
click at [975, 249] on button at bounding box center [980, 240] width 39 height 39
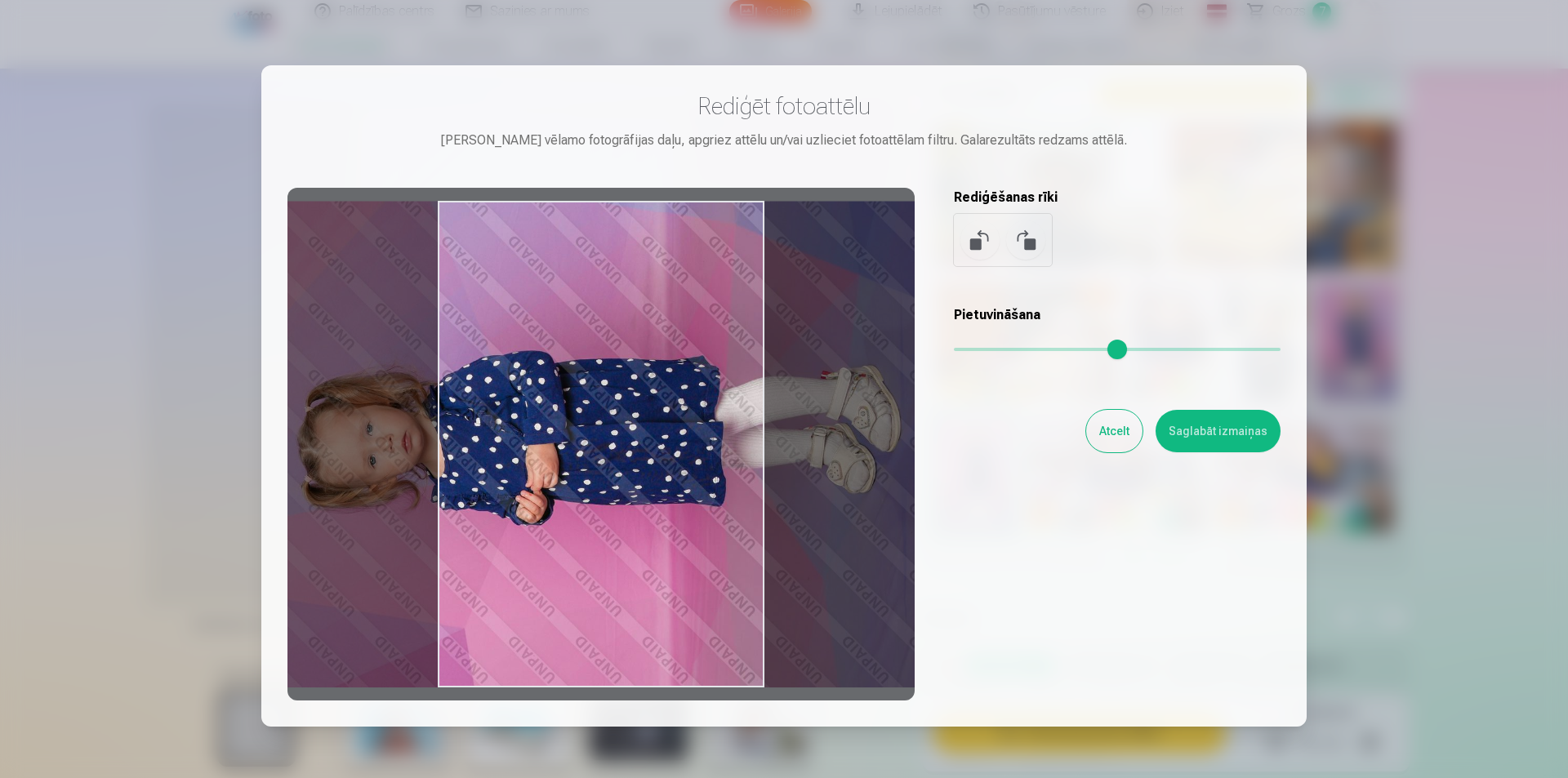
click at [1036, 244] on button at bounding box center [1026, 240] width 39 height 39
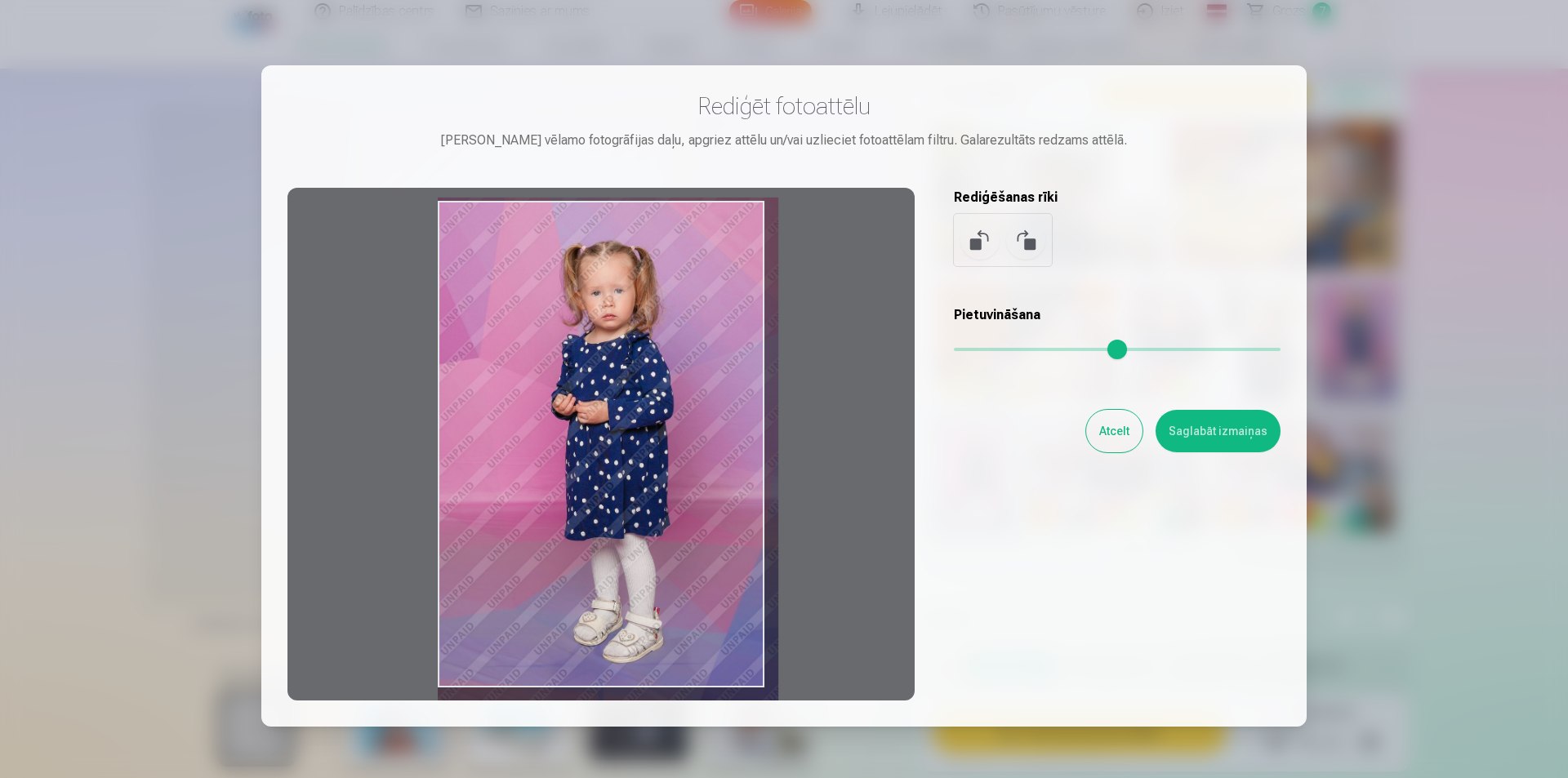
drag, startPoint x: 958, startPoint y: 349, endPoint x: 979, endPoint y: 328, distance: 29.7
click at [979, 348] on input "range" at bounding box center [1117, 350] width 327 height 4
drag, startPoint x: 715, startPoint y: 377, endPoint x: 754, endPoint y: 377, distance: 39.0
click at [754, 377] on div at bounding box center [601, 444] width 627 height 513
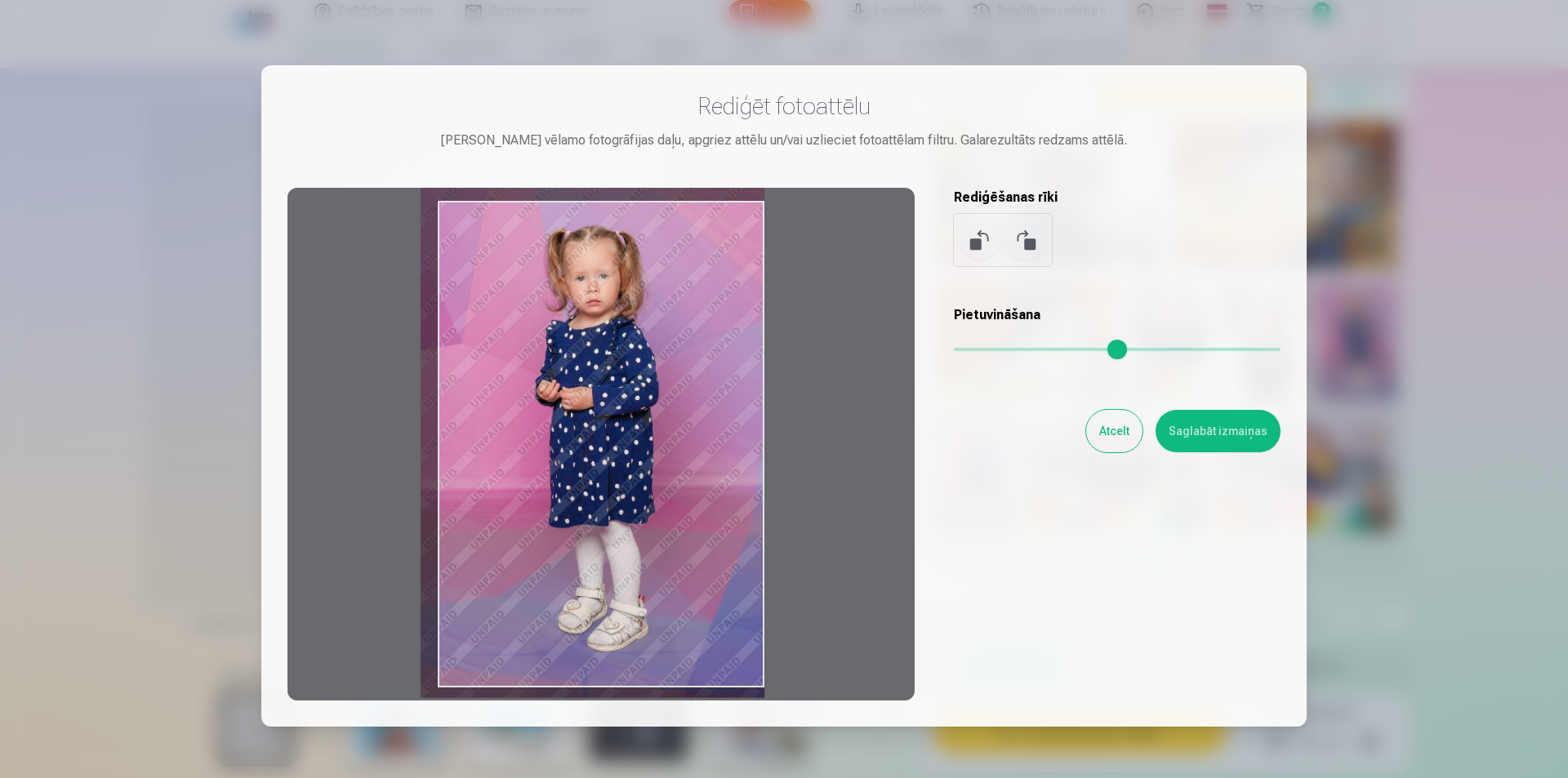
drag, startPoint x: 757, startPoint y: 379, endPoint x: 709, endPoint y: 362, distance: 50.9
click at [709, 362] on div at bounding box center [601, 444] width 627 height 513
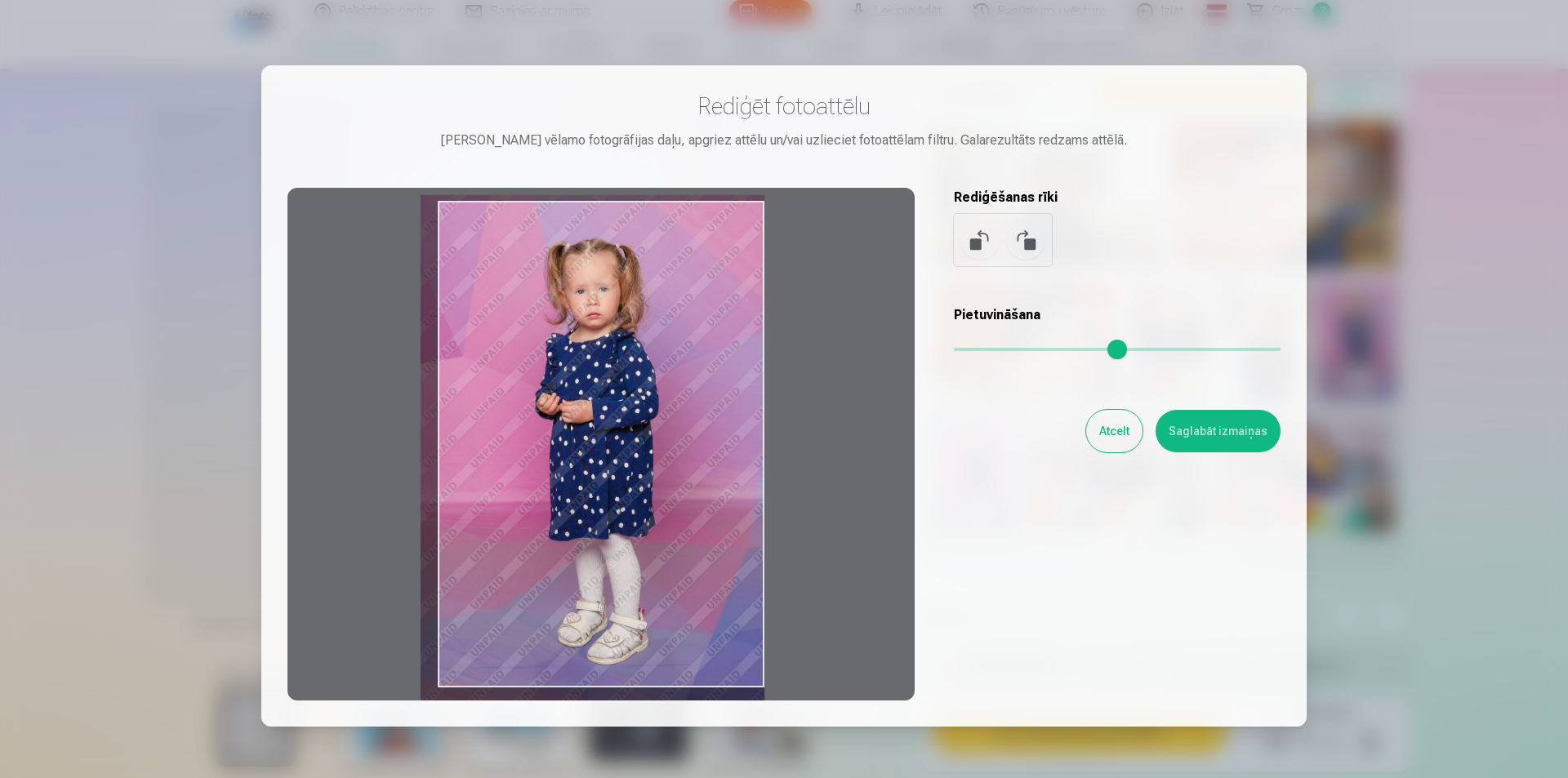
drag, startPoint x: 713, startPoint y: 361, endPoint x: 707, endPoint y: 374, distance: 14.3
click at [707, 374] on div at bounding box center [601, 444] width 627 height 513
type input "****"
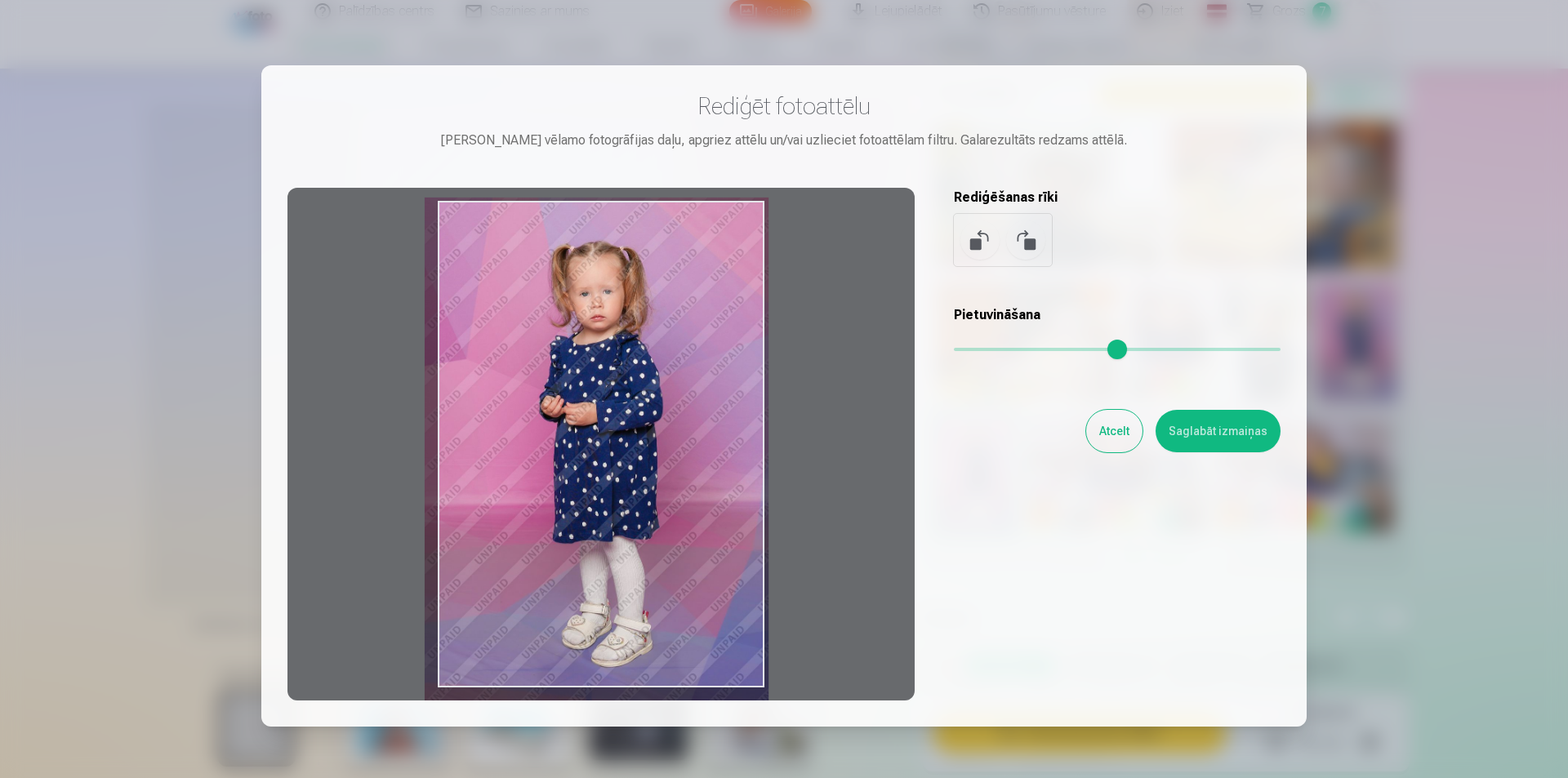
click at [710, 377] on div at bounding box center [601, 444] width 627 height 513
click at [1095, 433] on button "Atcelt" at bounding box center [1114, 431] width 56 height 43
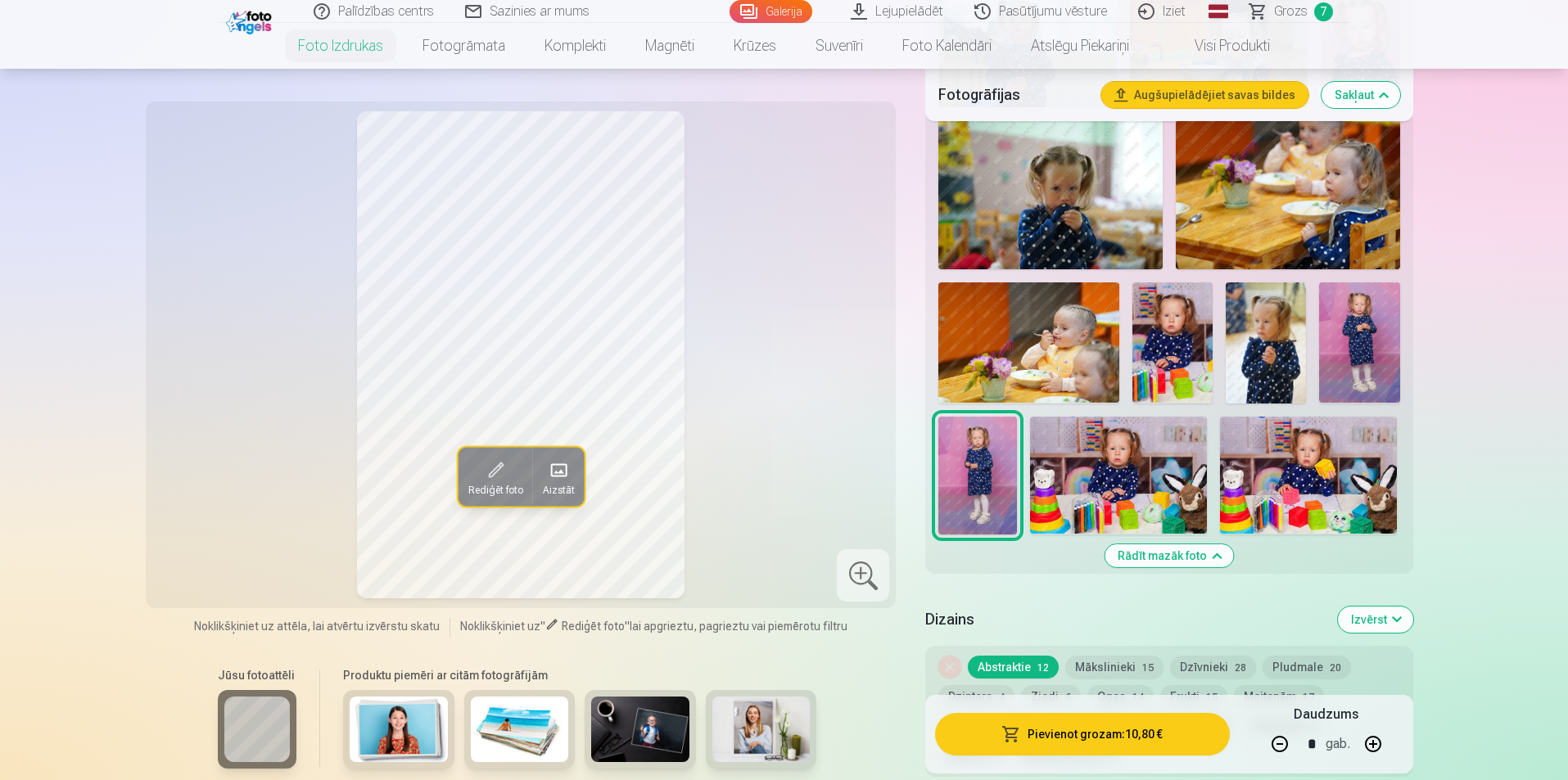
click at [477, 475] on button "Rediģēt foto" at bounding box center [495, 477] width 74 height 59
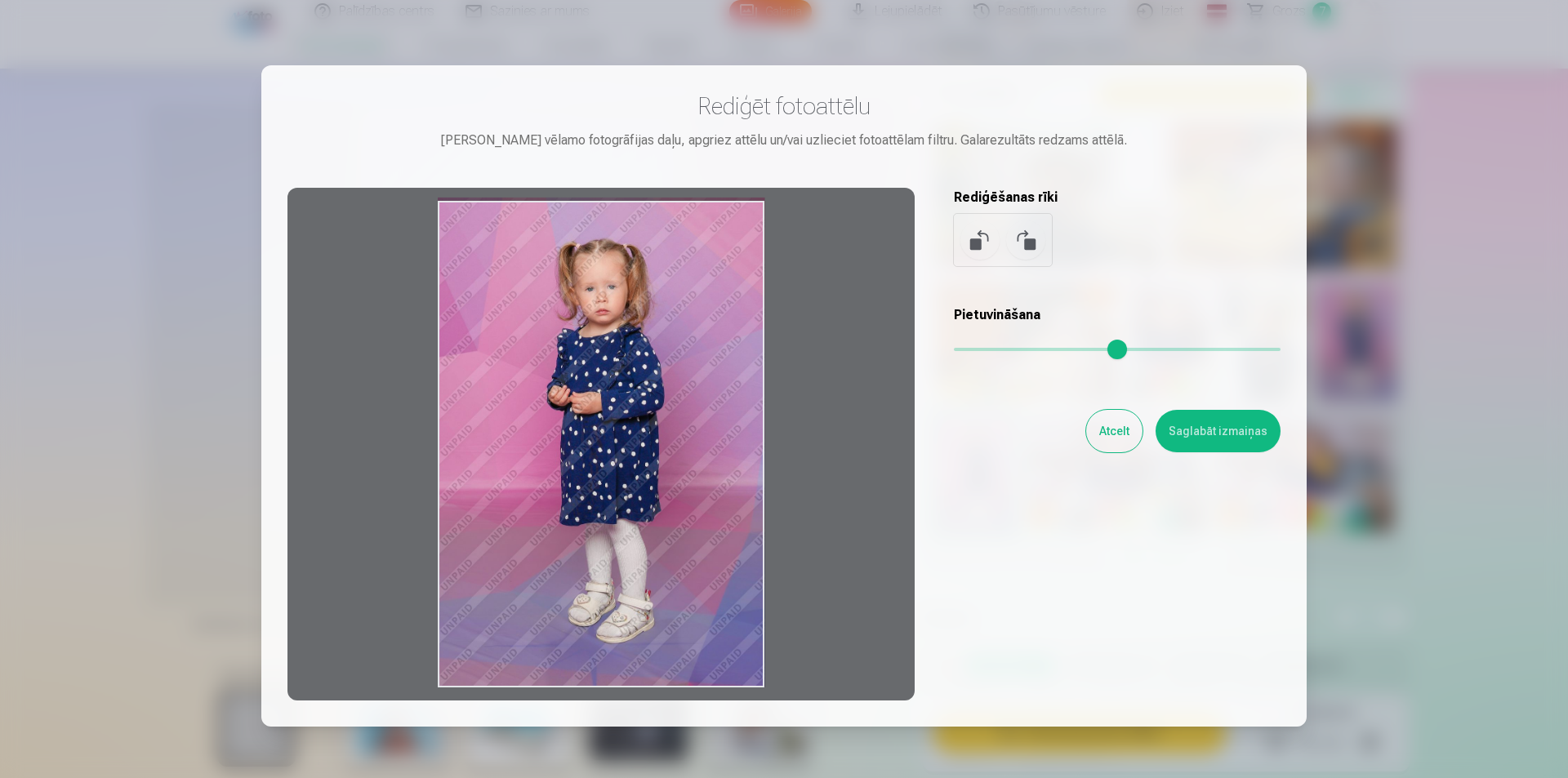
drag, startPoint x: 709, startPoint y: 497, endPoint x: 700, endPoint y: 497, distance: 9.0
click at [700, 497] on div at bounding box center [601, 444] width 627 height 513
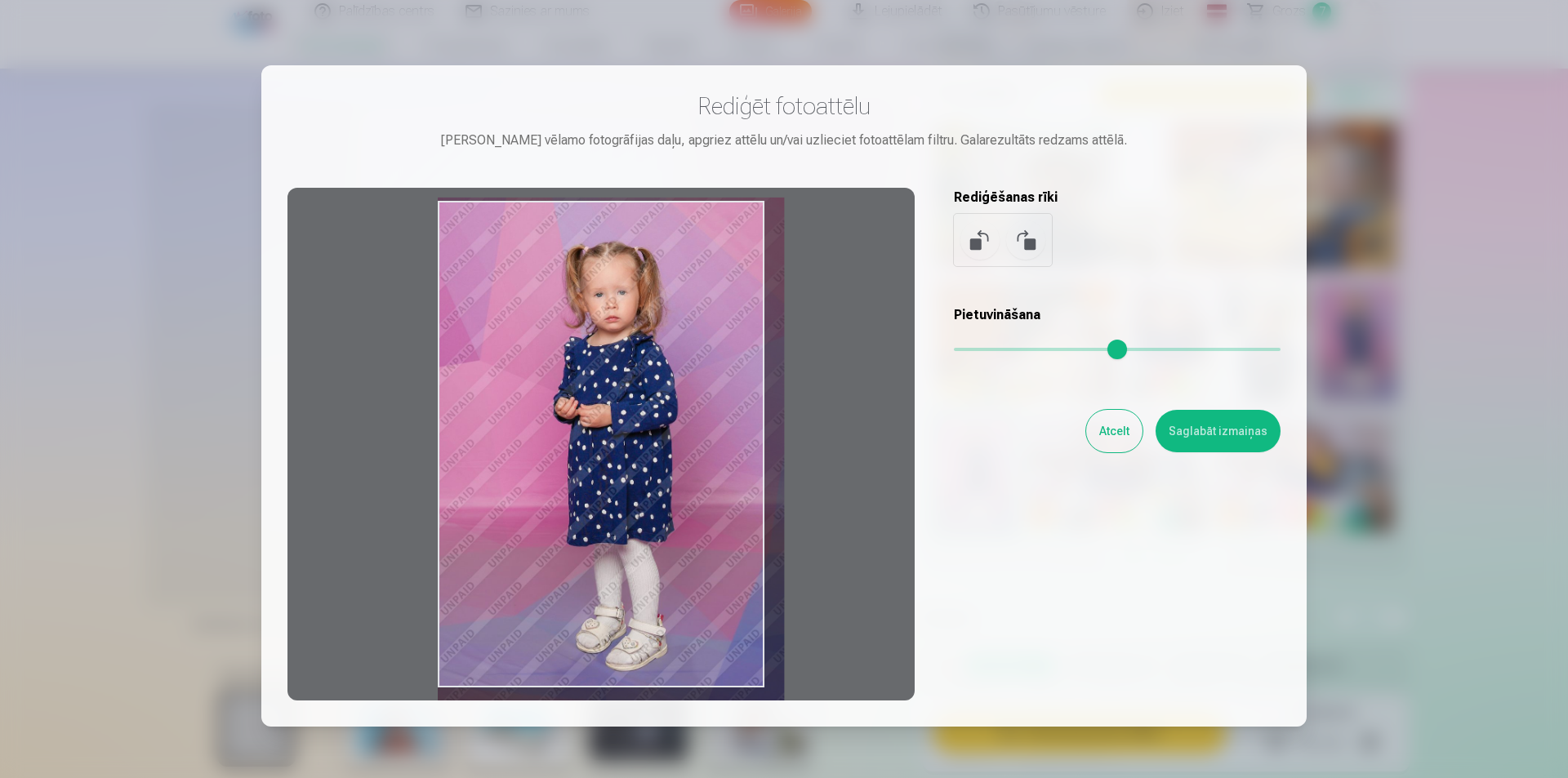
drag, startPoint x: 967, startPoint y: 347, endPoint x: 982, endPoint y: 345, distance: 15.1
click at [982, 348] on input "range" at bounding box center [1117, 350] width 327 height 4
drag, startPoint x: 715, startPoint y: 458, endPoint x: 744, endPoint y: 458, distance: 29.0
click at [744, 458] on div at bounding box center [601, 444] width 627 height 513
drag, startPoint x: 725, startPoint y: 455, endPoint x: 737, endPoint y: 455, distance: 12.0
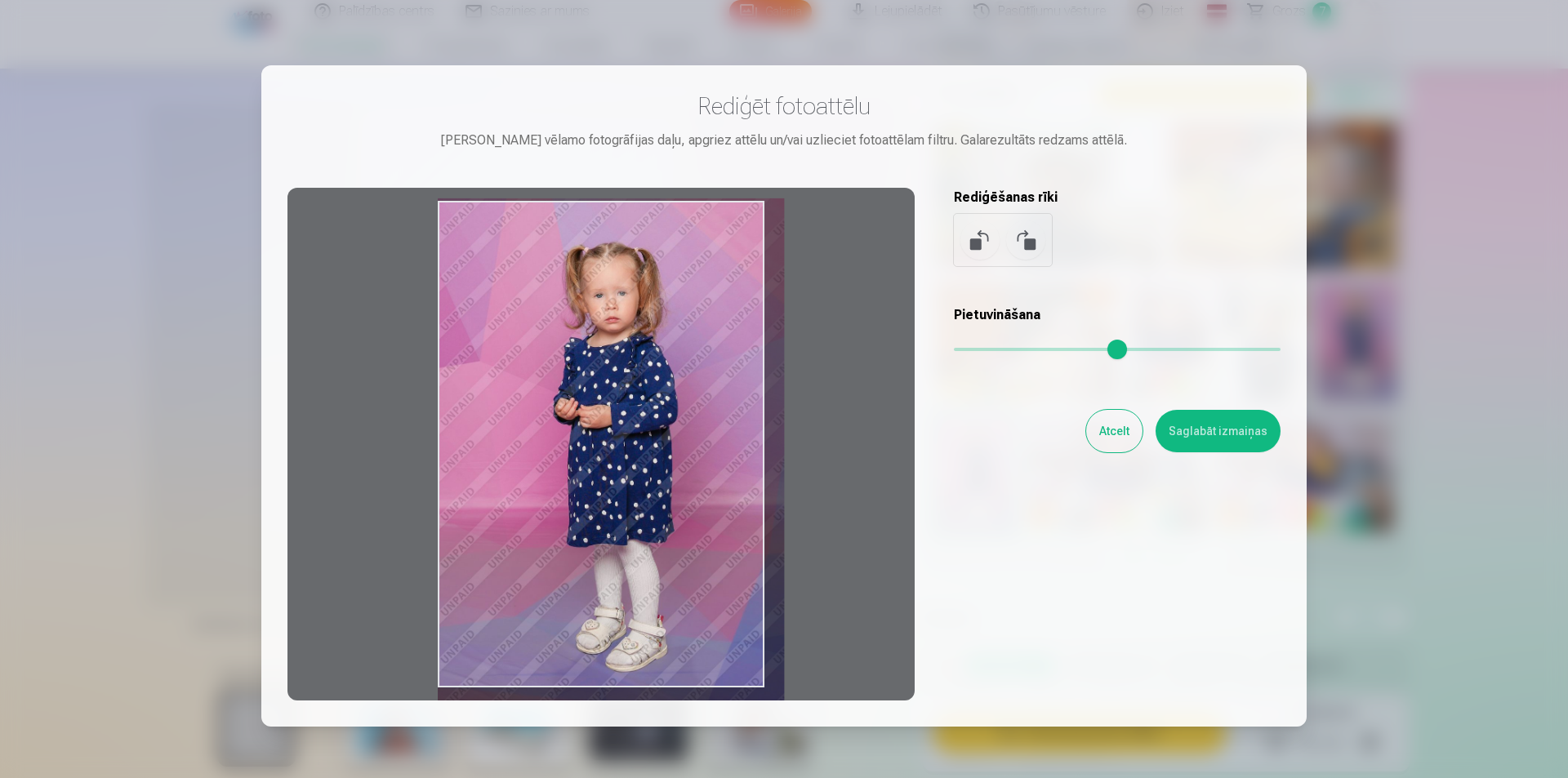
click at [737, 455] on div at bounding box center [601, 444] width 627 height 513
drag, startPoint x: 751, startPoint y: 439, endPoint x: 777, endPoint y: 439, distance: 26.0
click at [777, 439] on div at bounding box center [601, 444] width 627 height 513
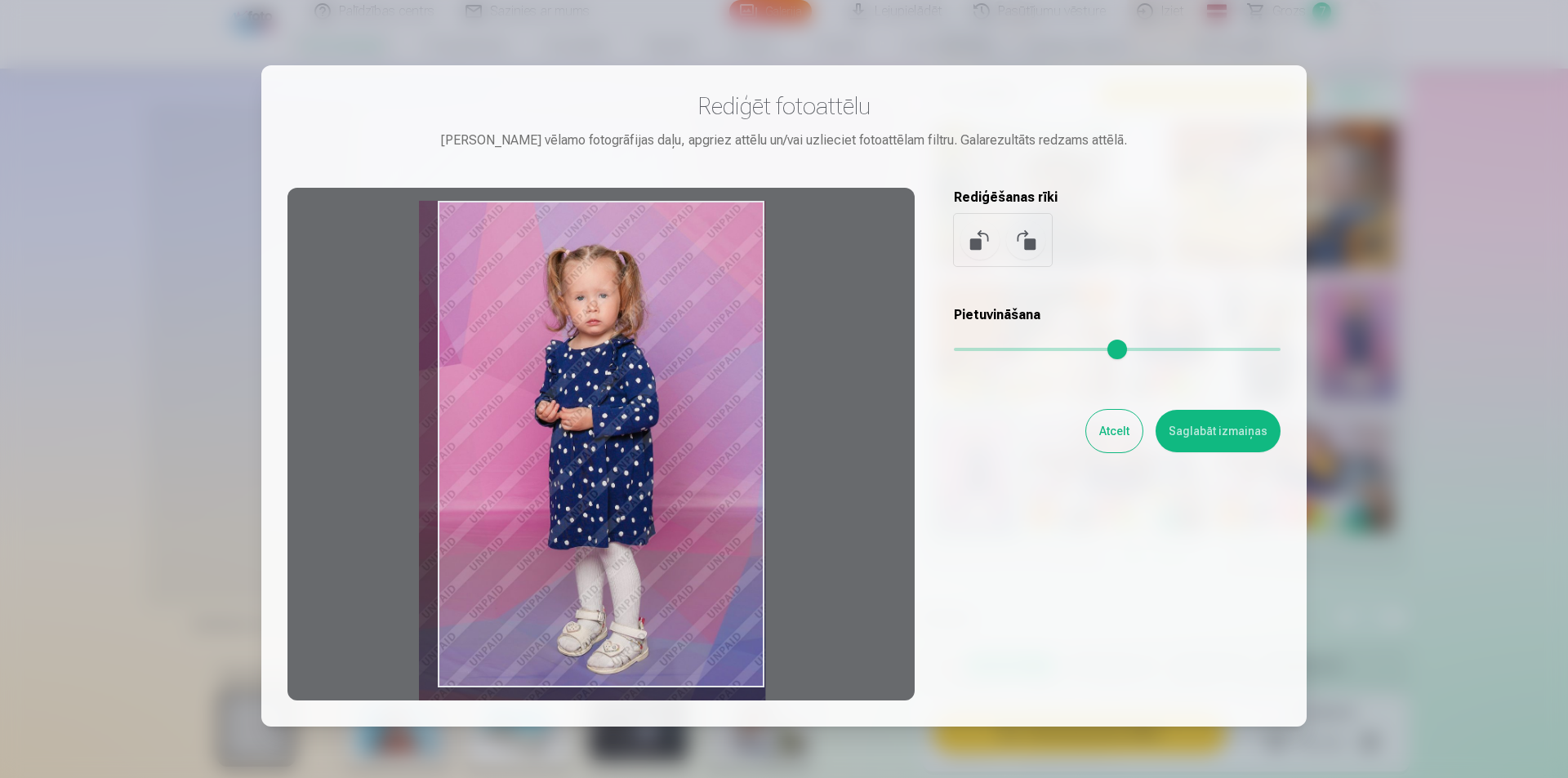
type input "****"
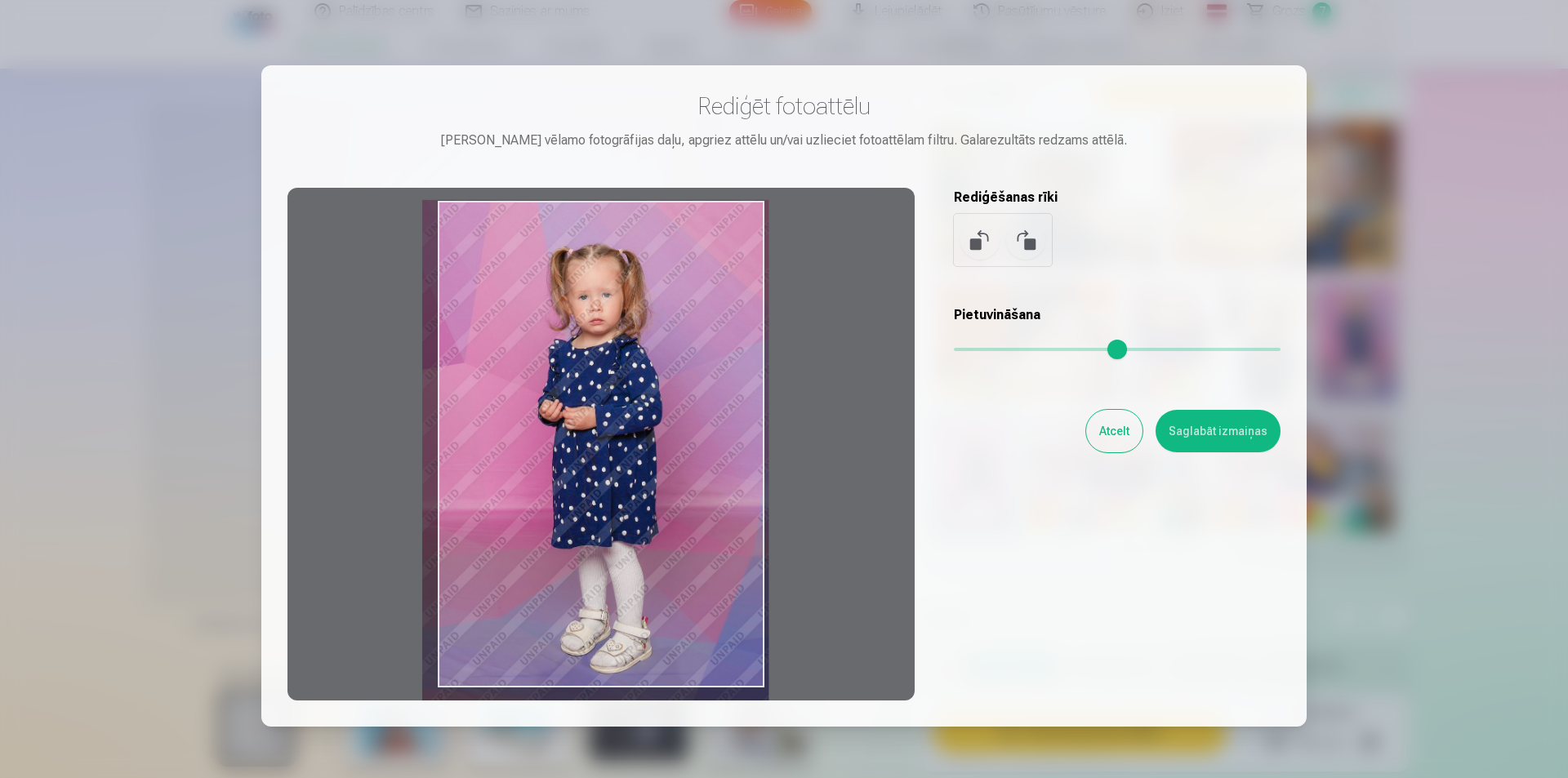
drag, startPoint x: 699, startPoint y: 401, endPoint x: 684, endPoint y: 403, distance: 15.1
click at [684, 403] on div at bounding box center [601, 444] width 627 height 513
click at [1101, 442] on button "Atcelt" at bounding box center [1114, 431] width 56 height 43
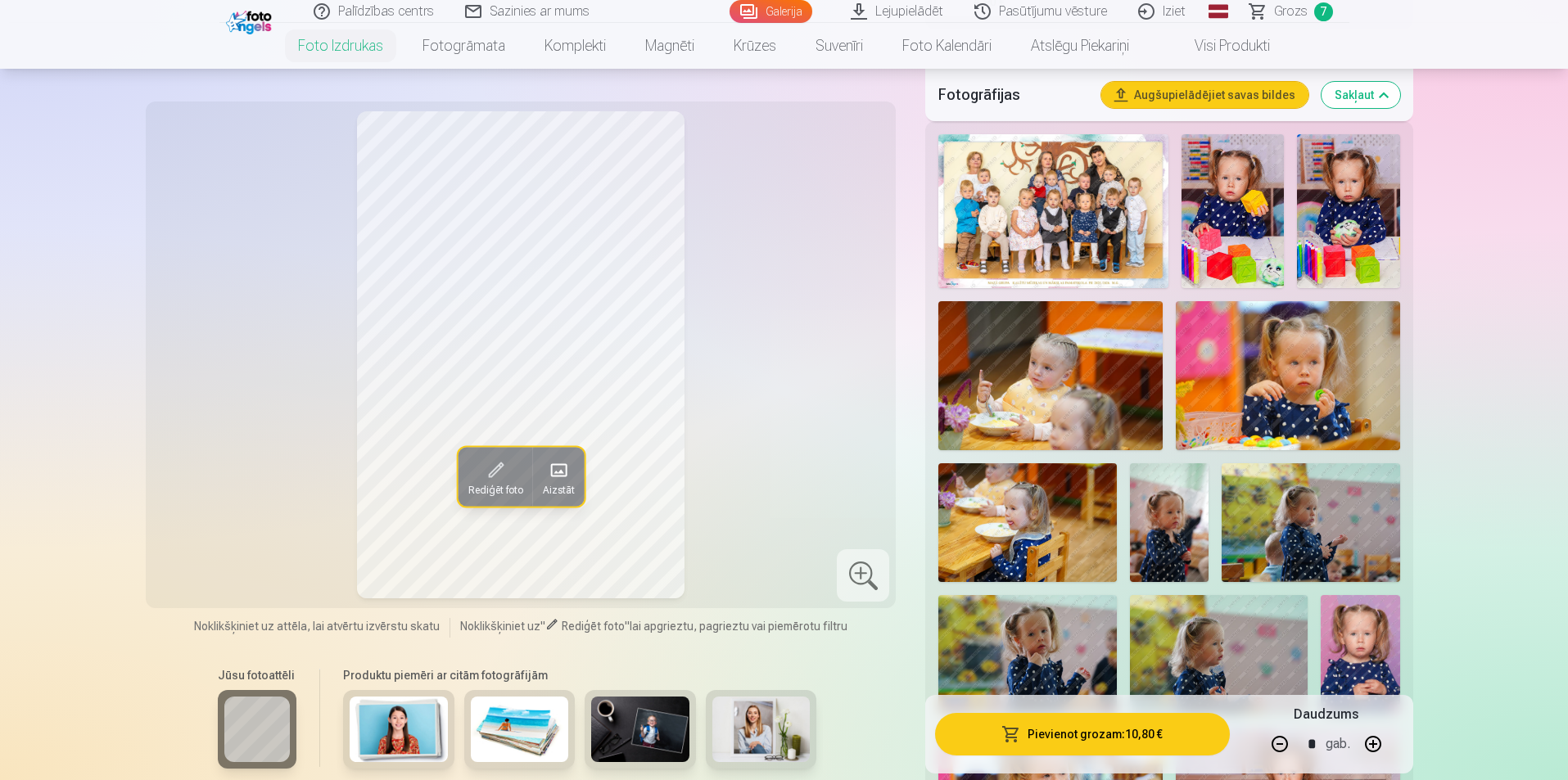
scroll to position [164, 0]
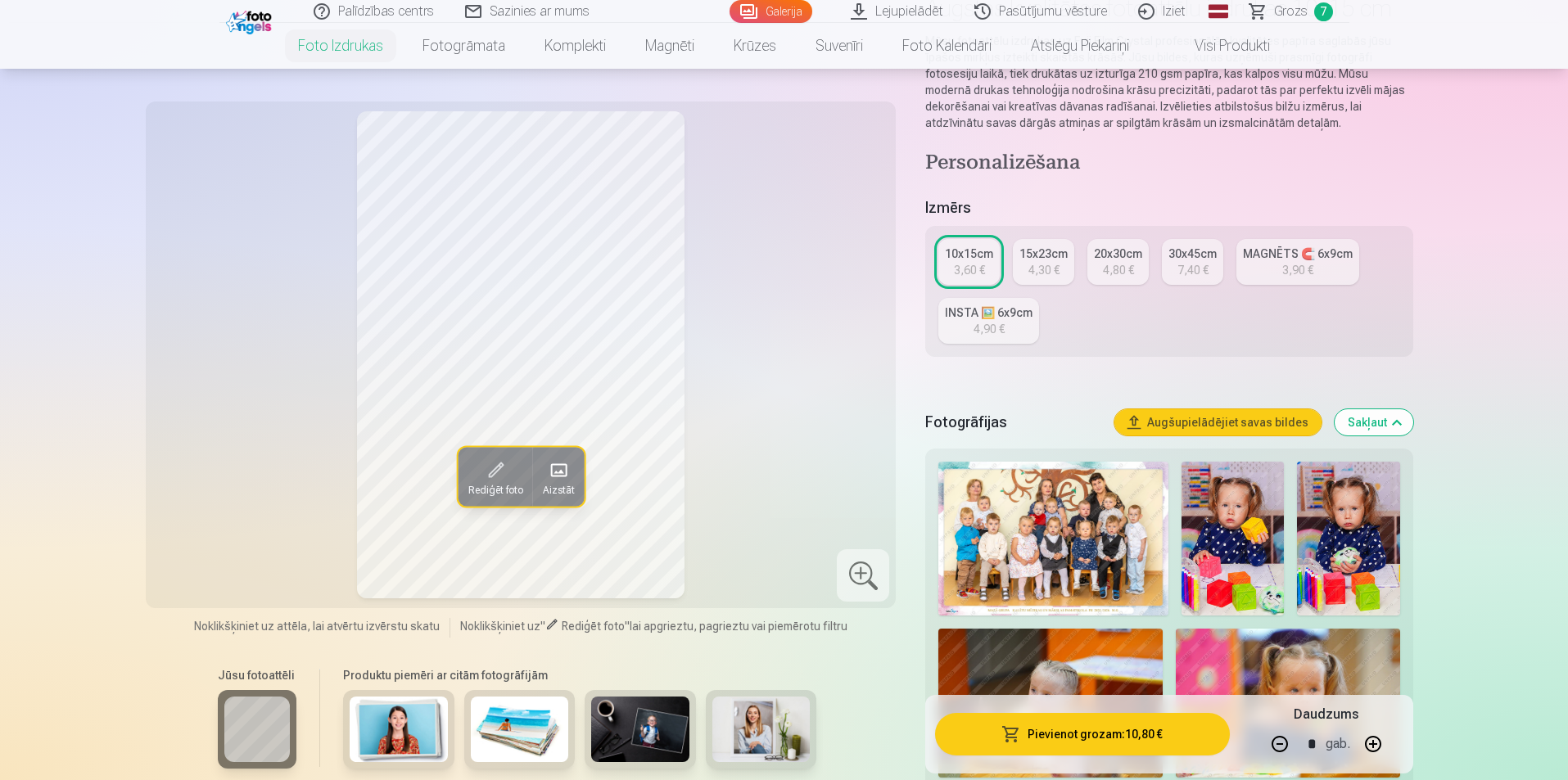
click at [1305, 13] on span "Grozs" at bounding box center [1291, 12] width 34 height 20
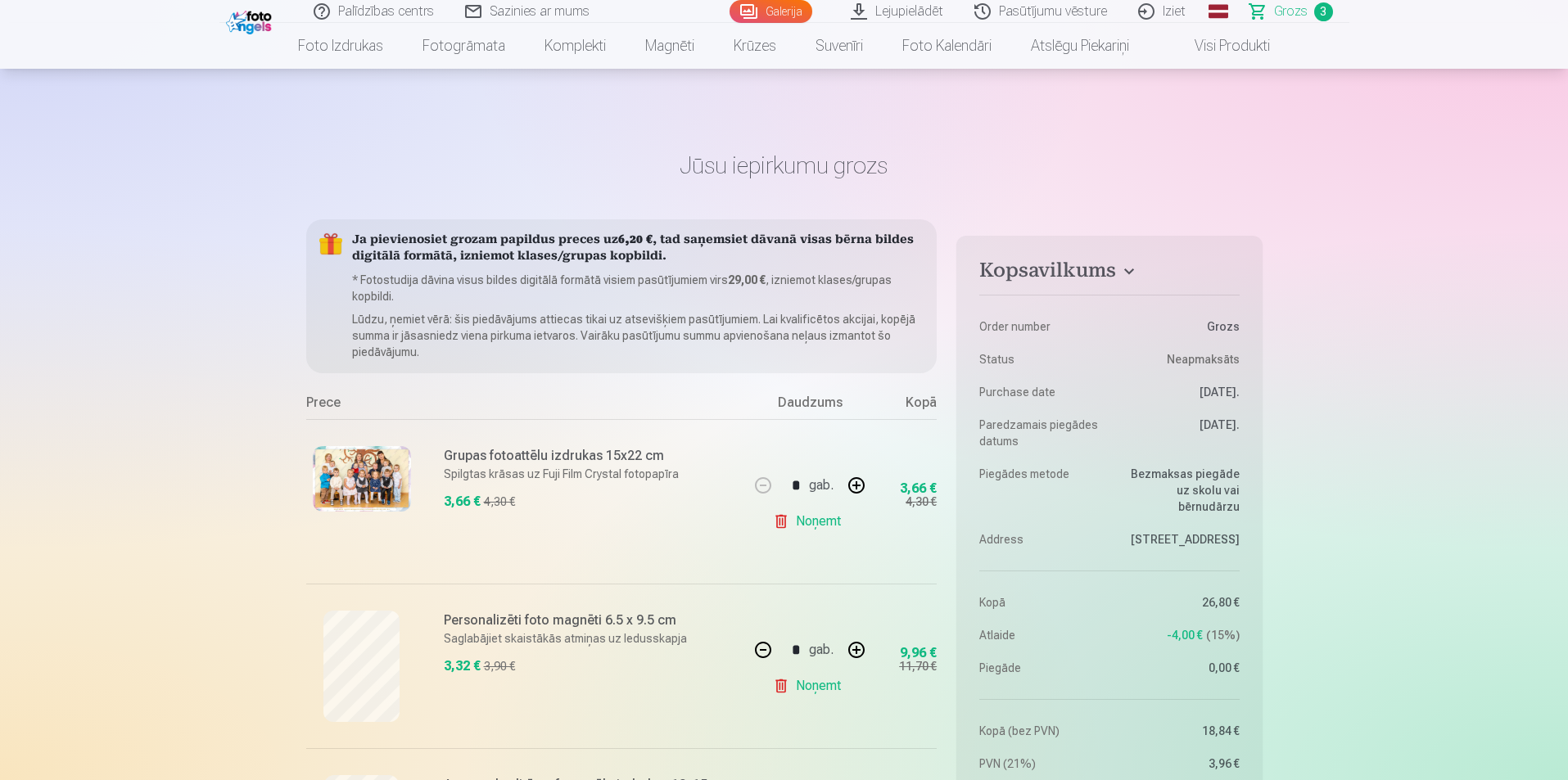
scroll to position [246, 0]
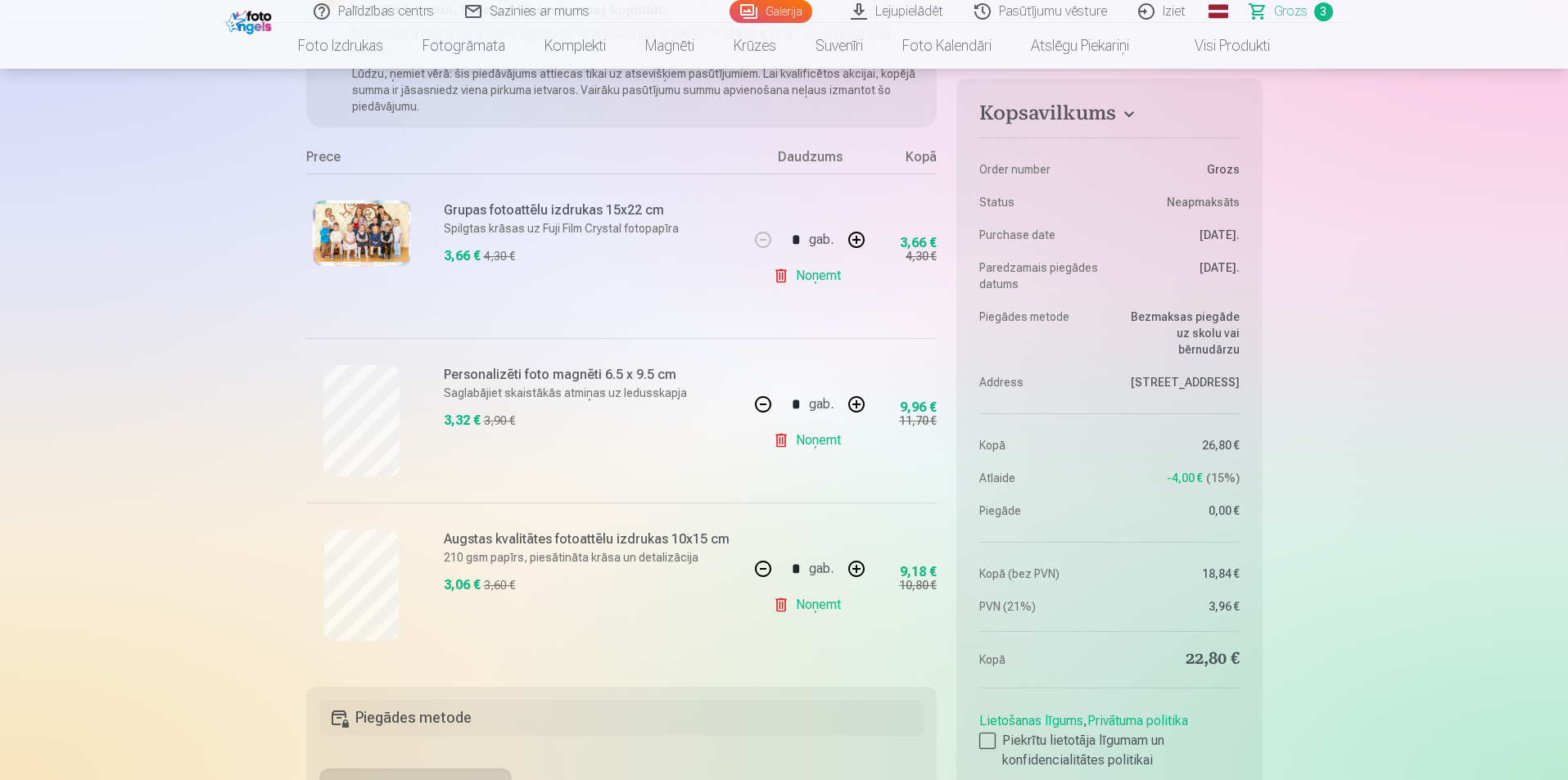
click at [858, 569] on button "button" at bounding box center [856, 569] width 39 height 39
click at [858, 569] on div "* gab." at bounding box center [809, 569] width 132 height 39
click at [856, 573] on button "button" at bounding box center [856, 569] width 39 height 39
type input "*"
click at [864, 647] on div "* gab. Noņemt" at bounding box center [809, 585] width 123 height 165
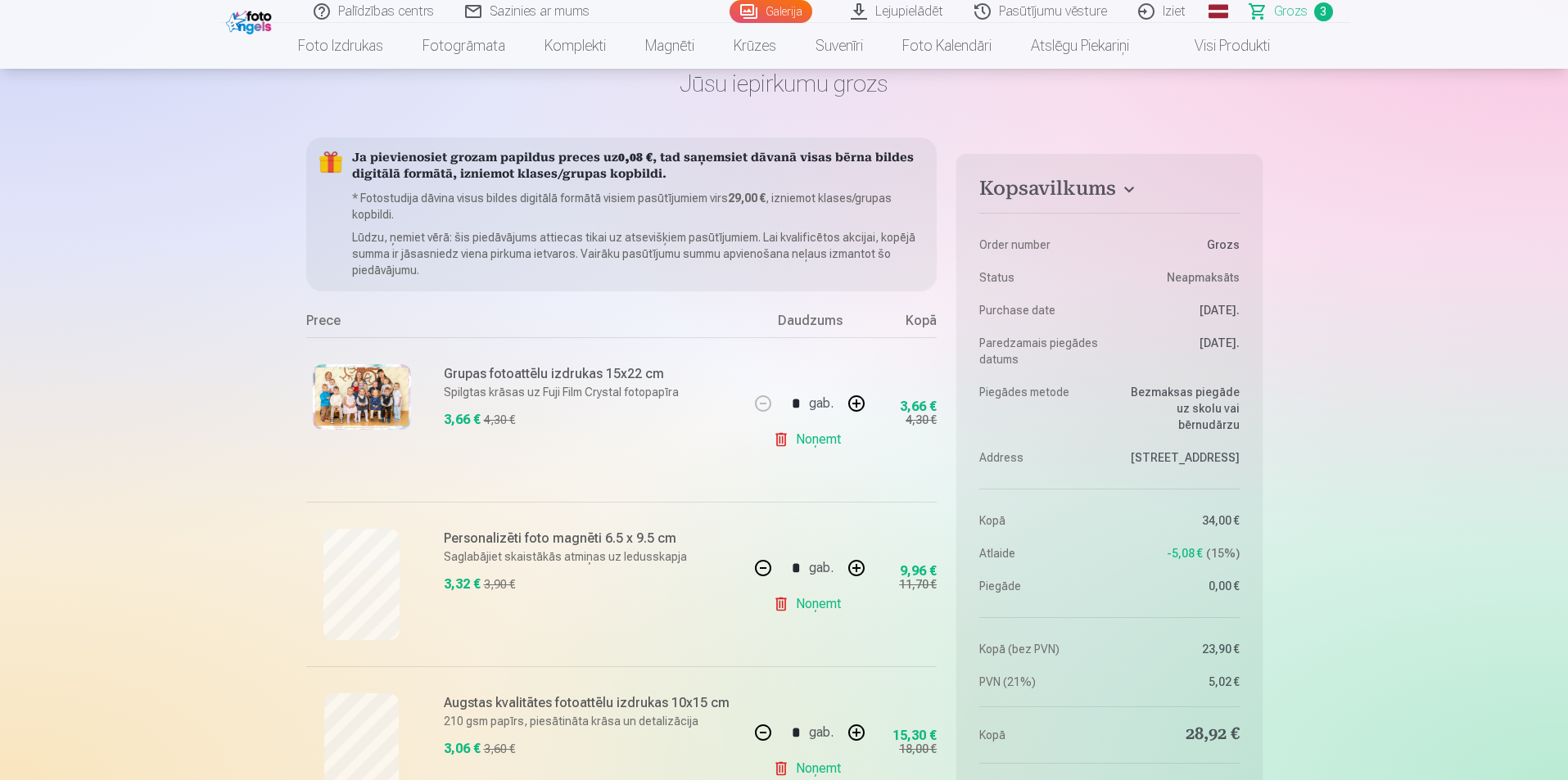
scroll to position [164, 0]
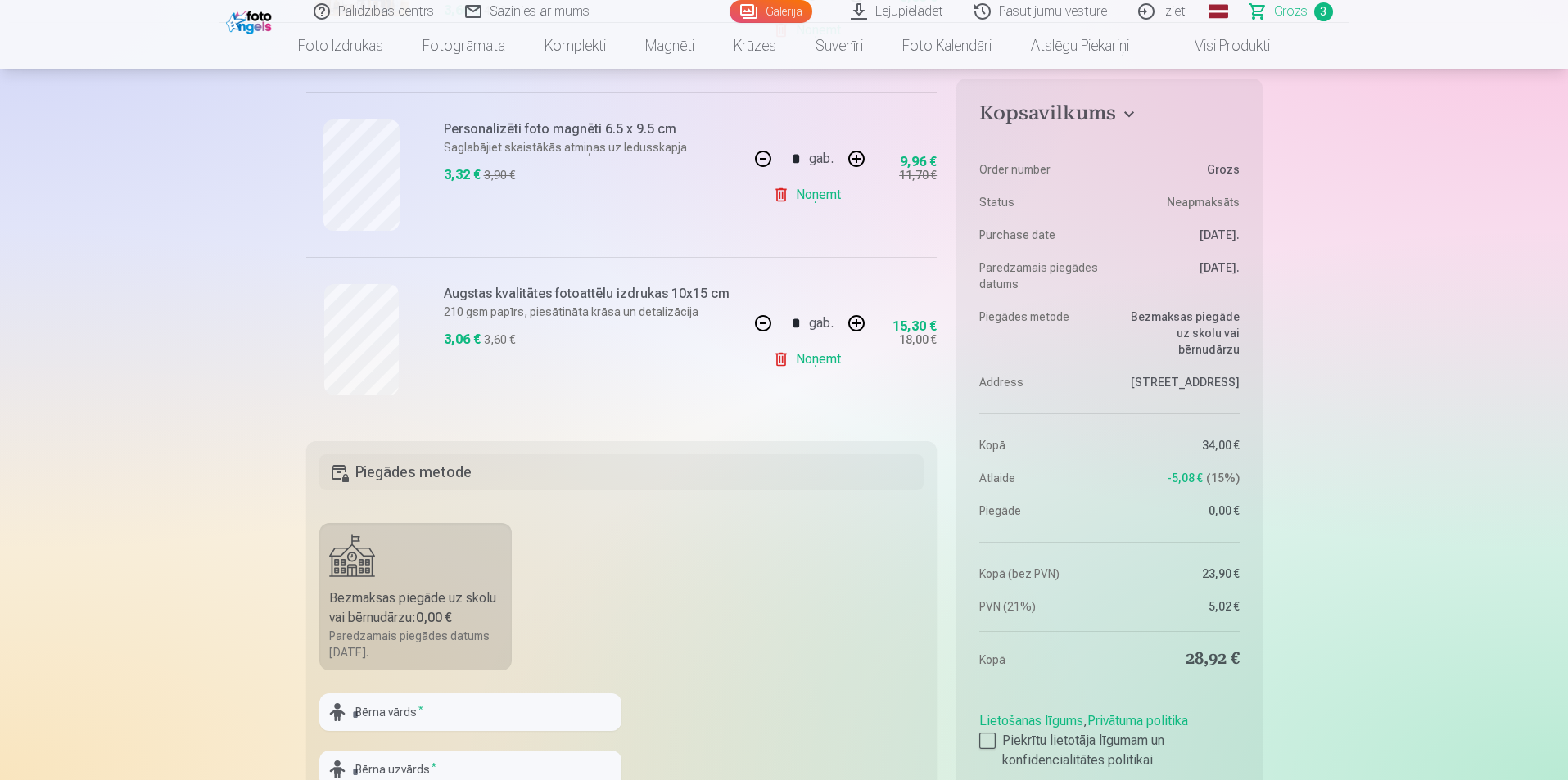
scroll to position [573, 0]
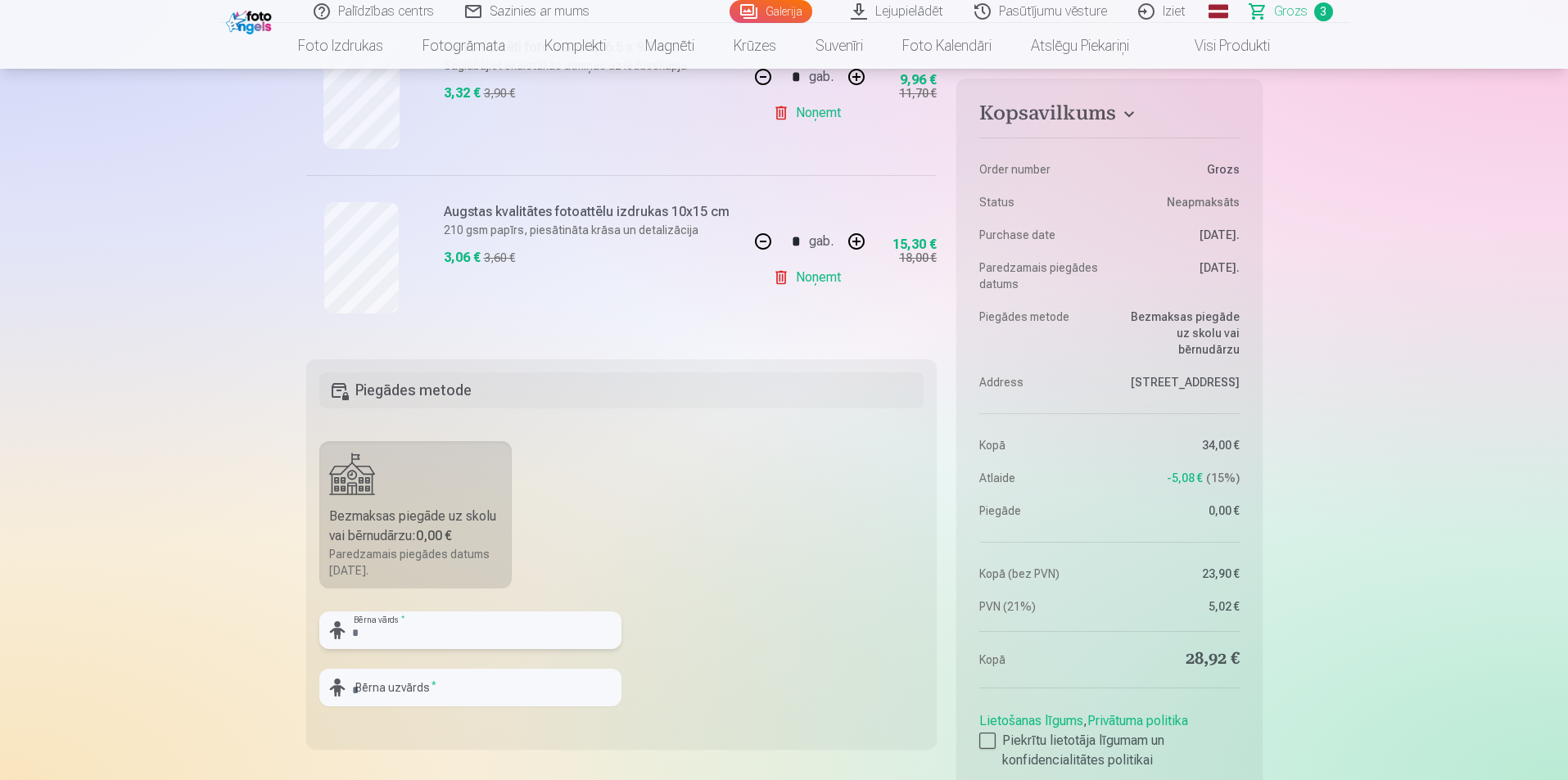
click at [505, 626] on input "text" at bounding box center [470, 631] width 302 height 38
type input "*"
type input "*****"
click at [494, 689] on input "text" at bounding box center [470, 688] width 302 height 38
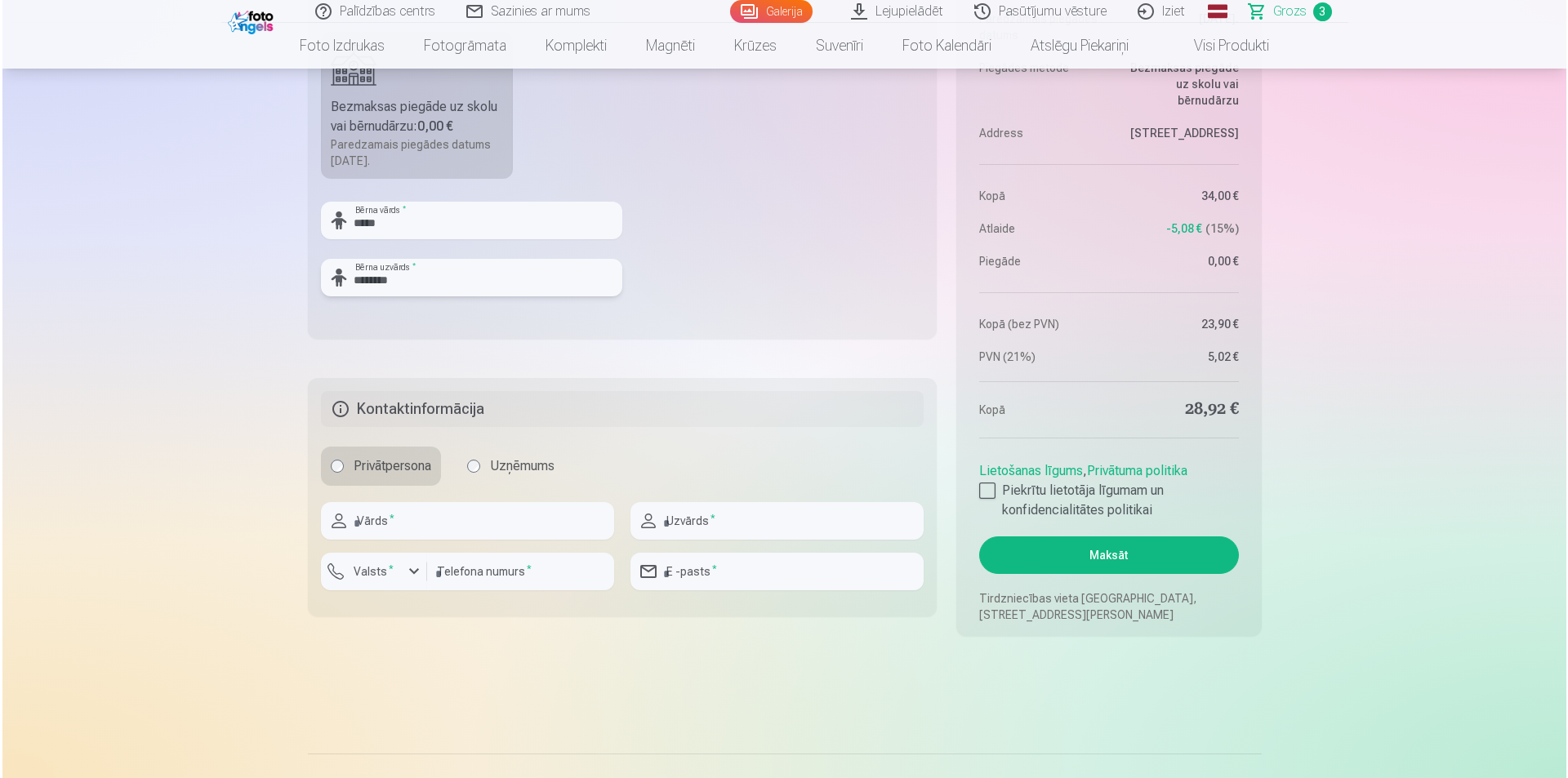
scroll to position [1062, 0]
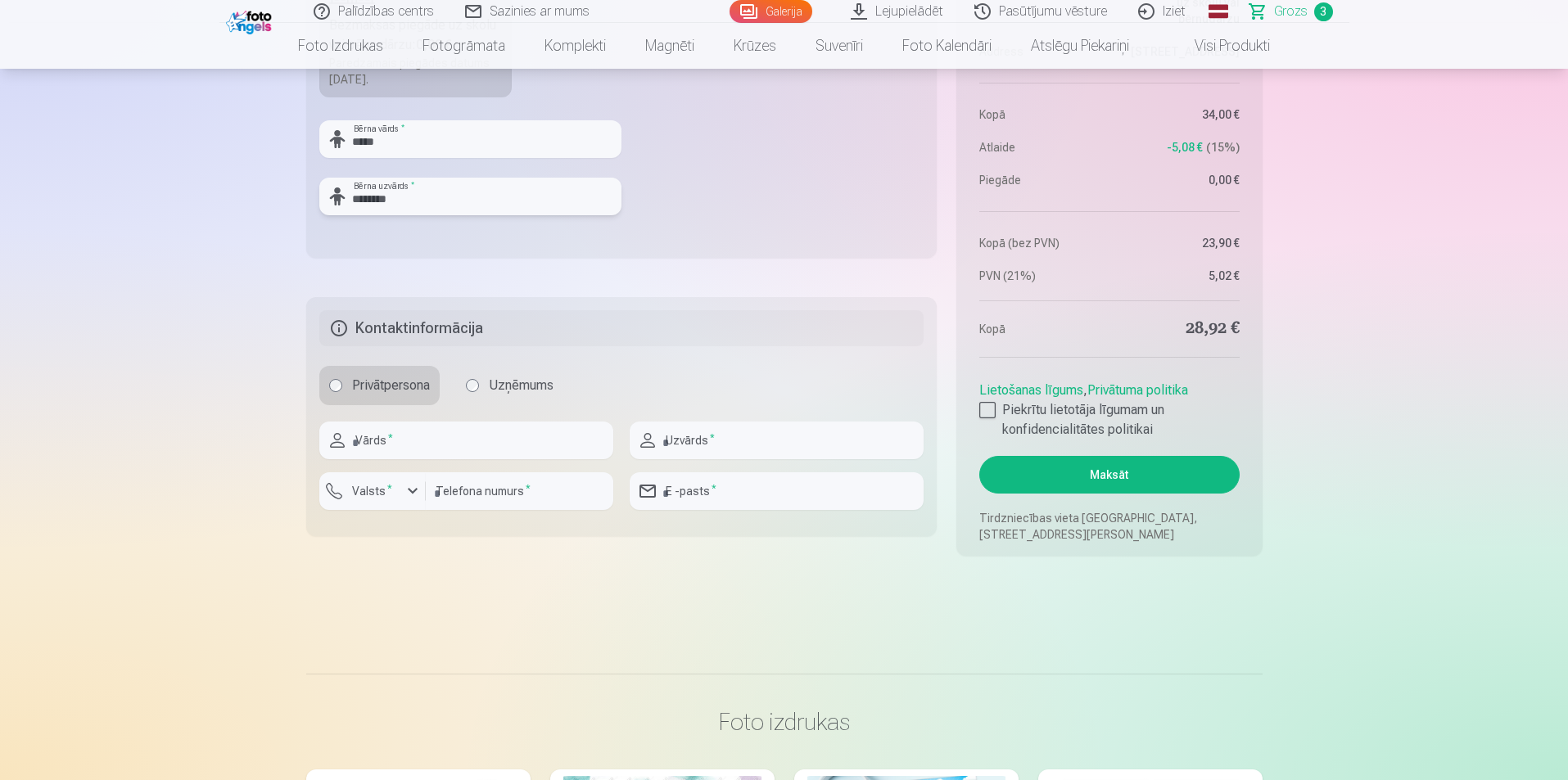
type input "********"
click at [467, 442] on input "text" at bounding box center [466, 440] width 294 height 38
type input "******"
click at [690, 437] on input "text" at bounding box center [776, 440] width 294 height 38
type input "*********"
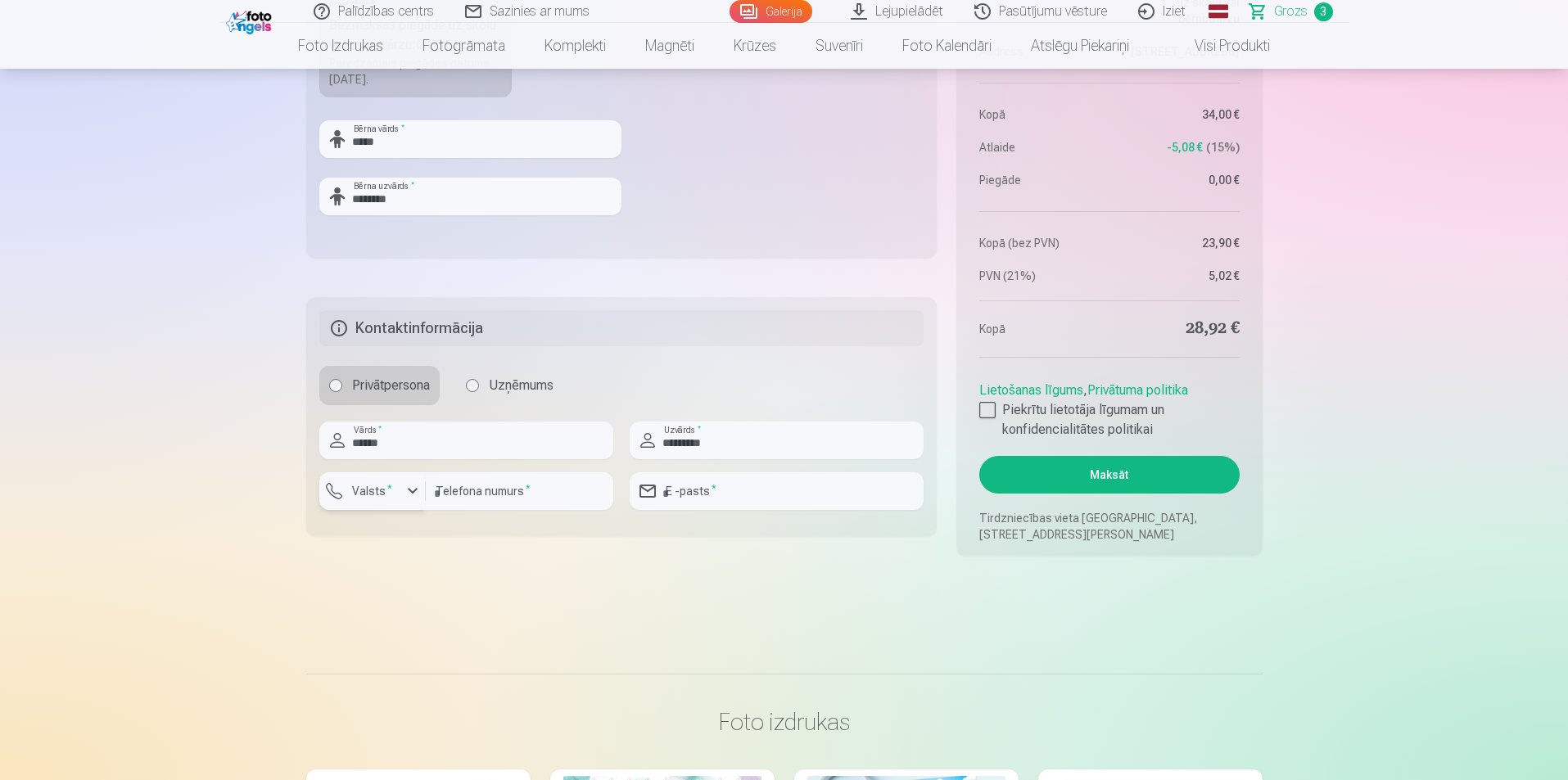
click at [403, 490] on div "button" at bounding box center [412, 491] width 20 height 20
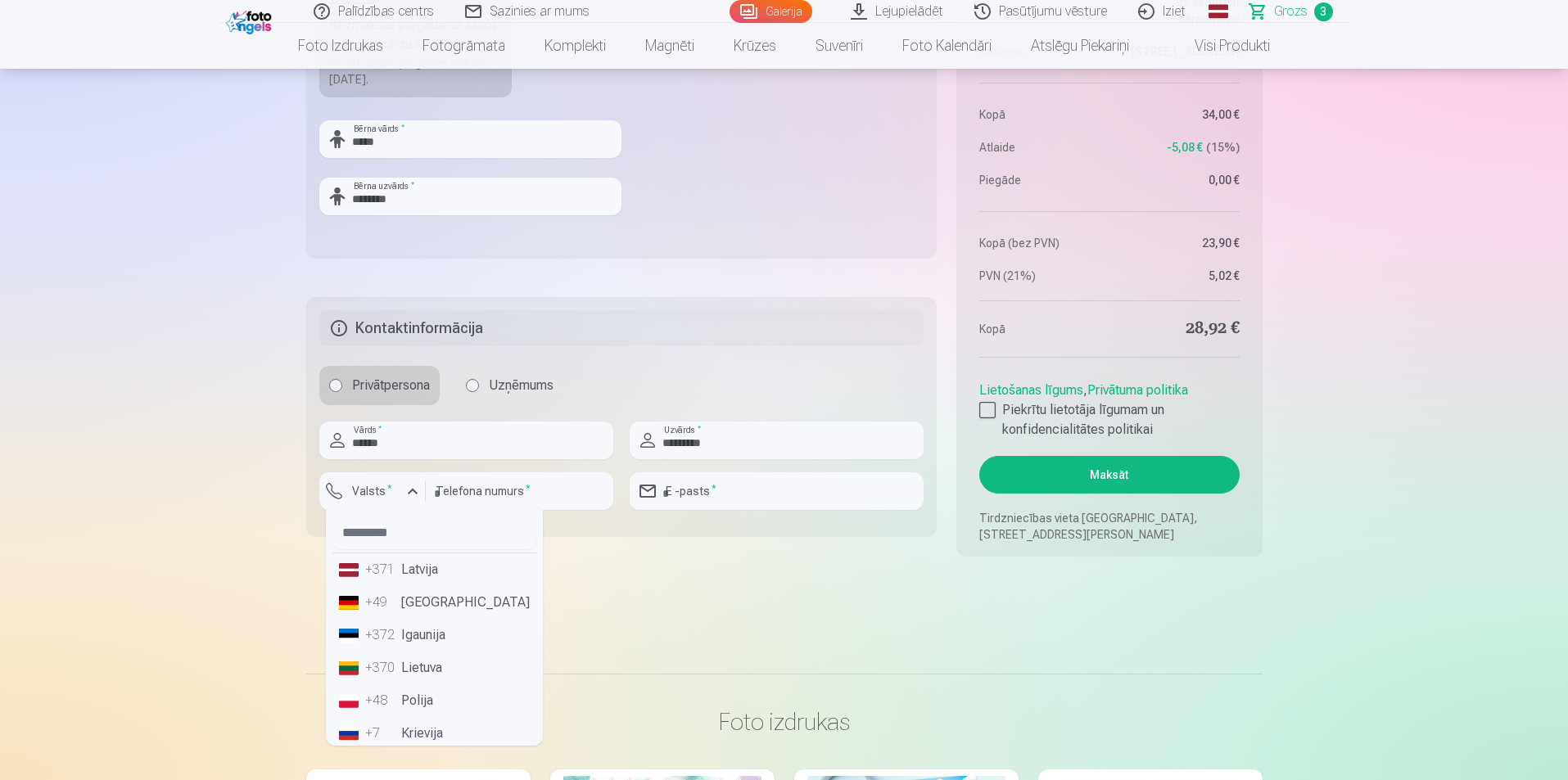
click at [468, 561] on li "+371 Latvija" at bounding box center [435, 570] width 204 height 33
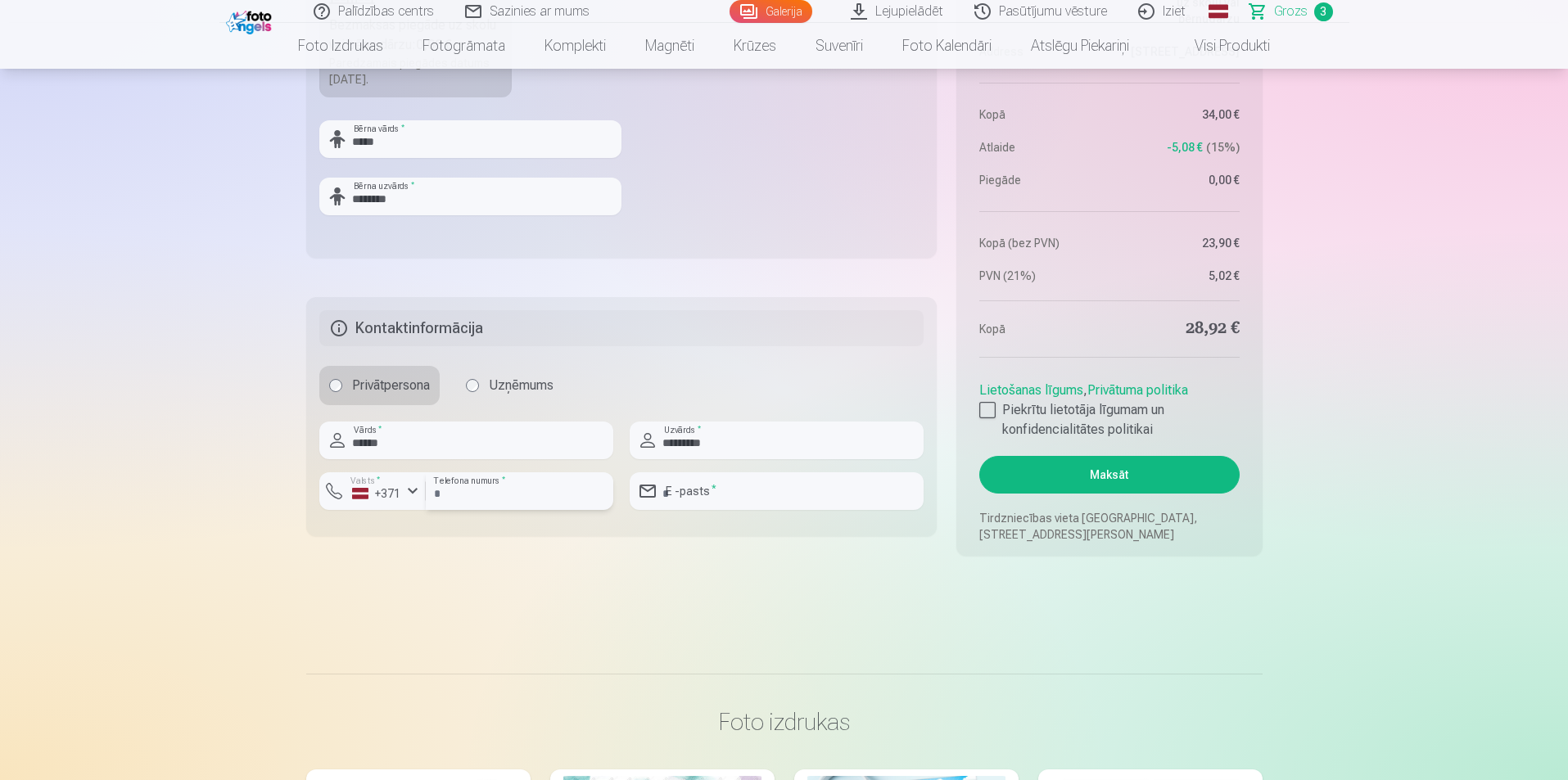
click at [477, 490] on input "number" at bounding box center [520, 491] width 188 height 38
click at [495, 492] on input "number" at bounding box center [520, 491] width 188 height 38
type input "********"
click at [759, 493] on input "email" at bounding box center [776, 491] width 294 height 38
type input "**********"
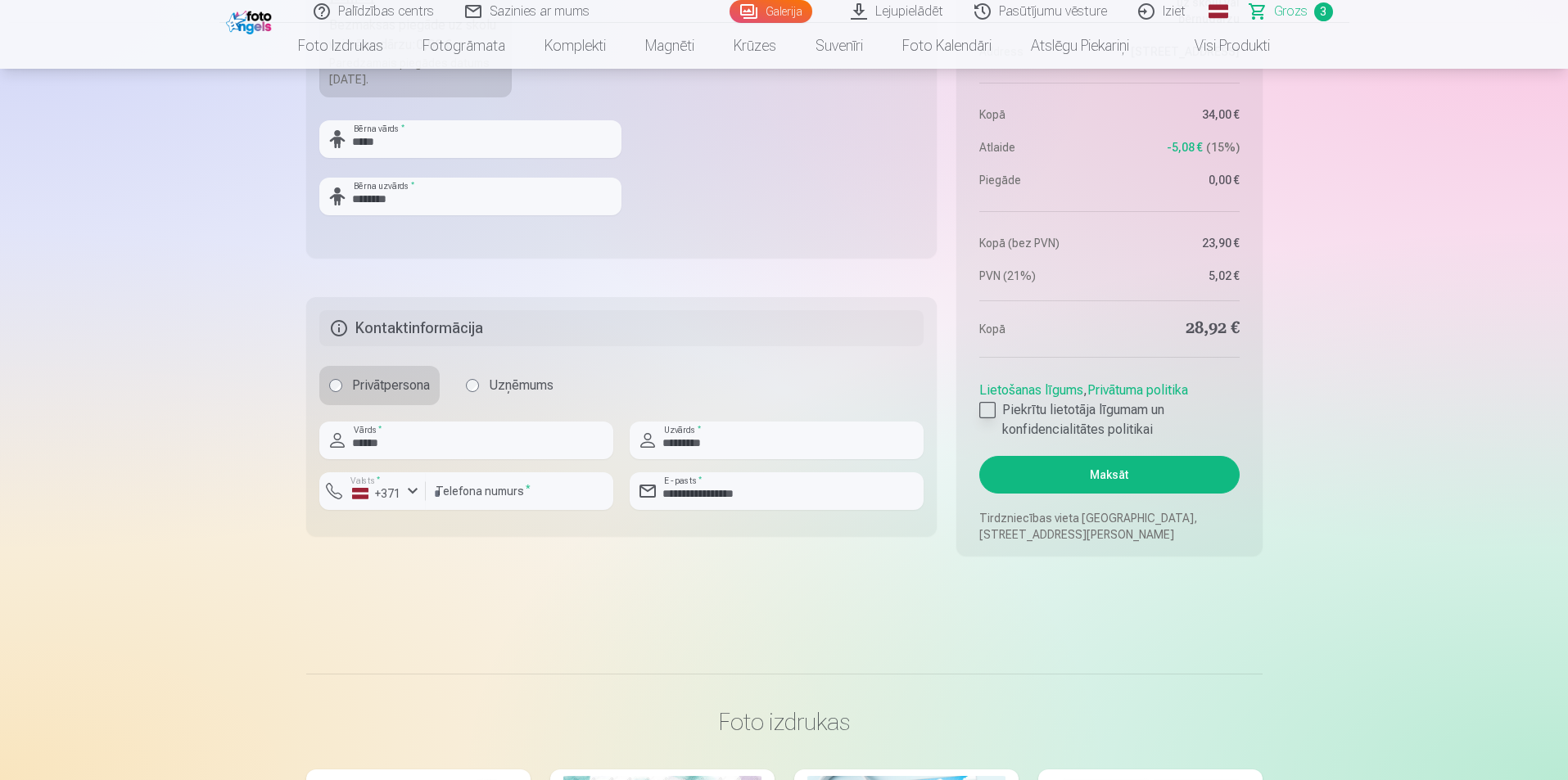
click at [992, 411] on div at bounding box center [987, 410] width 16 height 16
click at [1148, 476] on button "Maksāt" at bounding box center [1109, 475] width 259 height 38
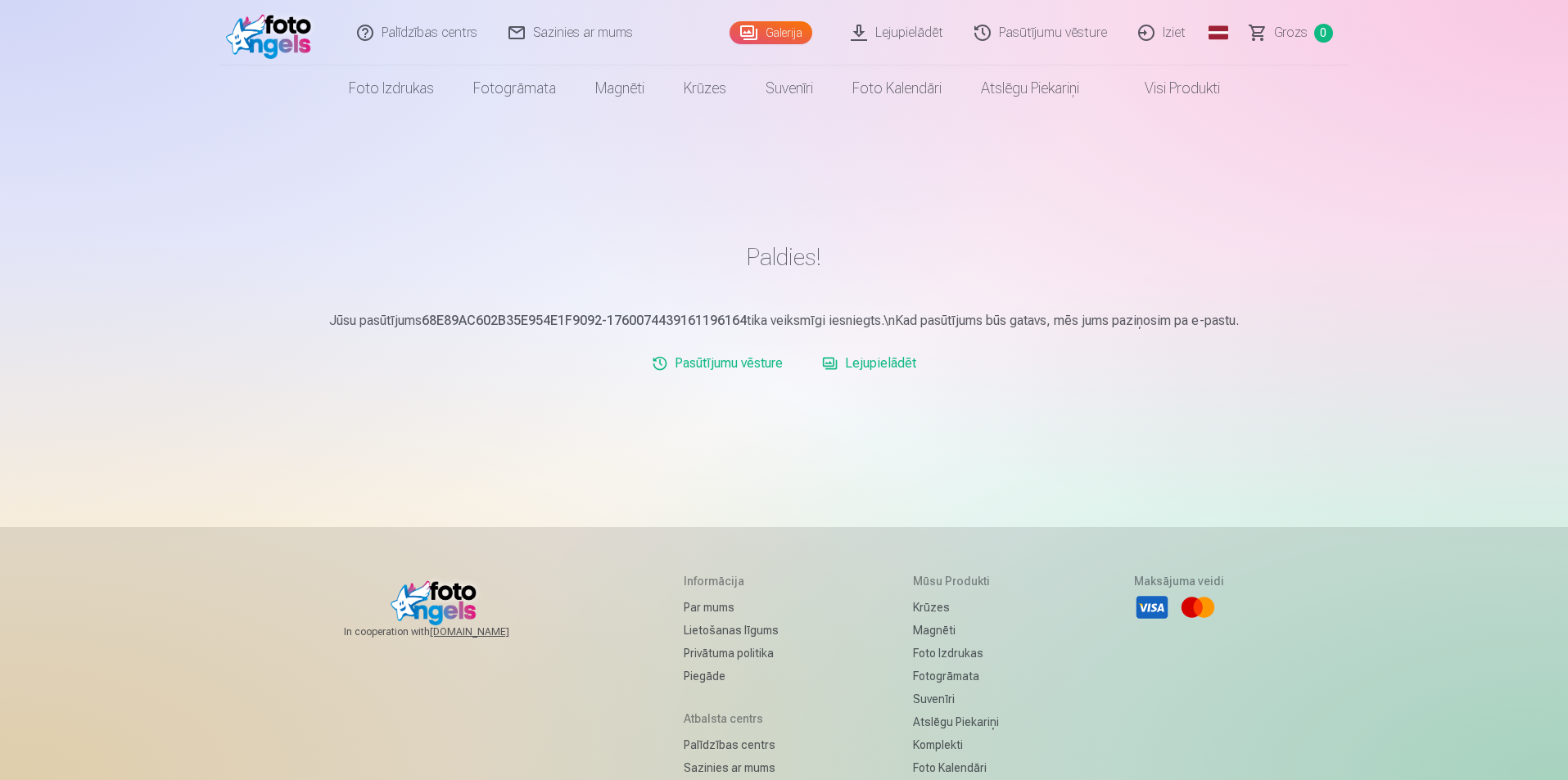
click at [1154, 33] on link "Iziet" at bounding box center [1163, 32] width 79 height 65
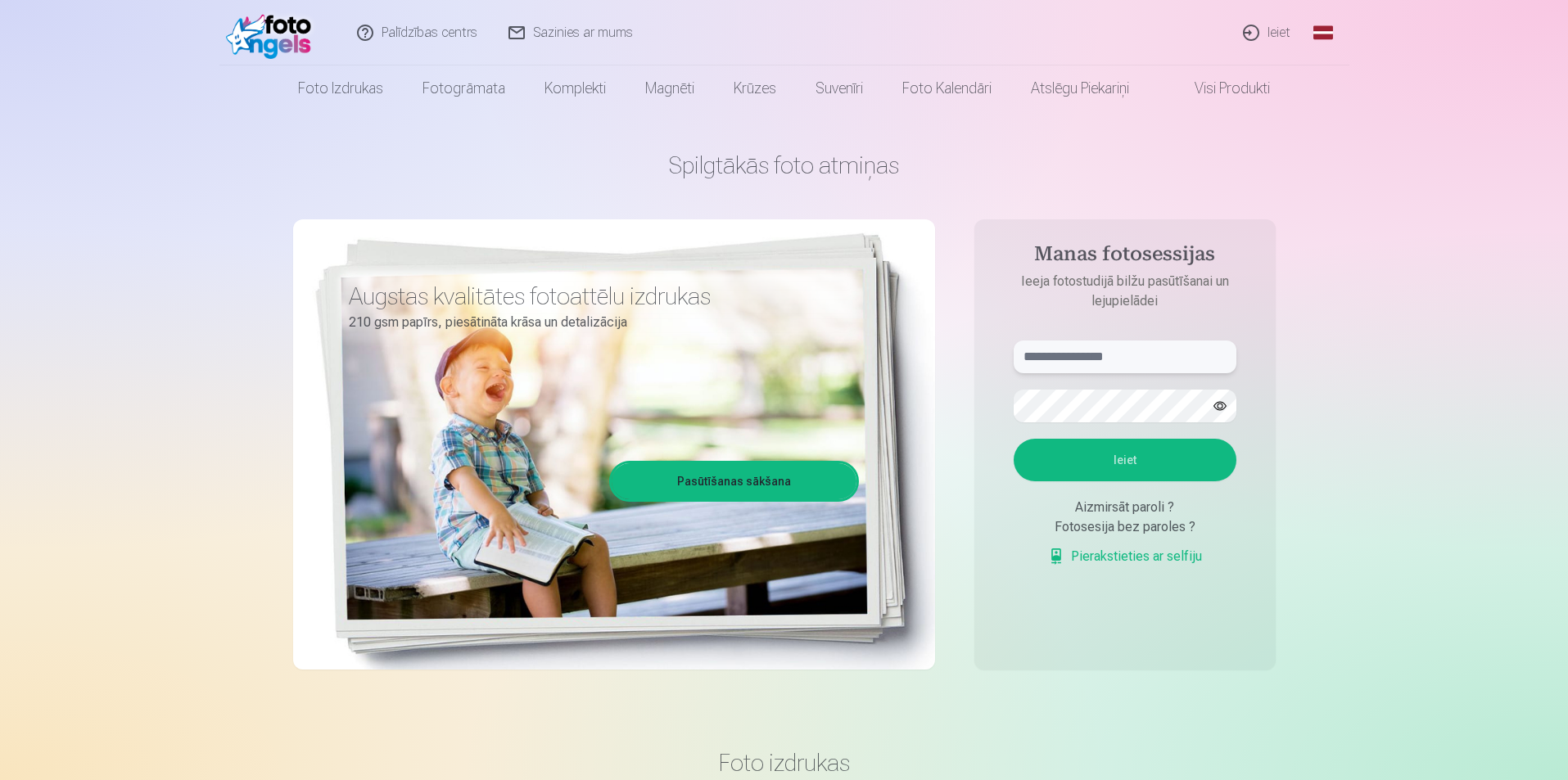
click at [1049, 352] on input "text" at bounding box center [1124, 357] width 223 height 33
type input "**********"
click at [1089, 464] on button "Ieiet" at bounding box center [1124, 461] width 223 height 43
